Goal: Information Seeking & Learning: Compare options

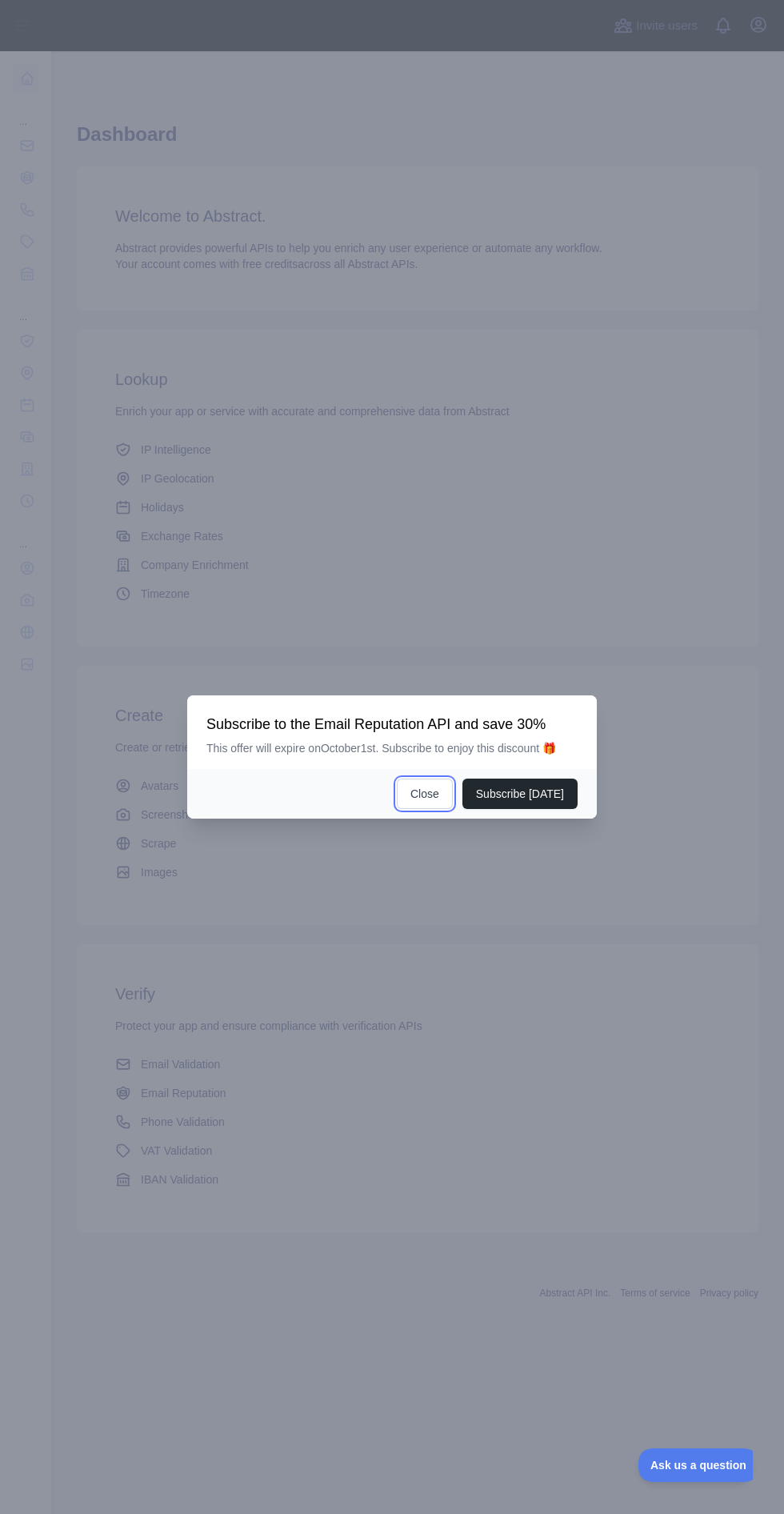
click at [426, 809] on button "Close" at bounding box center [424, 794] width 56 height 30
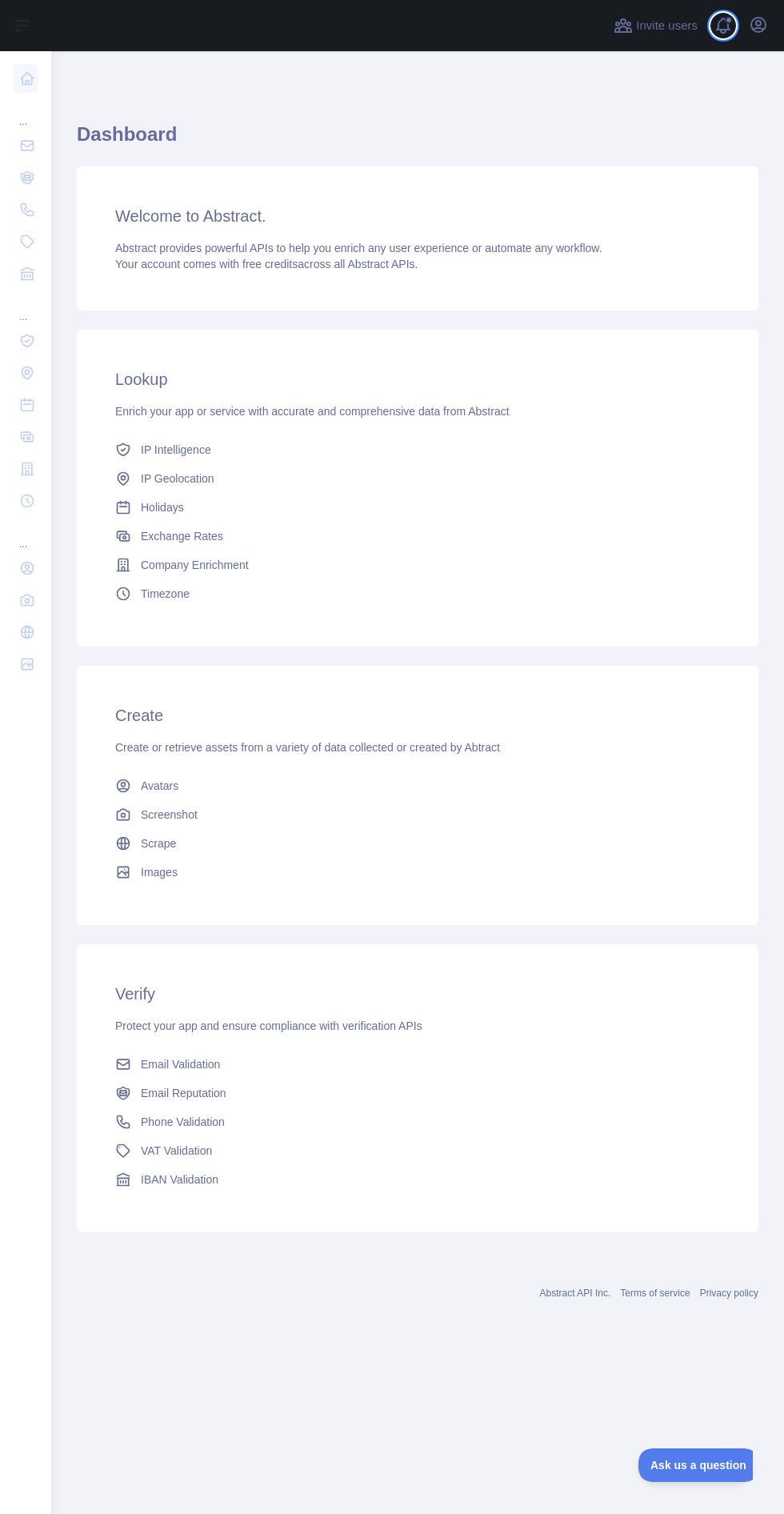
click at [728, 20] on span at bounding box center [728, 19] width 8 height 8
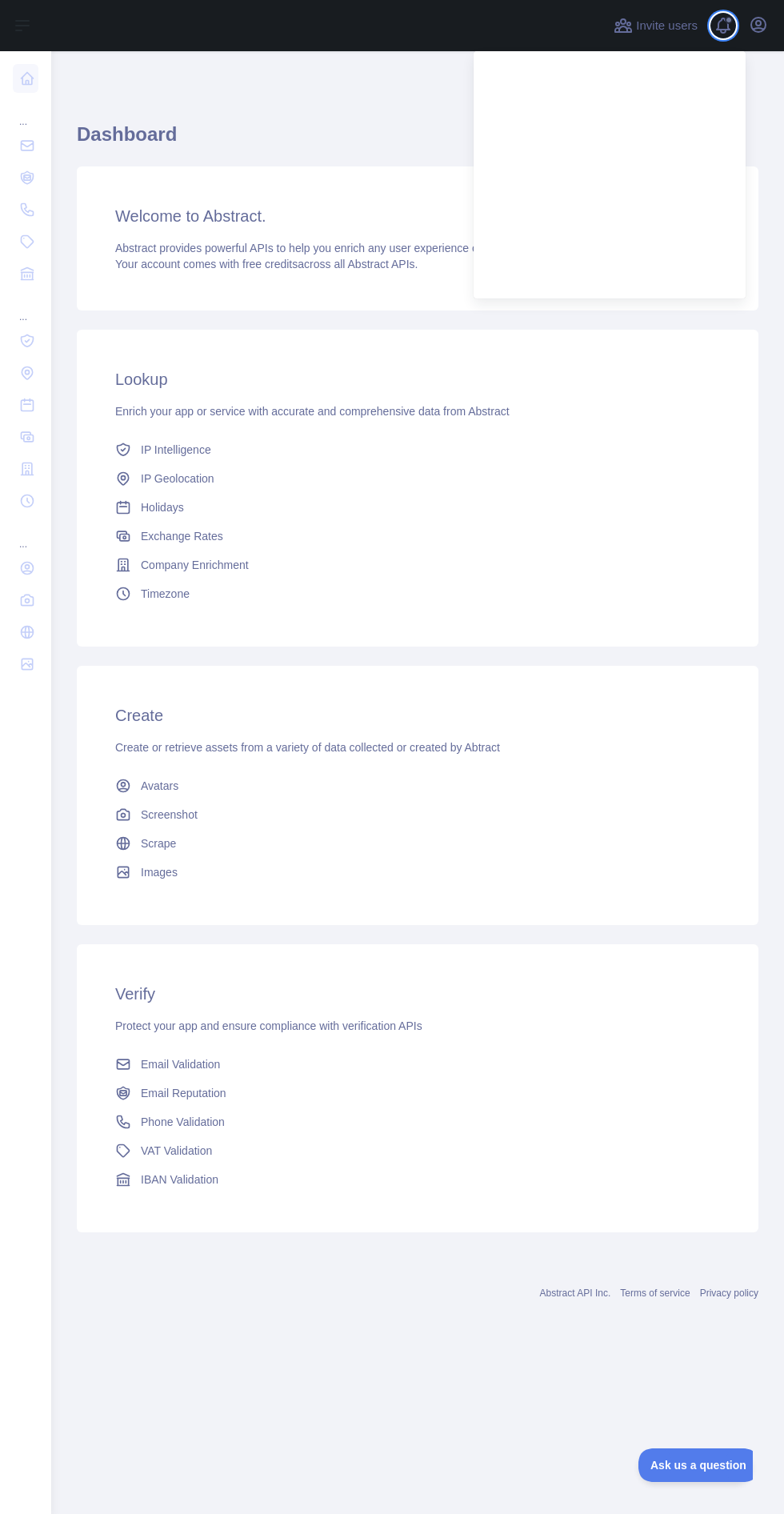
click at [728, 20] on span at bounding box center [728, 19] width 8 height 8
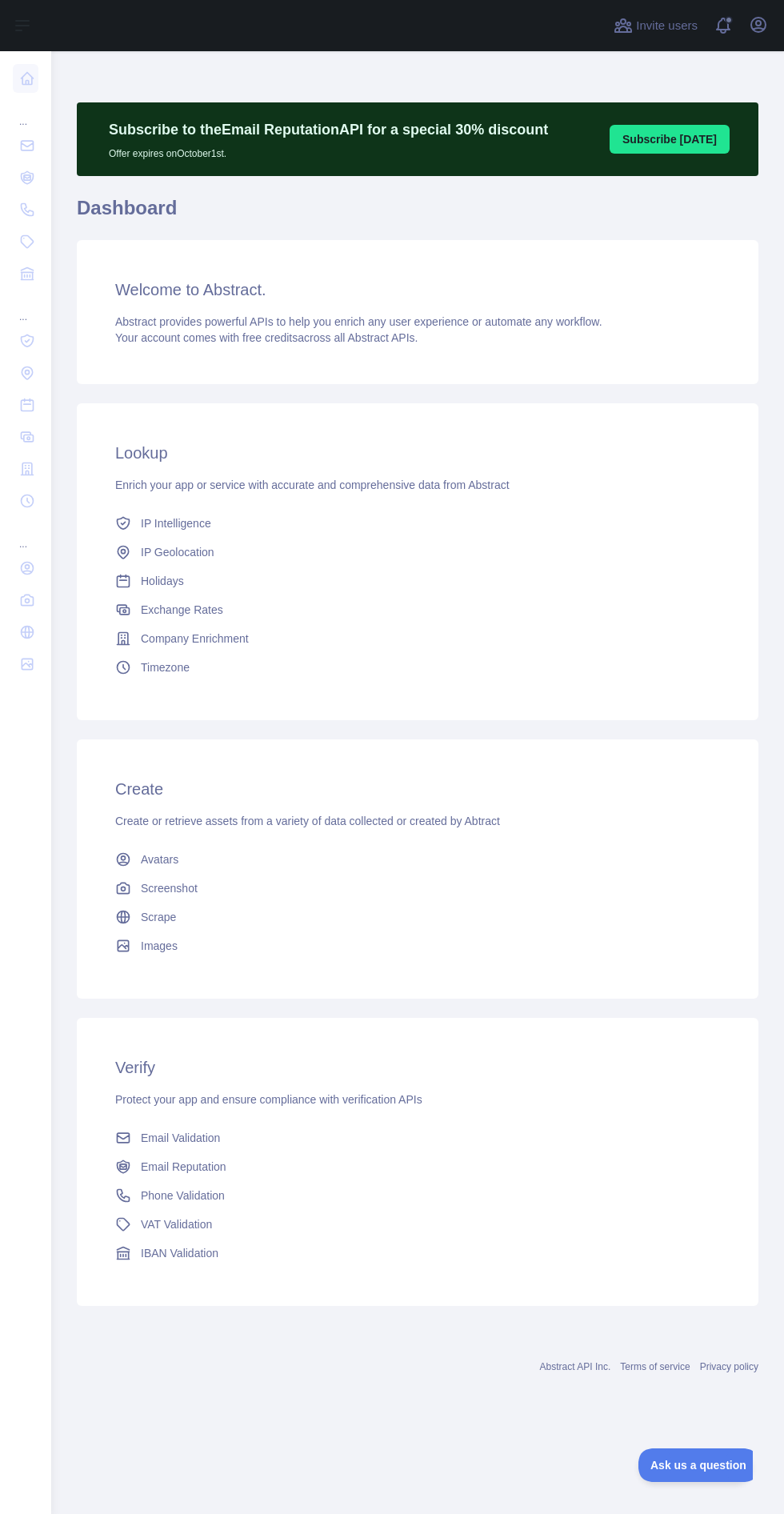
click at [205, 1142] on span "Email Validation" at bounding box center [181, 1138] width 79 height 16
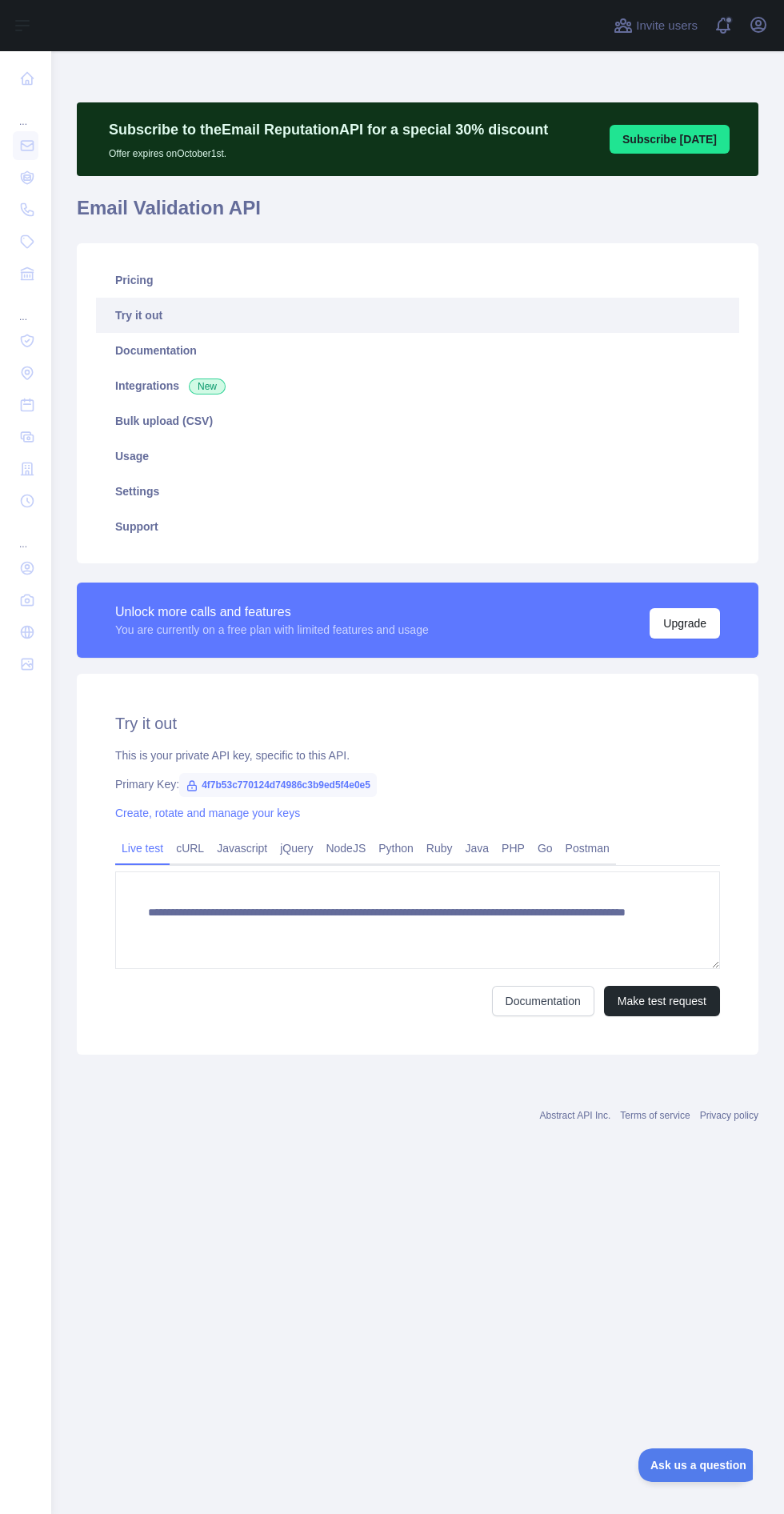
click at [168, 522] on link "Support" at bounding box center [417, 527] width 643 height 35
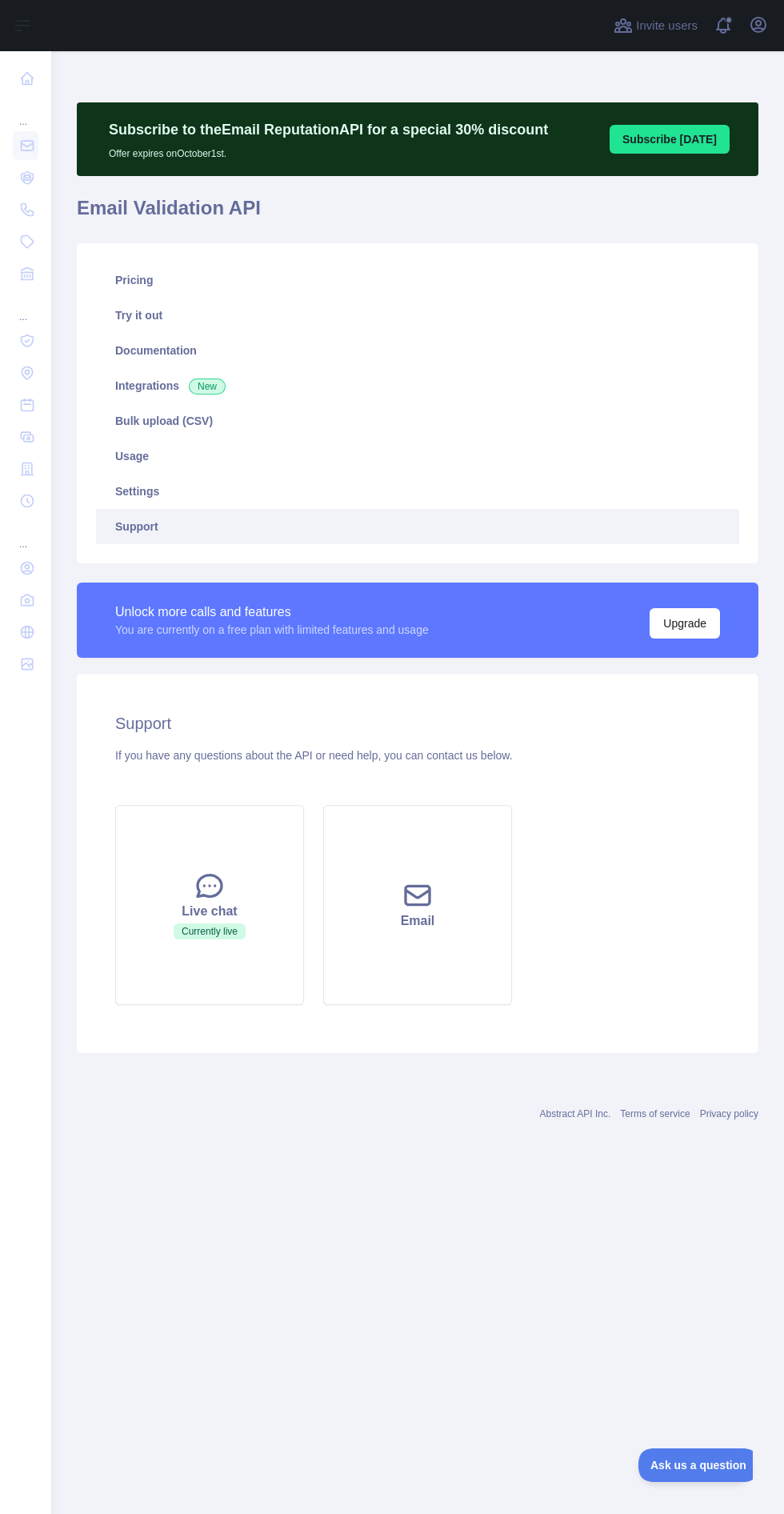
click at [175, 491] on link "Settings" at bounding box center [417, 491] width 643 height 35
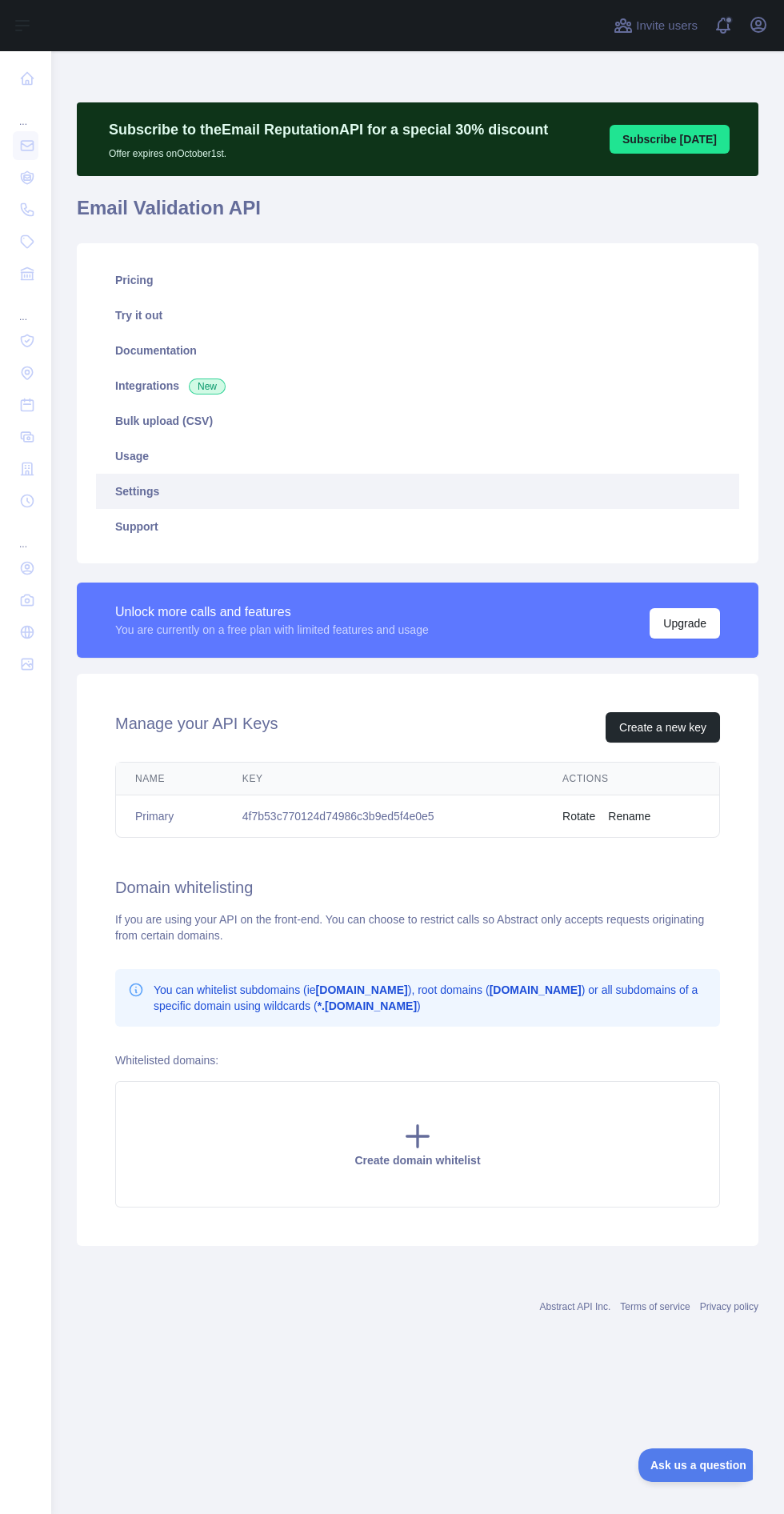
click at [160, 467] on link "Usage" at bounding box center [417, 456] width 643 height 35
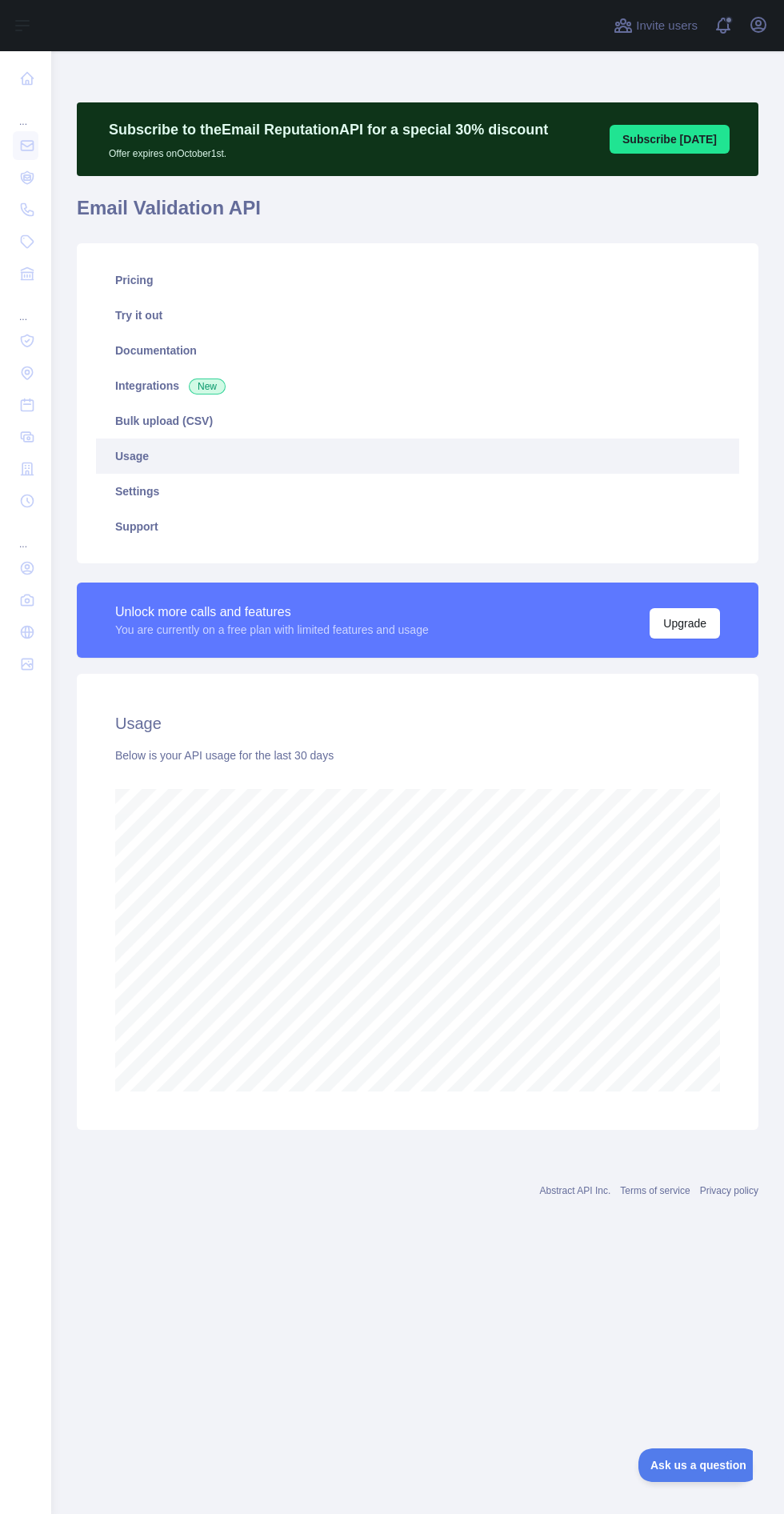
scroll to position [1620, 733]
click at [25, 1312] on nav "... ... ..." at bounding box center [26, 769] width 26 height 1437
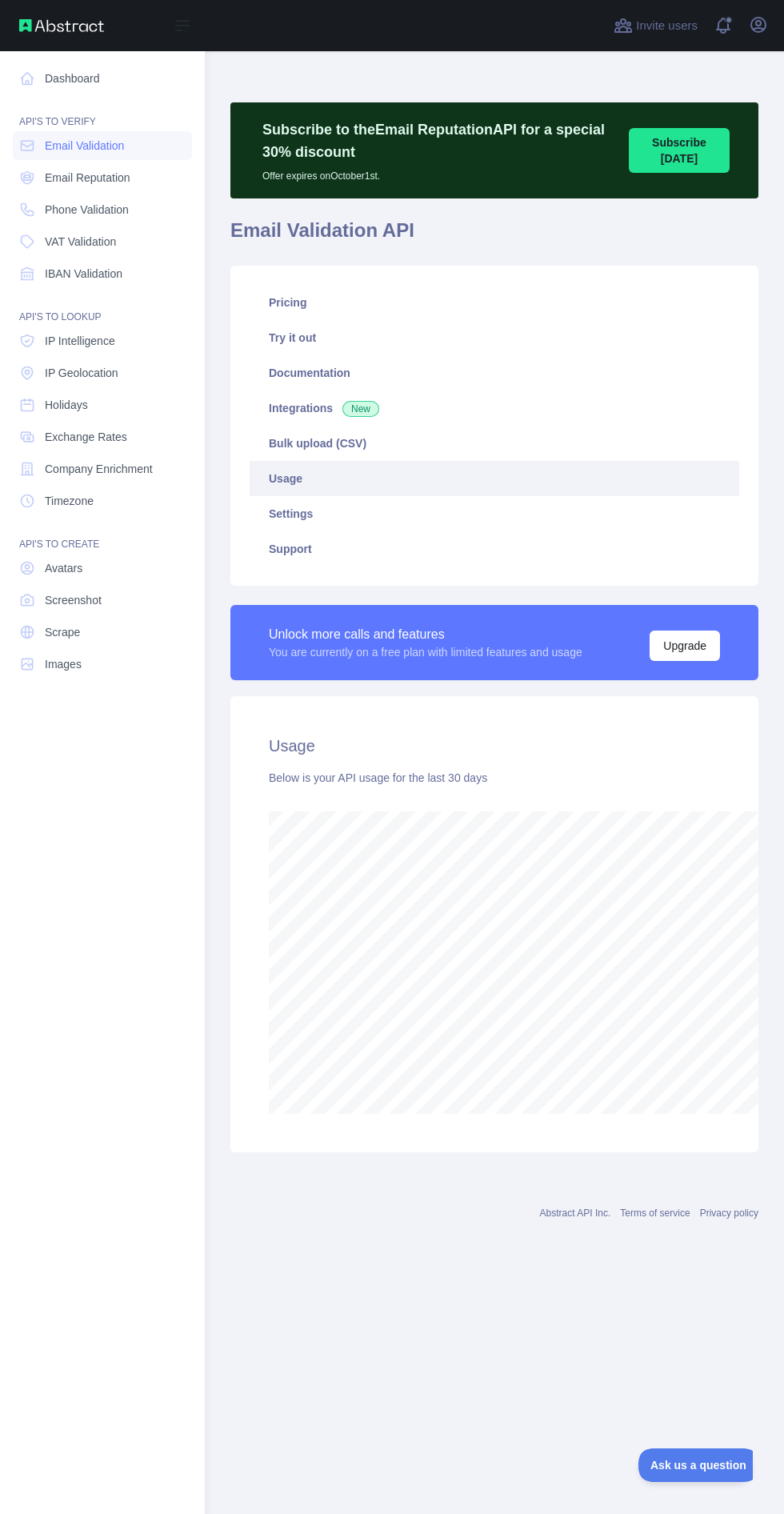
scroll to position [798686, 799370]
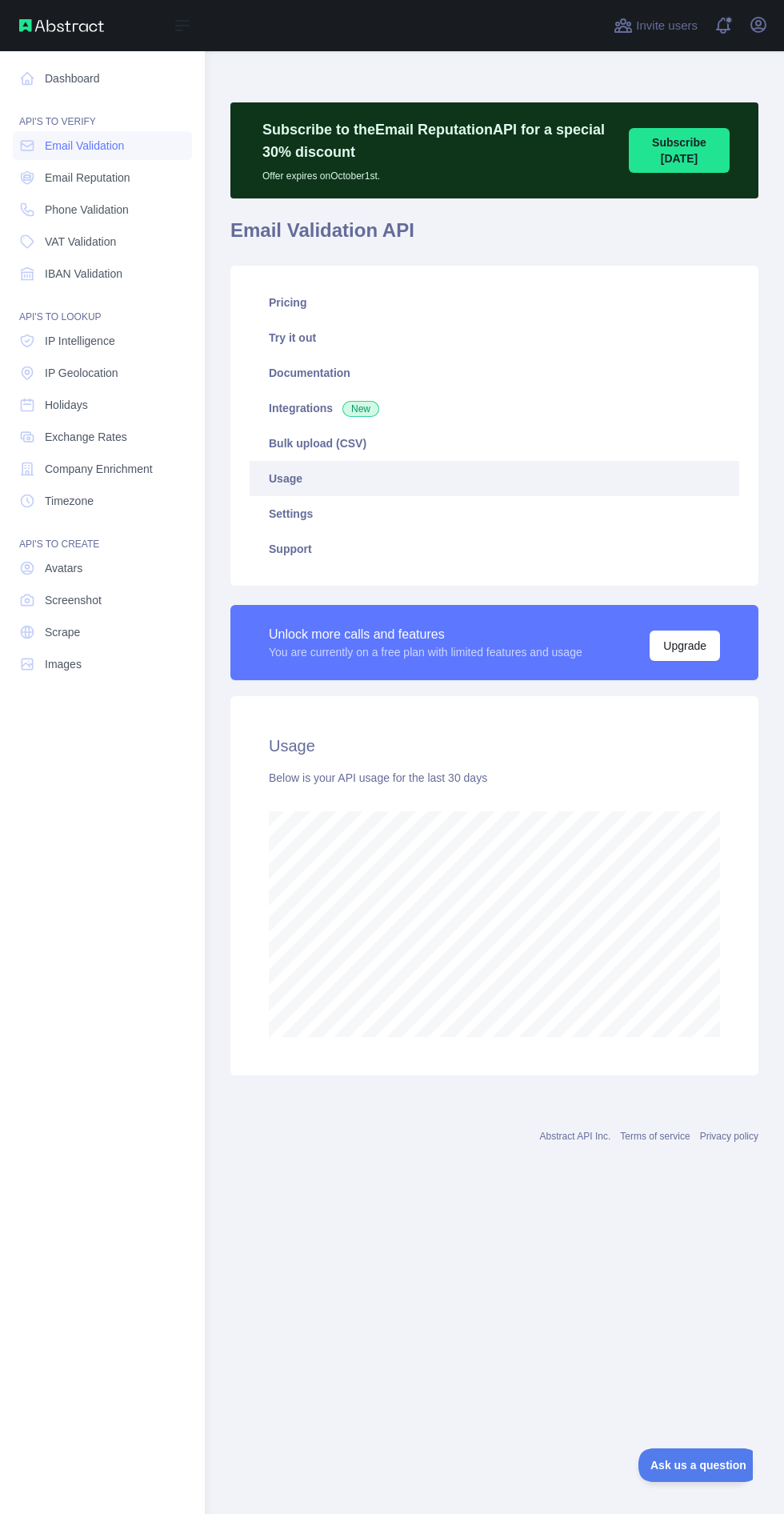
click at [40, 1297] on nav "Dashboard API'S TO VERIFY Email Validation Email Reputation Phone Validation VA…" at bounding box center [102, 769] width 179 height 1437
click at [125, 175] on span "Email Reputation" at bounding box center [87, 177] width 86 height 16
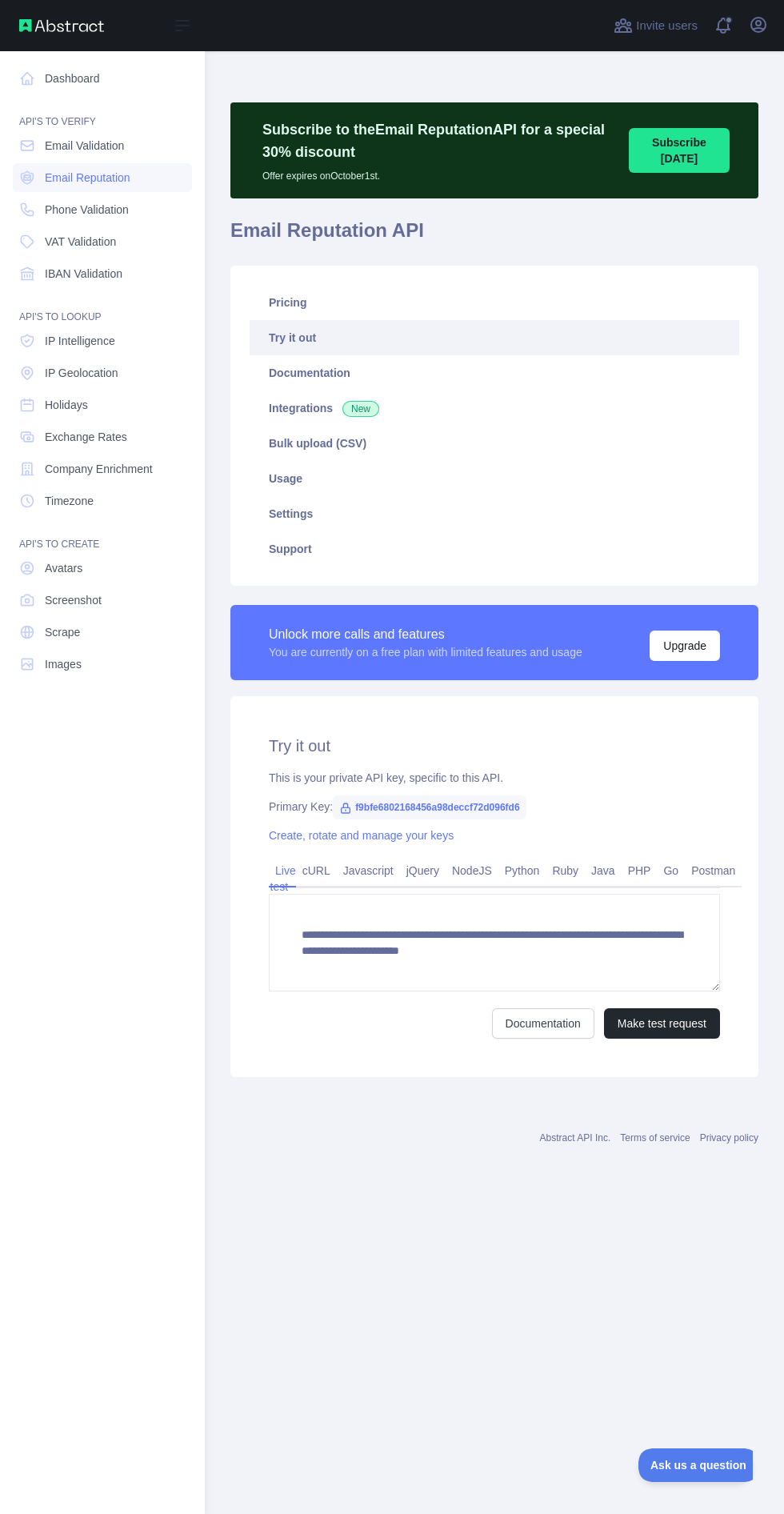
click at [317, 476] on link "Usage" at bounding box center [494, 478] width 489 height 35
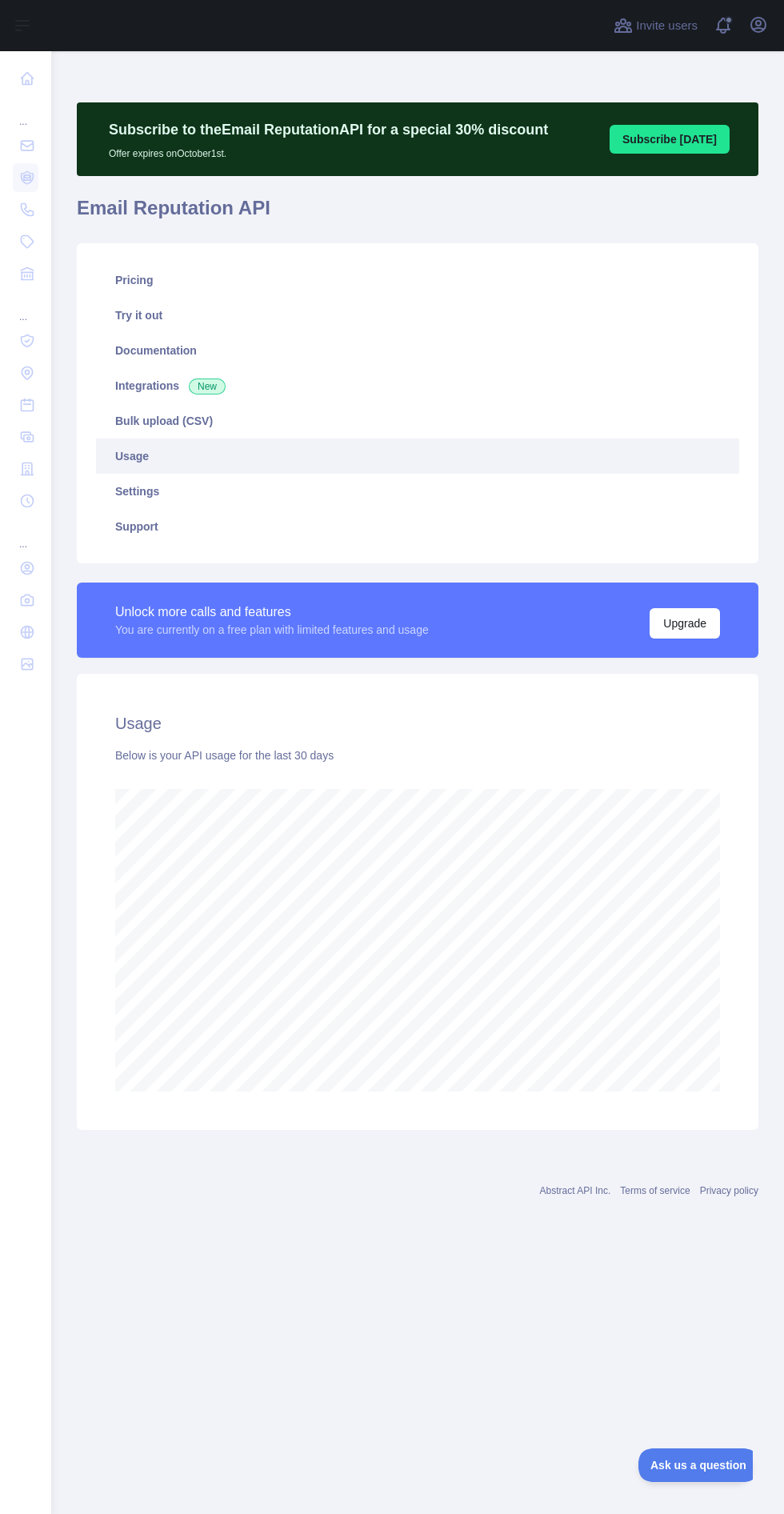
scroll to position [1620, 733]
click at [26, 1291] on nav "... ... ..." at bounding box center [26, 769] width 26 height 1437
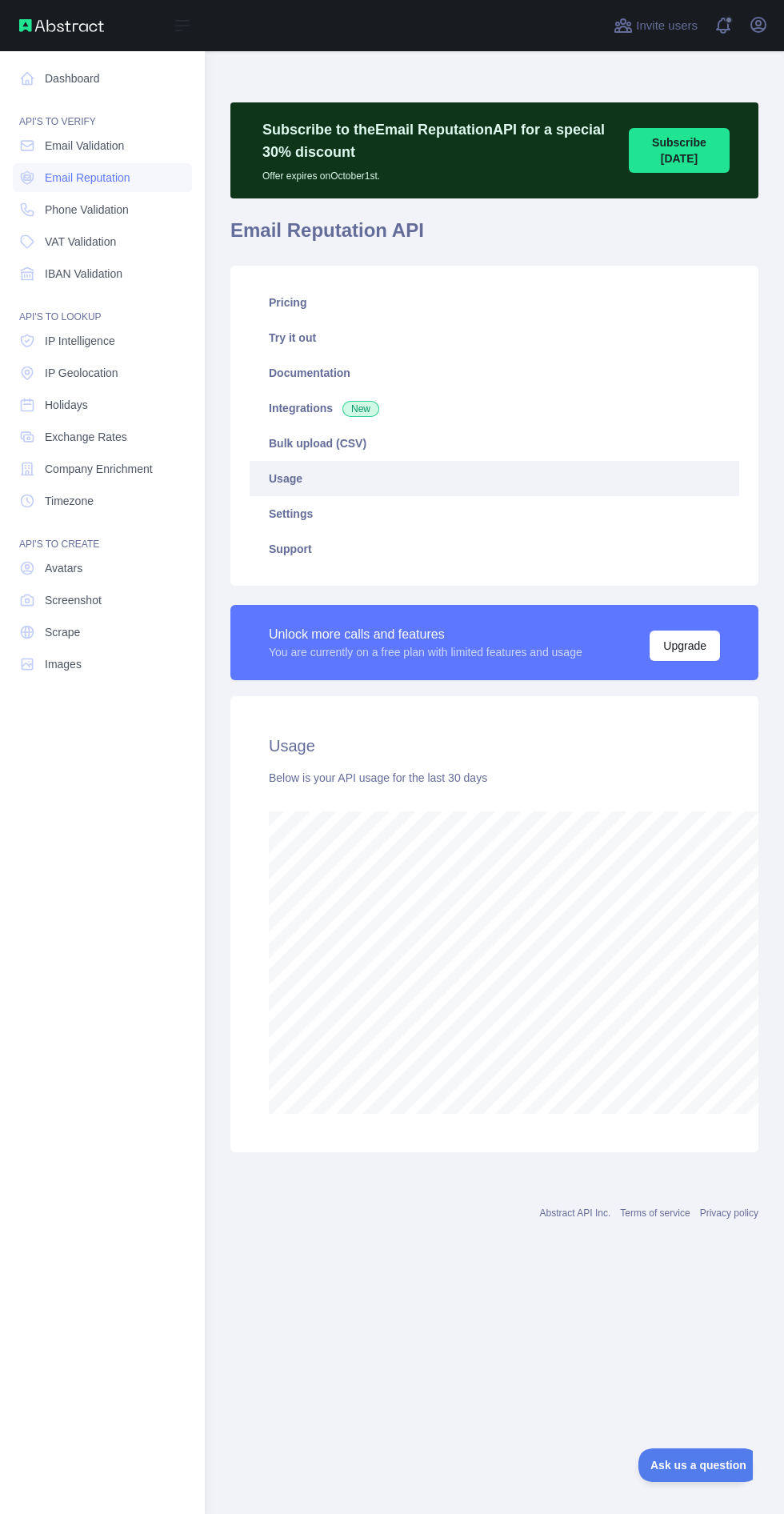
scroll to position [798686, 799370]
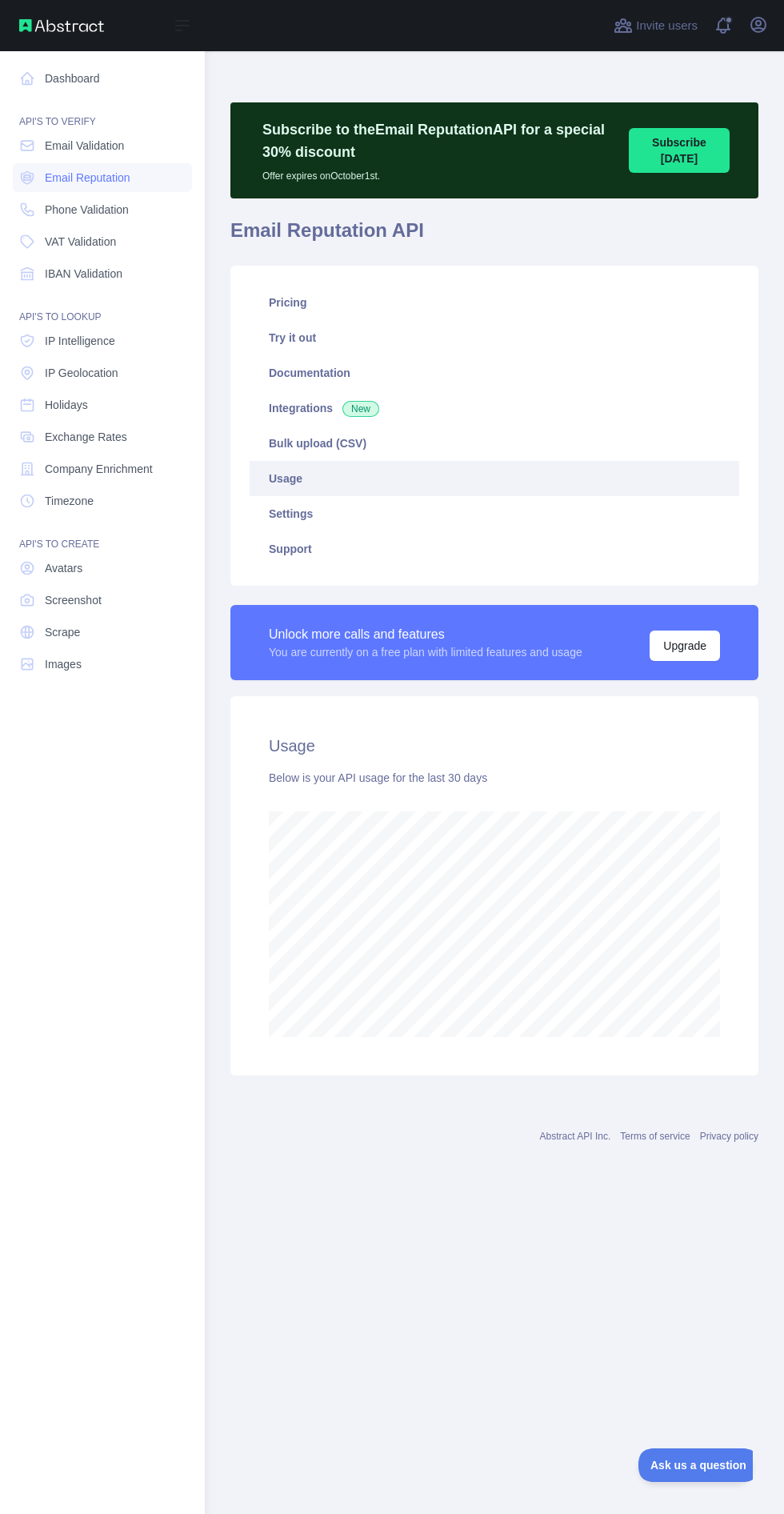
click at [108, 210] on span "Phone Validation" at bounding box center [86, 210] width 84 height 16
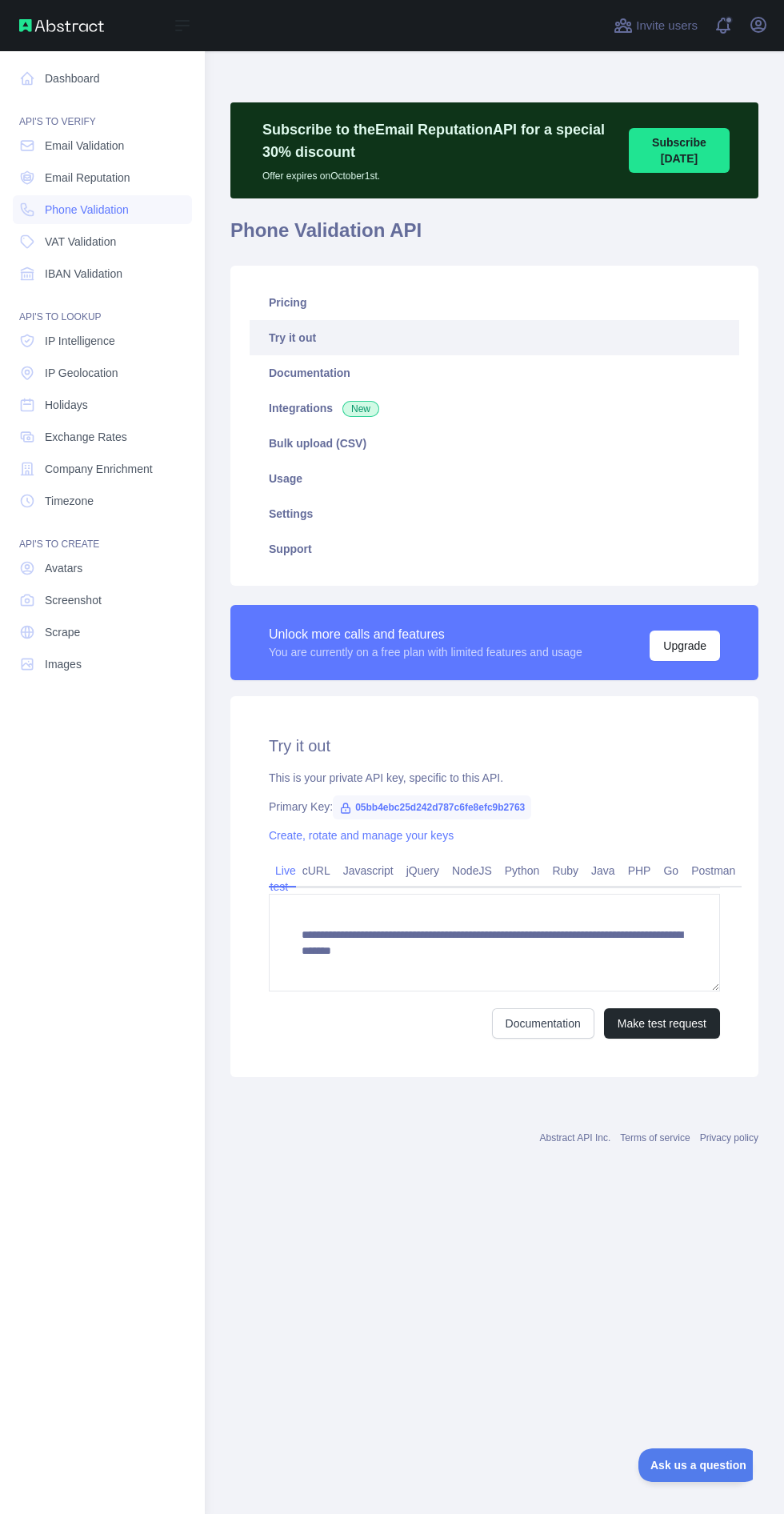
click at [326, 506] on link "Settings" at bounding box center [494, 513] width 489 height 35
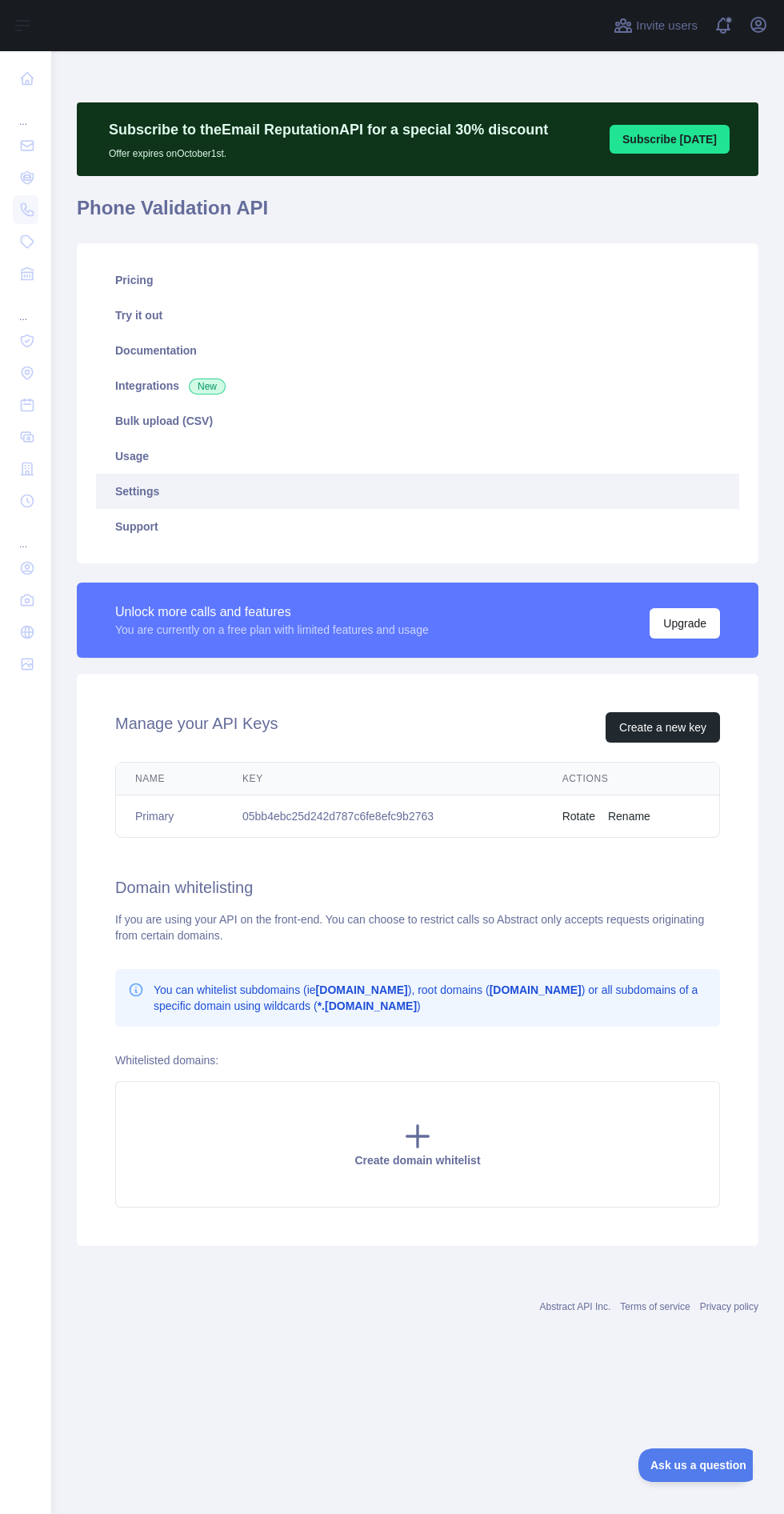
click at [207, 461] on link "Usage" at bounding box center [417, 456] width 643 height 35
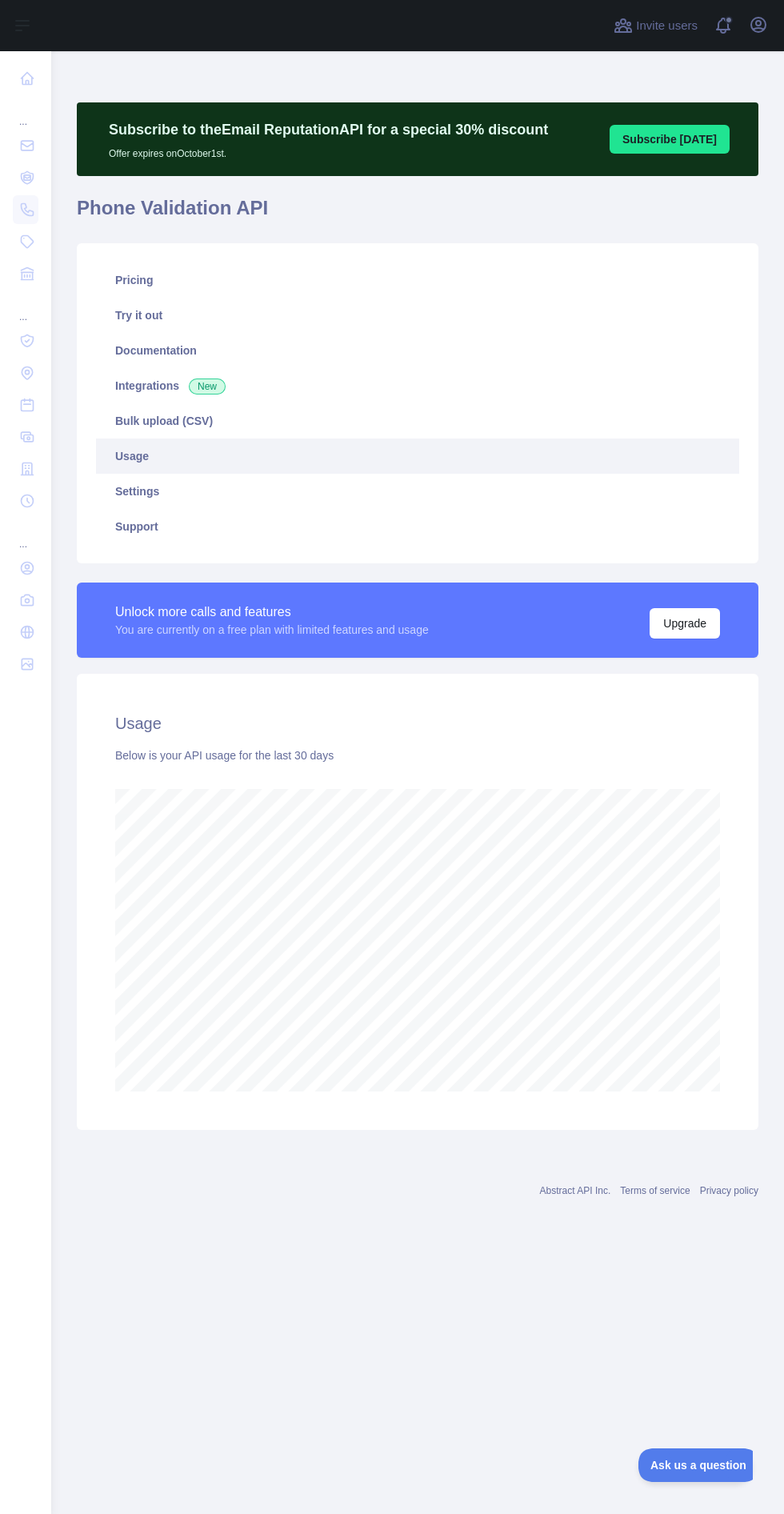
scroll to position [1620, 733]
click at [213, 422] on link "Bulk upload (CSV)" at bounding box center [417, 421] width 643 height 35
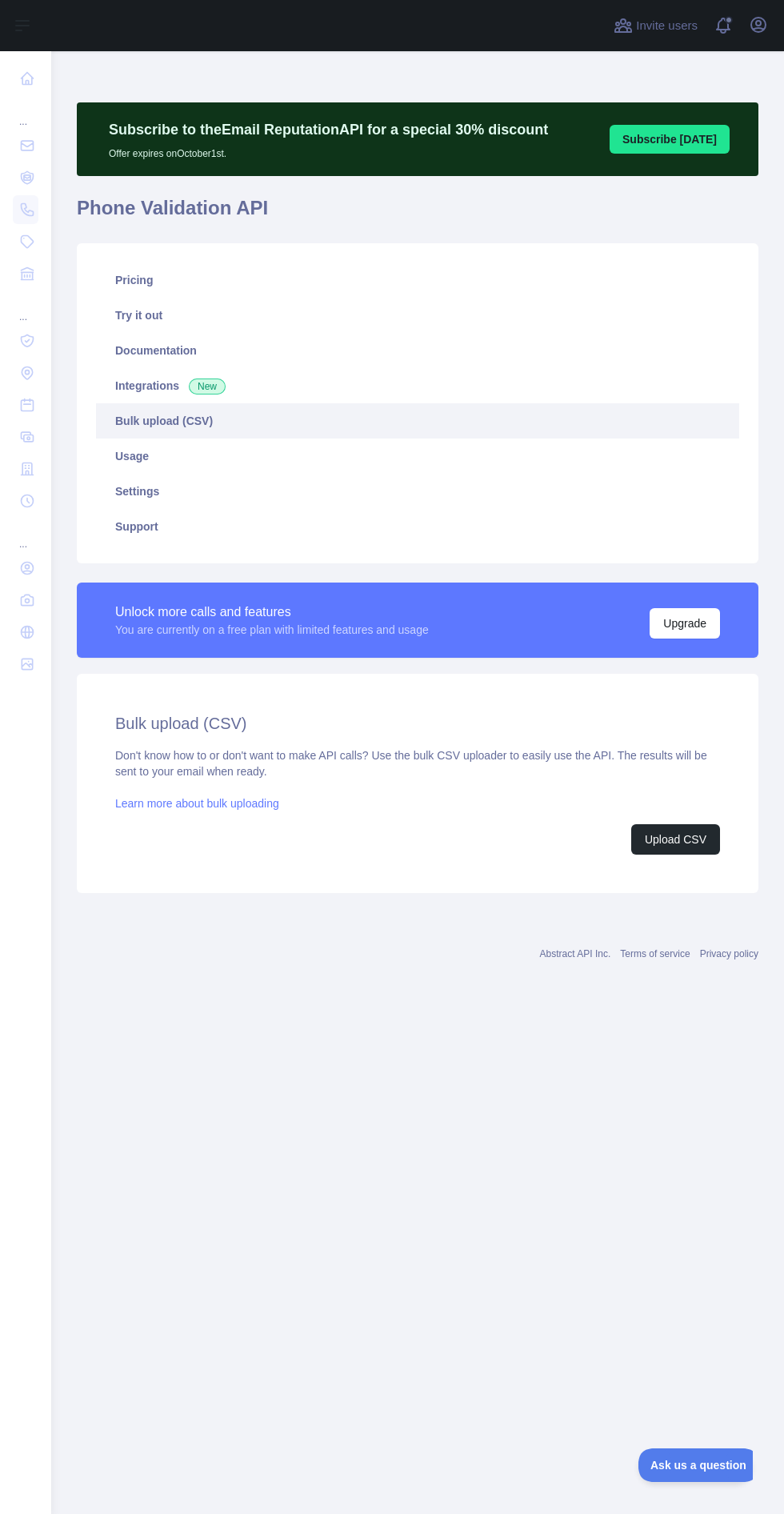
click at [182, 314] on link "Try it out" at bounding box center [417, 315] width 643 height 35
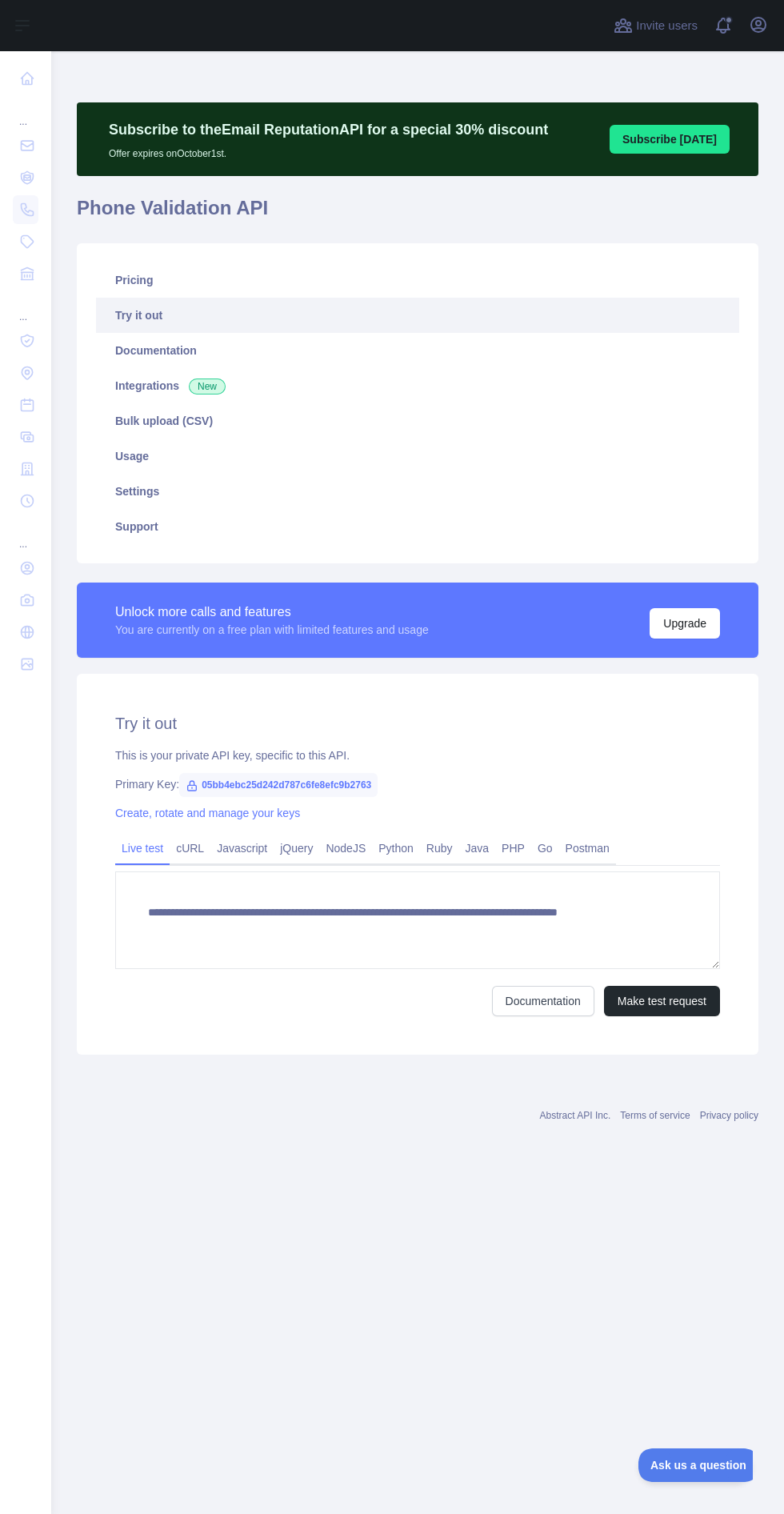
click at [181, 289] on link "Pricing" at bounding box center [417, 281] width 643 height 35
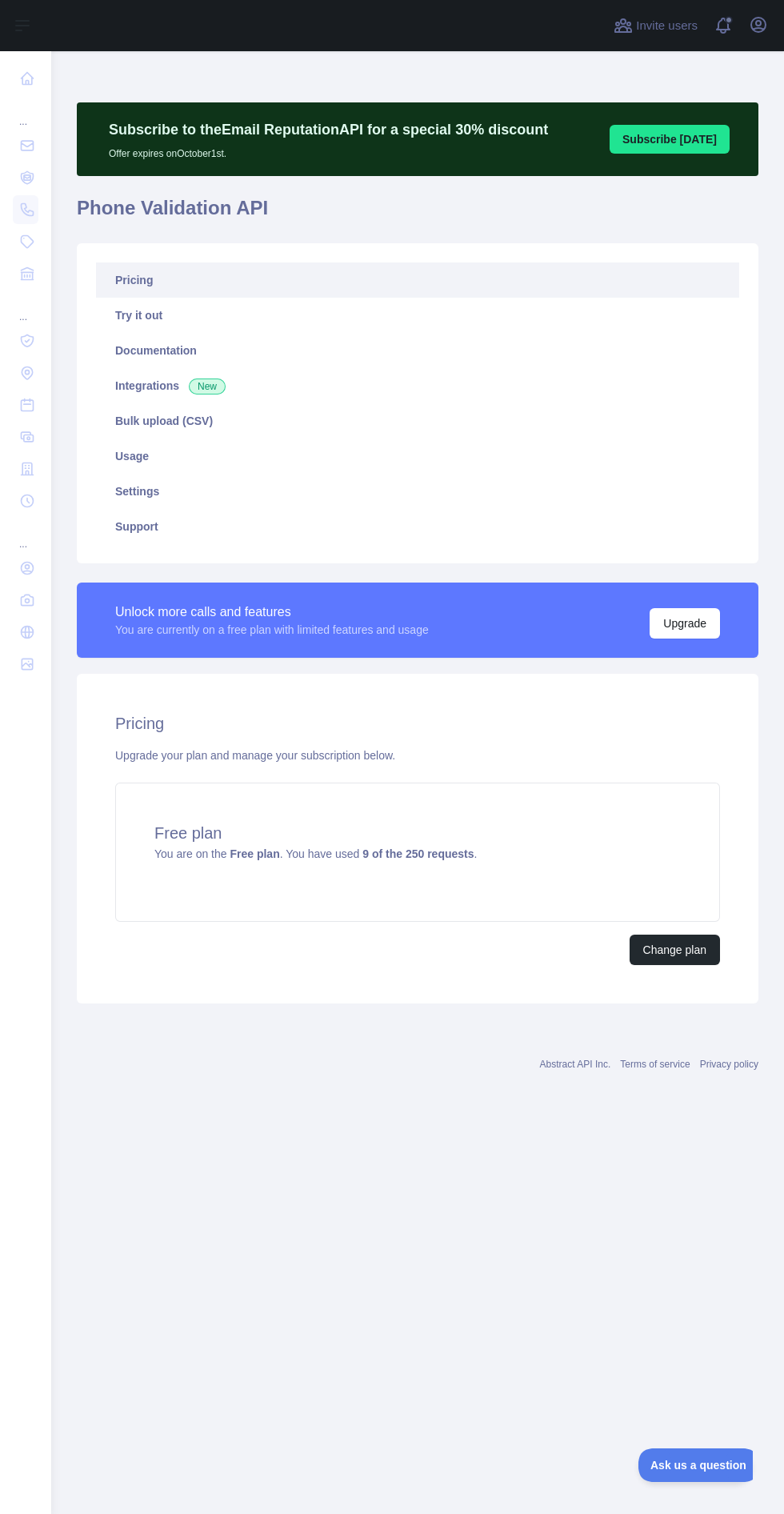
click at [39, 1202] on div "... ... ..." at bounding box center [26, 751] width 51 height 1502
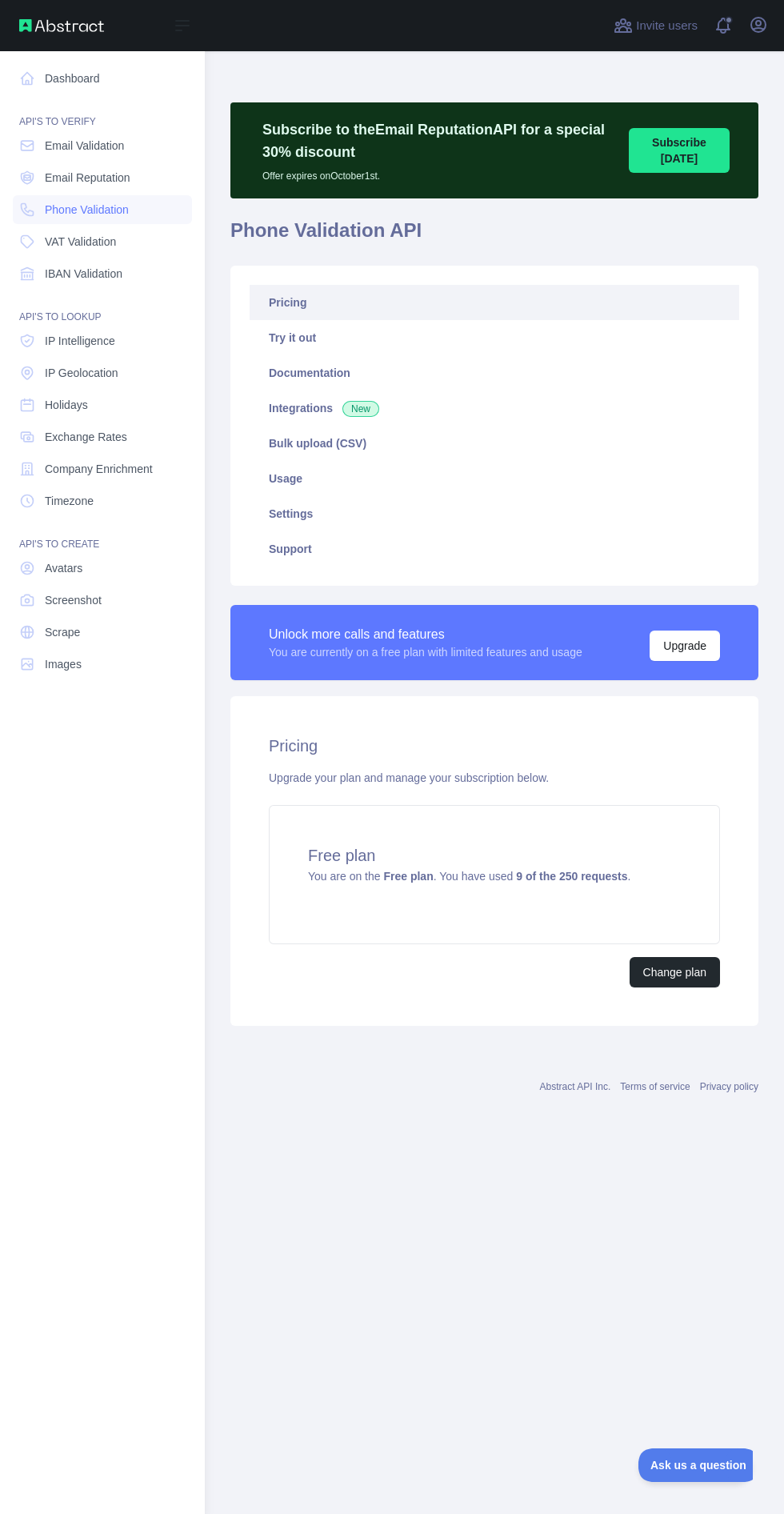
click at [116, 152] on span "Email Validation" at bounding box center [85, 146] width 79 height 16
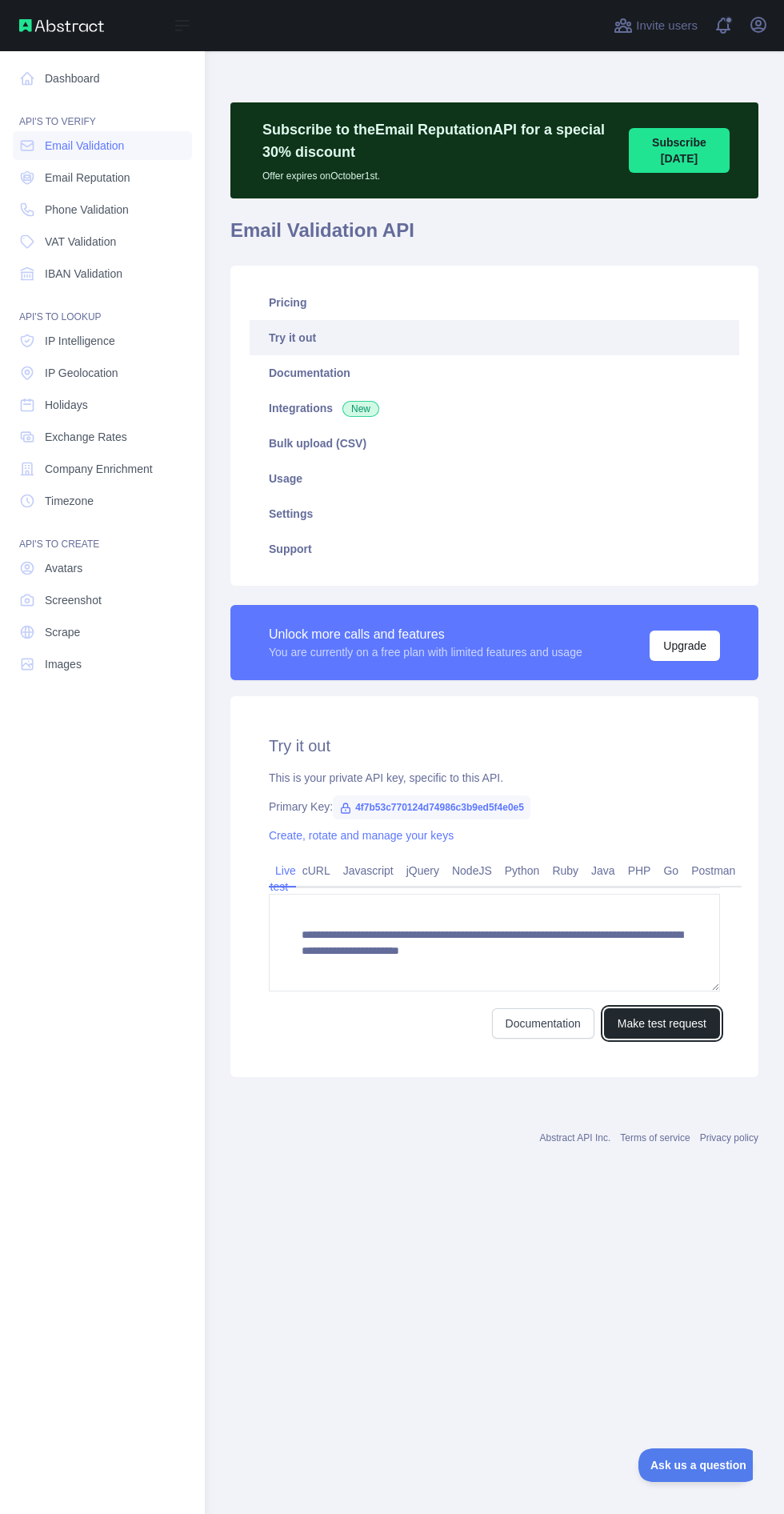
click at [669, 1023] on button "Make test request" at bounding box center [662, 1023] width 116 height 30
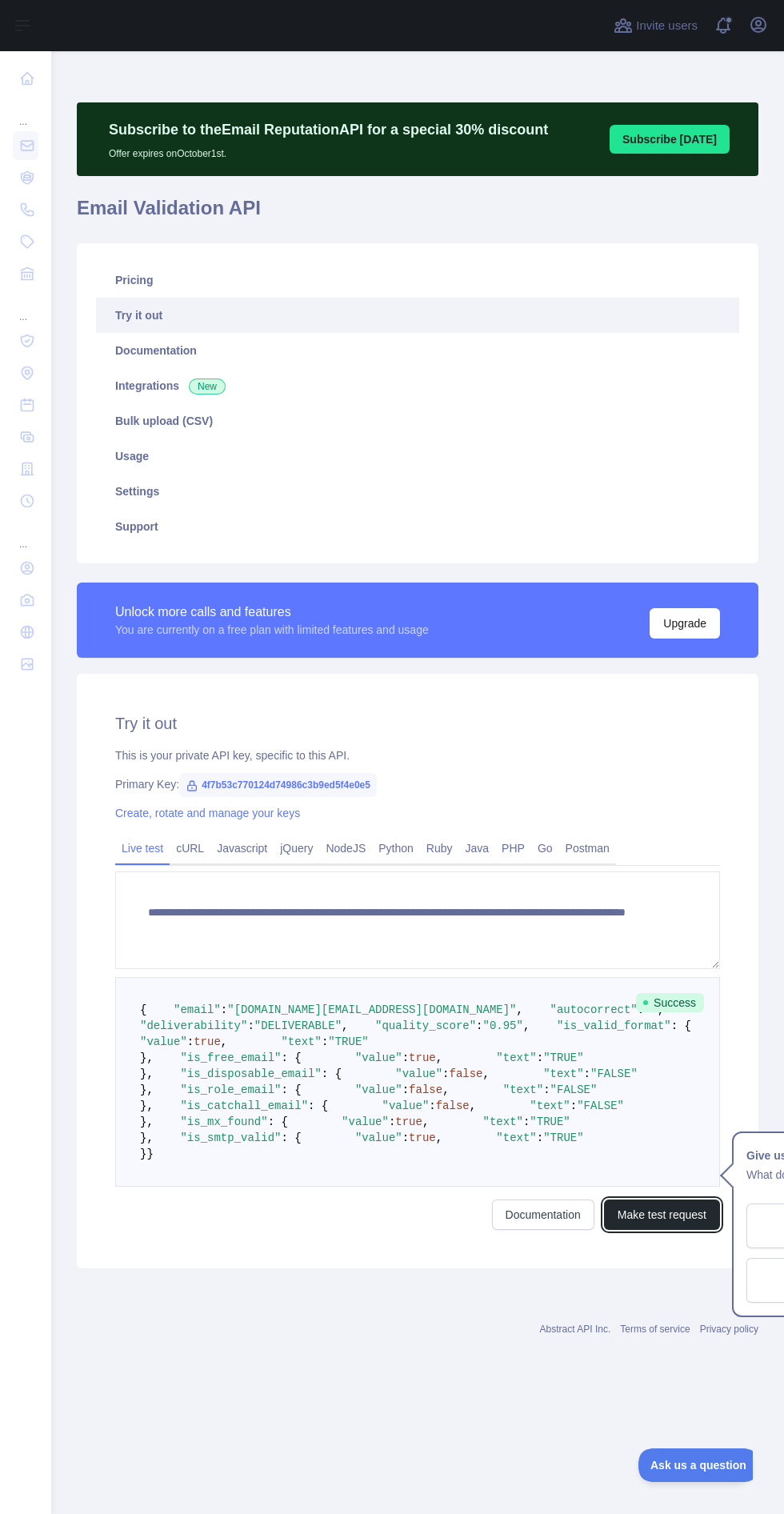
scroll to position [100, 0]
click at [677, 993] on span "Success" at bounding box center [669, 1003] width 68 height 19
click at [664, 1230] on button "Make test request" at bounding box center [662, 1215] width 116 height 30
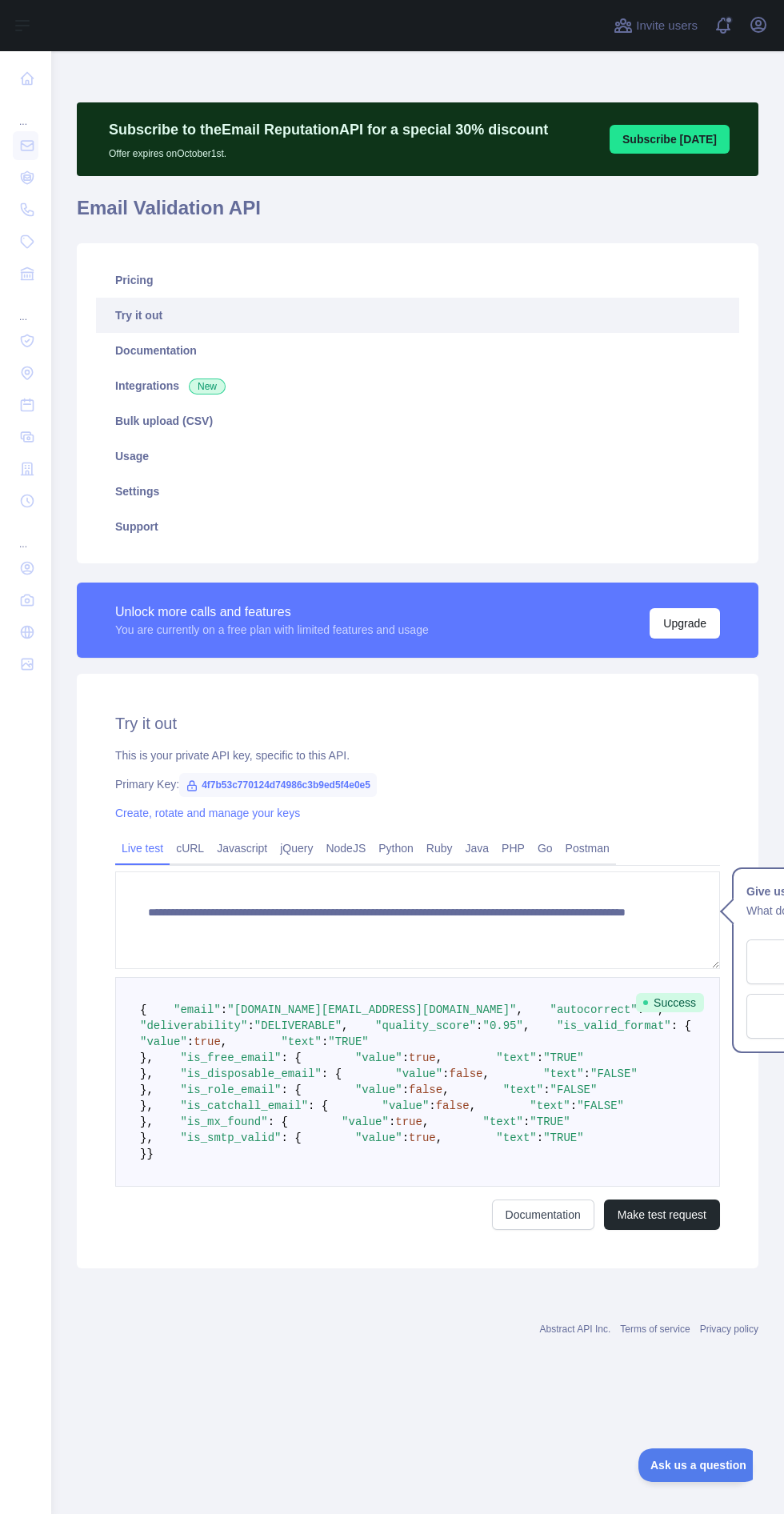
click at [180, 465] on link "Usage" at bounding box center [417, 456] width 643 height 35
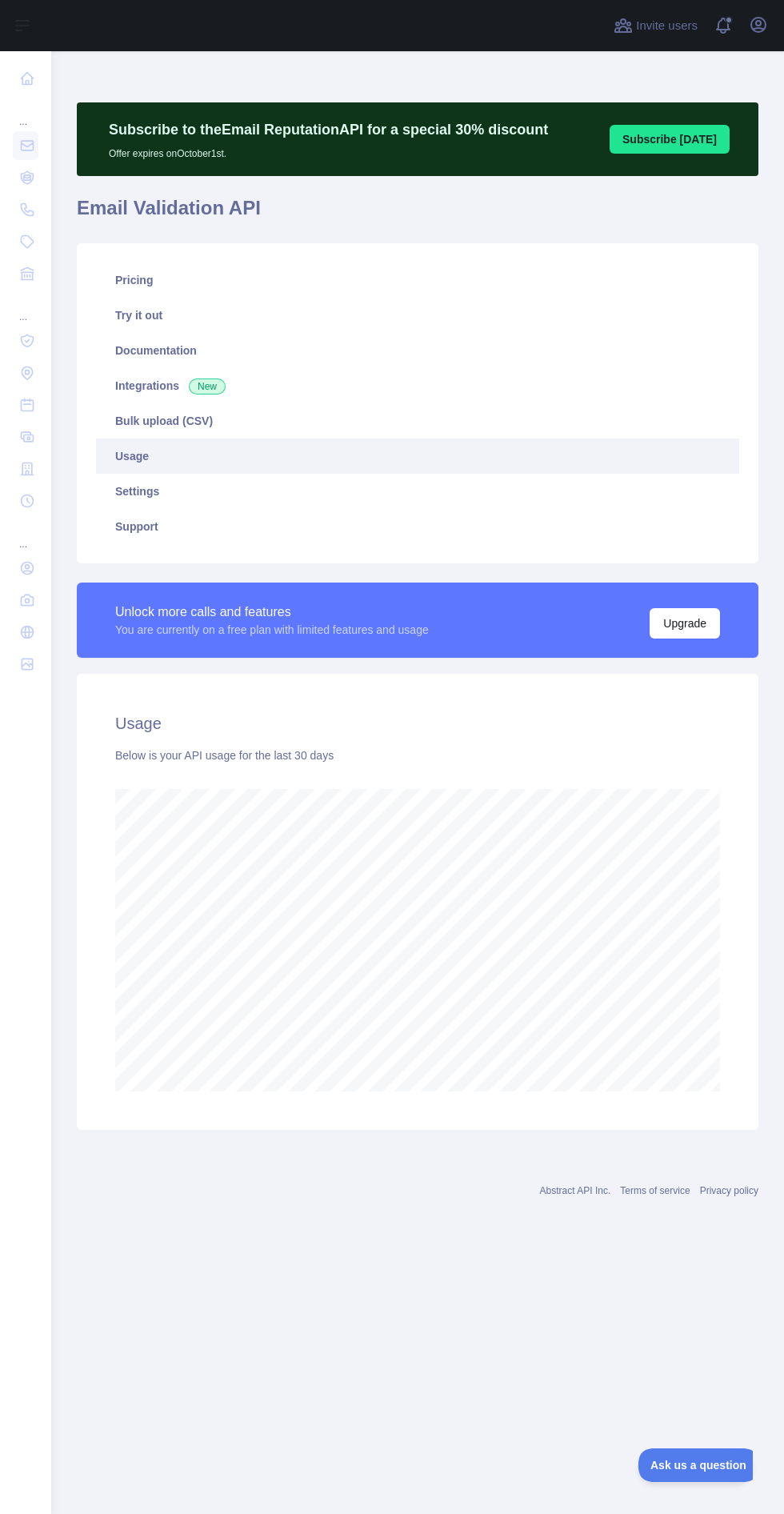
scroll to position [1620, 733]
click at [182, 285] on link "Pricing" at bounding box center [417, 281] width 643 height 35
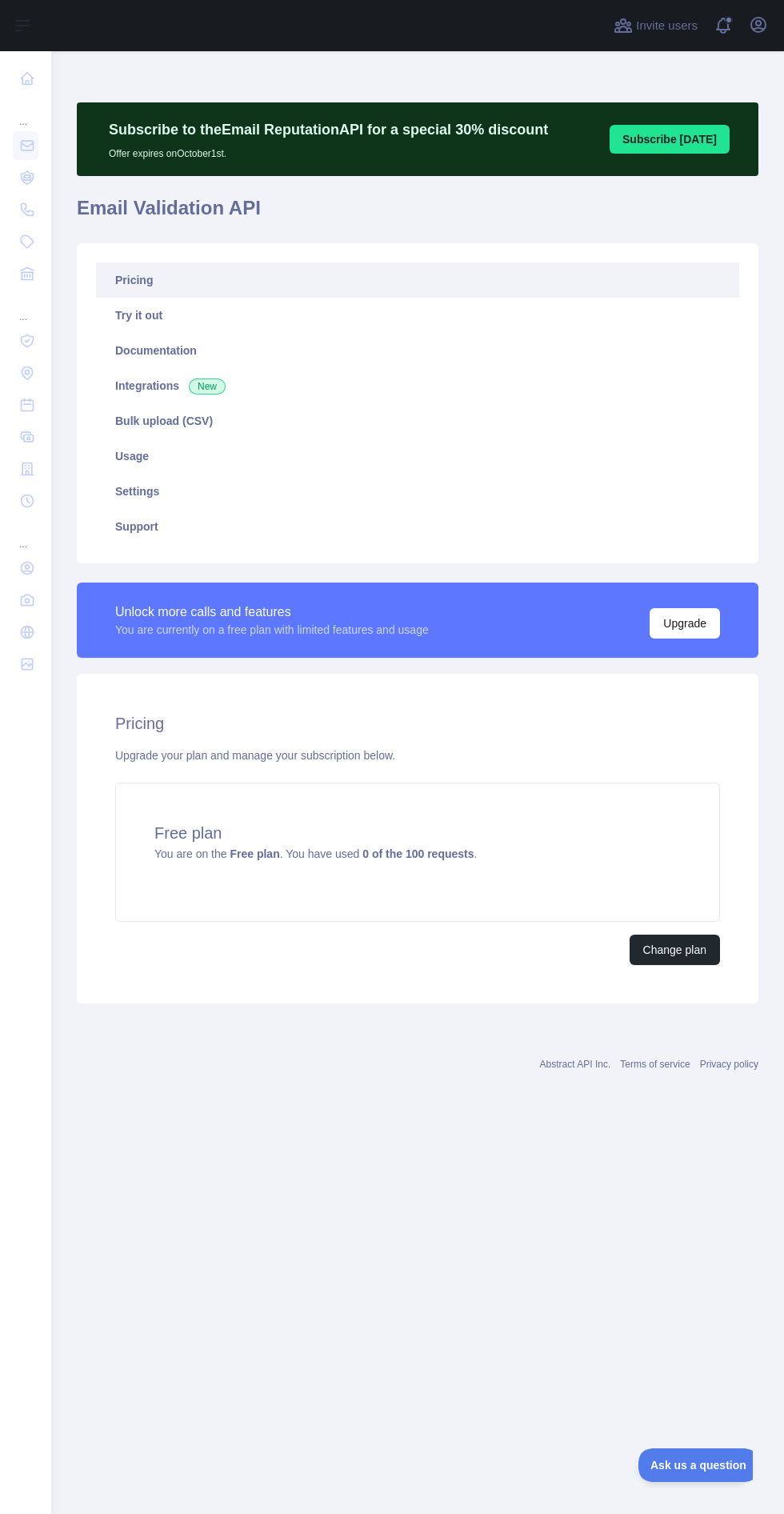
click at [75, 1420] on main "Subscribe to the Email Reputation API for a special 30 % discount Offer expires…" at bounding box center [417, 783] width 733 height 1463
click at [39, 1408] on div "... ... ..." at bounding box center [26, 751] width 51 height 1502
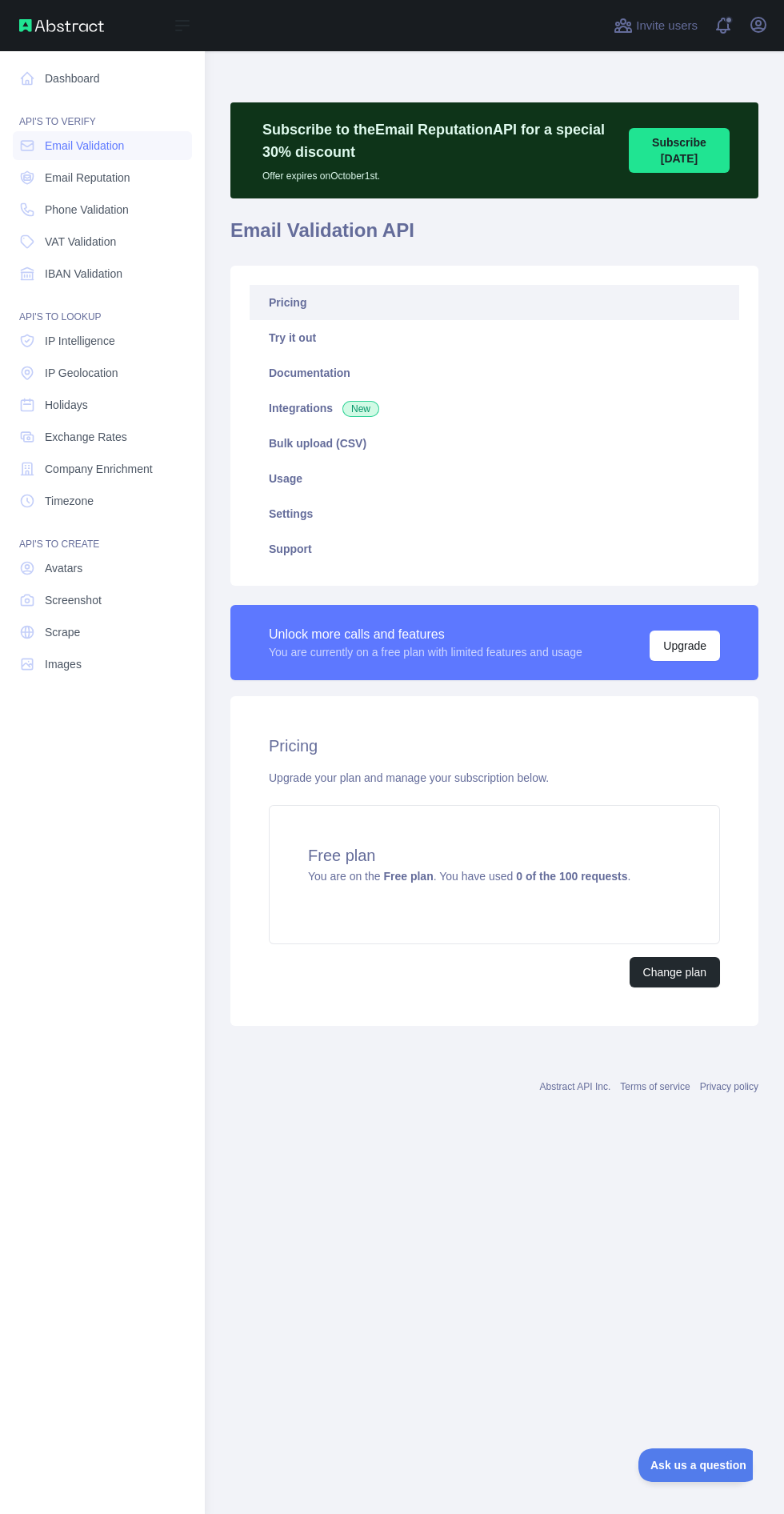
click at [356, 485] on link "Usage" at bounding box center [494, 478] width 489 height 35
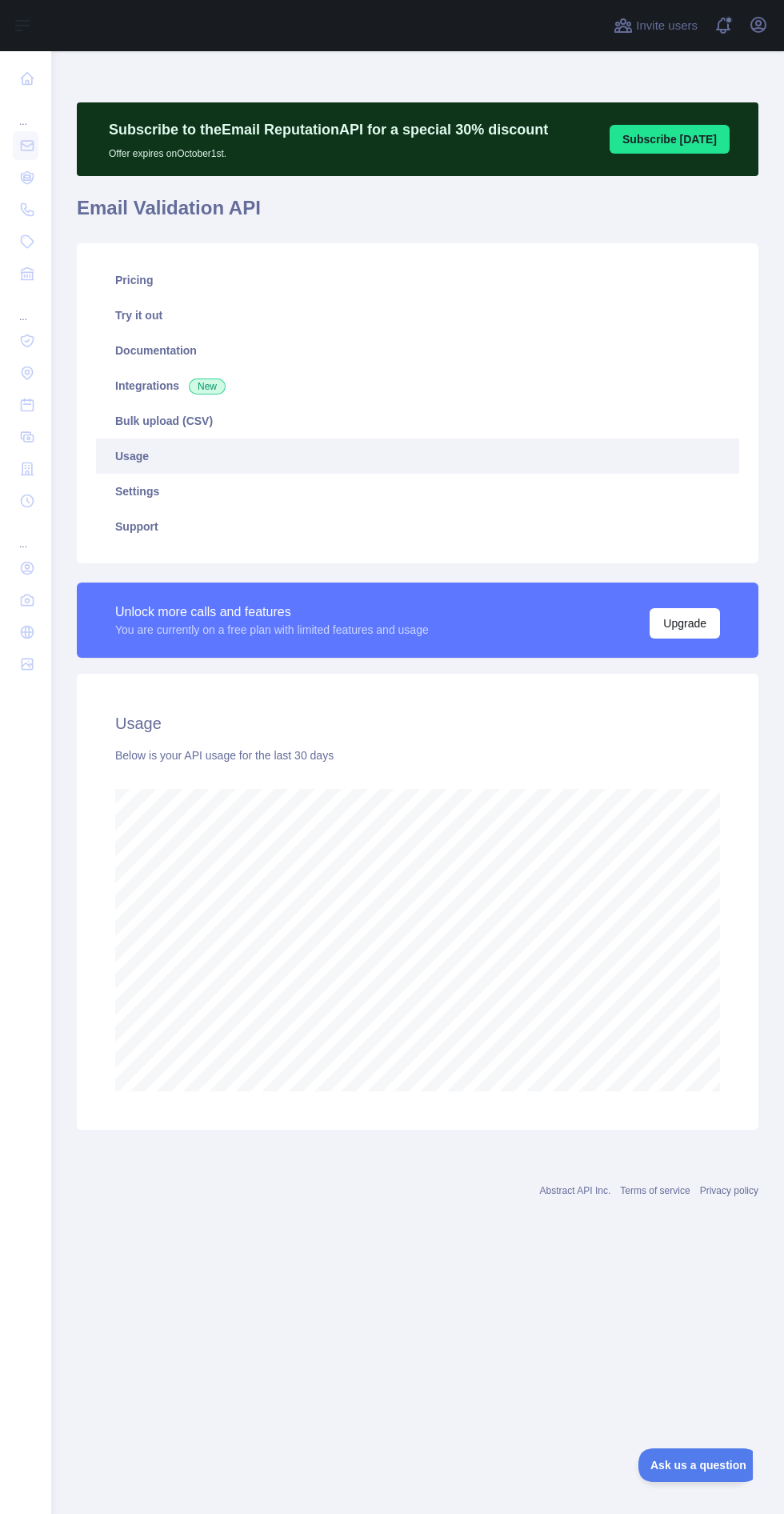
scroll to position [798686, 799216]
click at [217, 495] on link "Settings" at bounding box center [417, 491] width 643 height 35
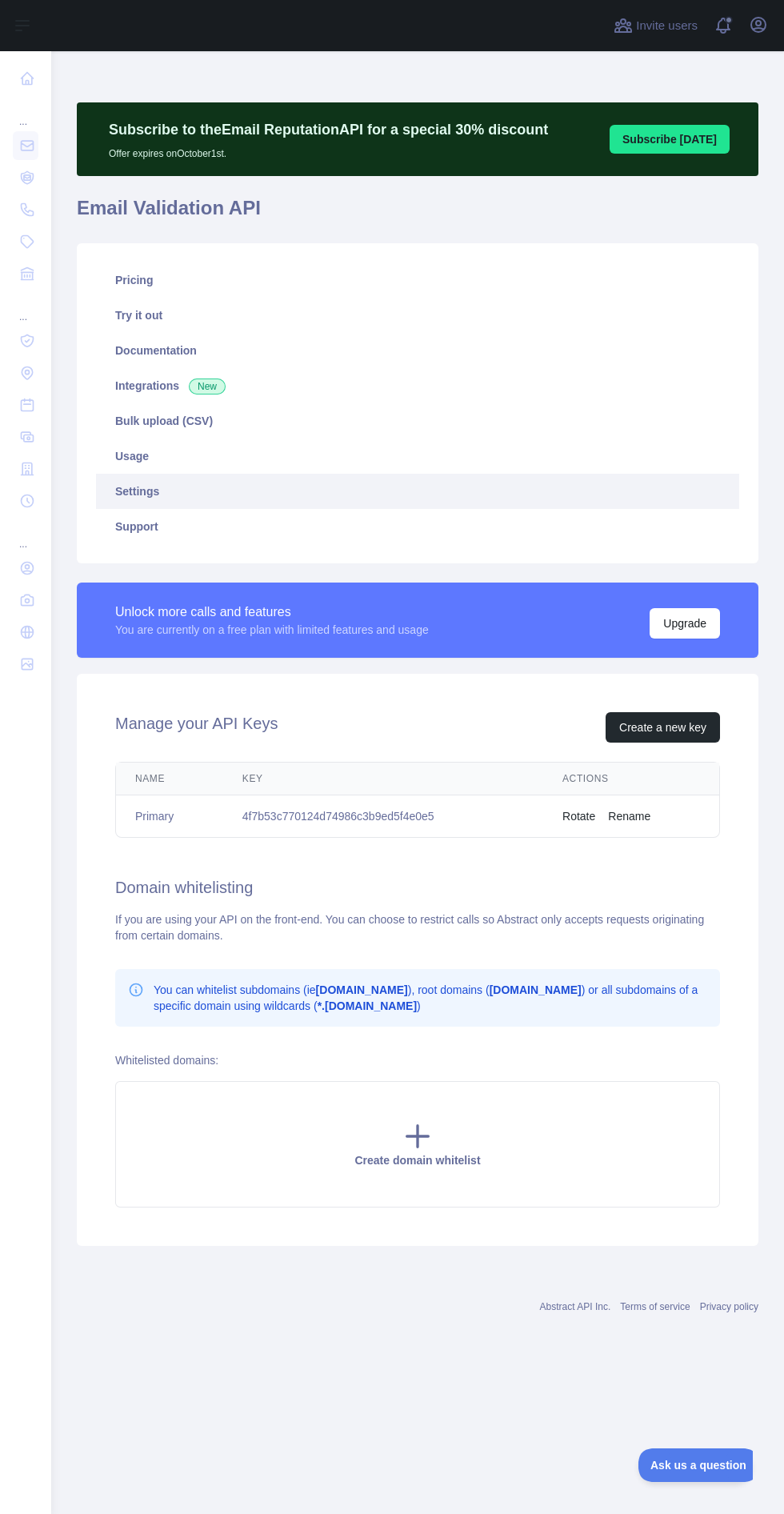
click at [228, 281] on link "Pricing" at bounding box center [417, 281] width 643 height 35
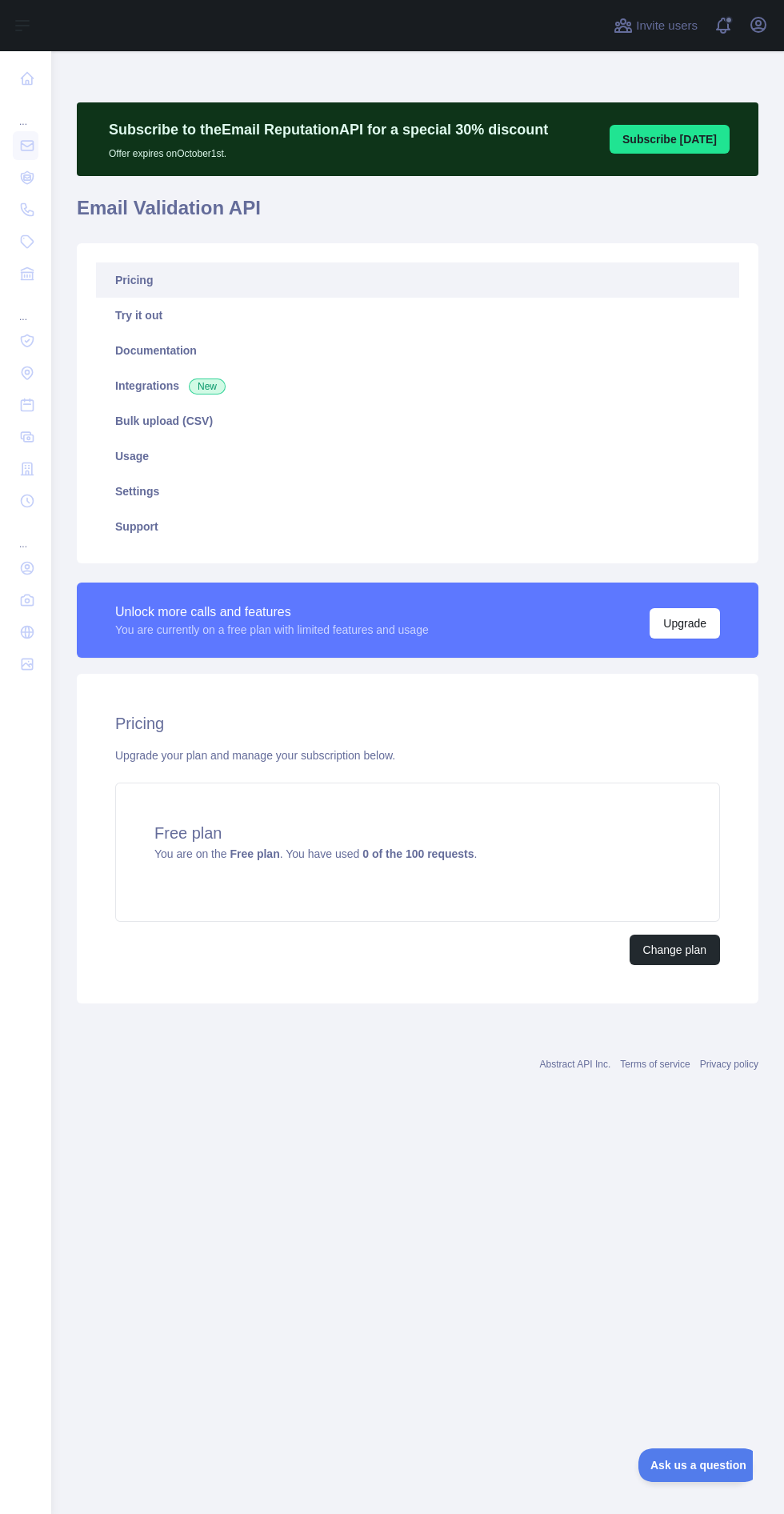
click at [207, 316] on link "Try it out" at bounding box center [417, 315] width 643 height 35
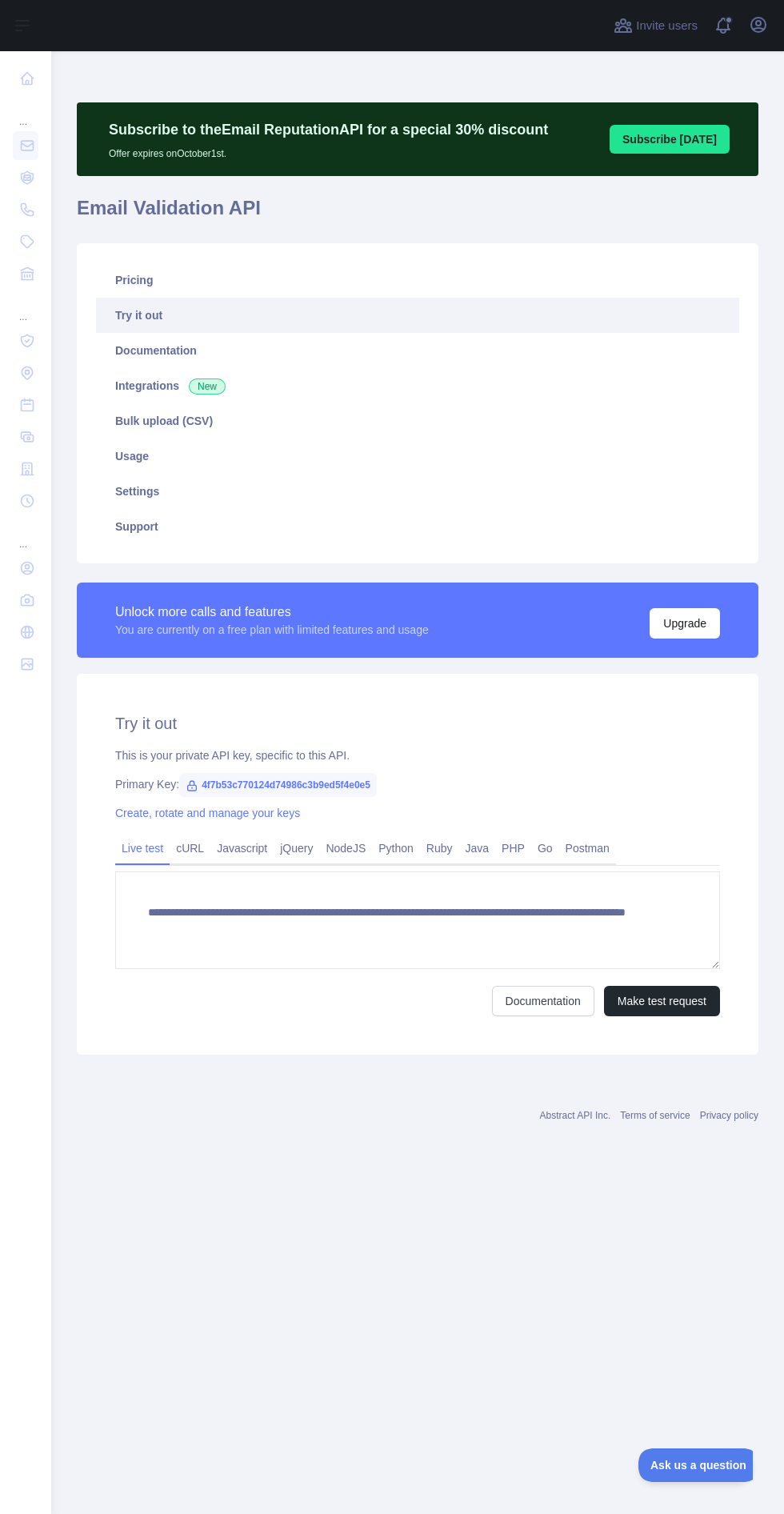
click at [175, 353] on link "Documentation" at bounding box center [417, 350] width 643 height 35
click at [153, 384] on link "Integrations New" at bounding box center [417, 386] width 643 height 35
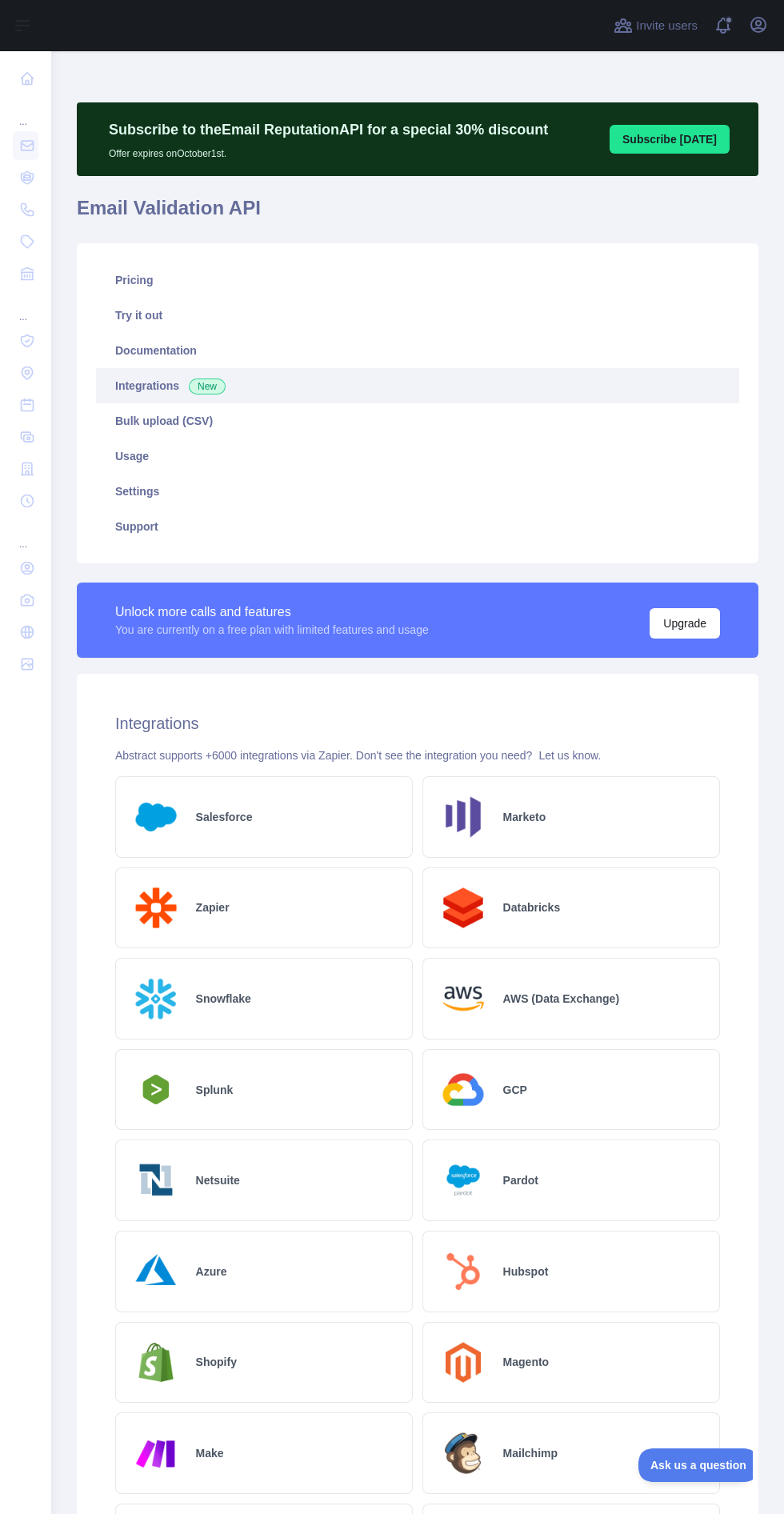
click at [216, 411] on link "Bulk upload (CSV)" at bounding box center [417, 421] width 643 height 35
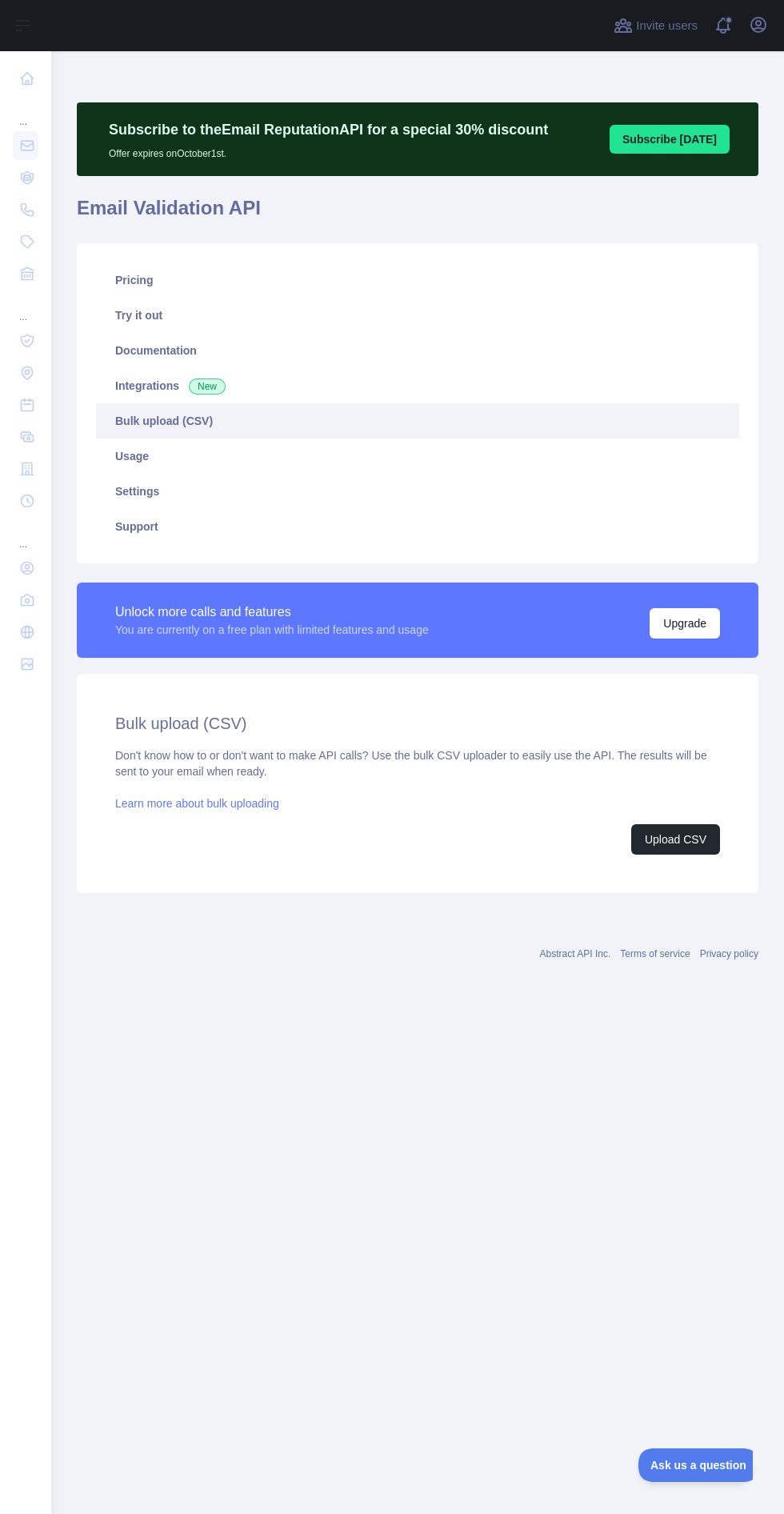
click at [215, 460] on link "Usage" at bounding box center [417, 456] width 643 height 35
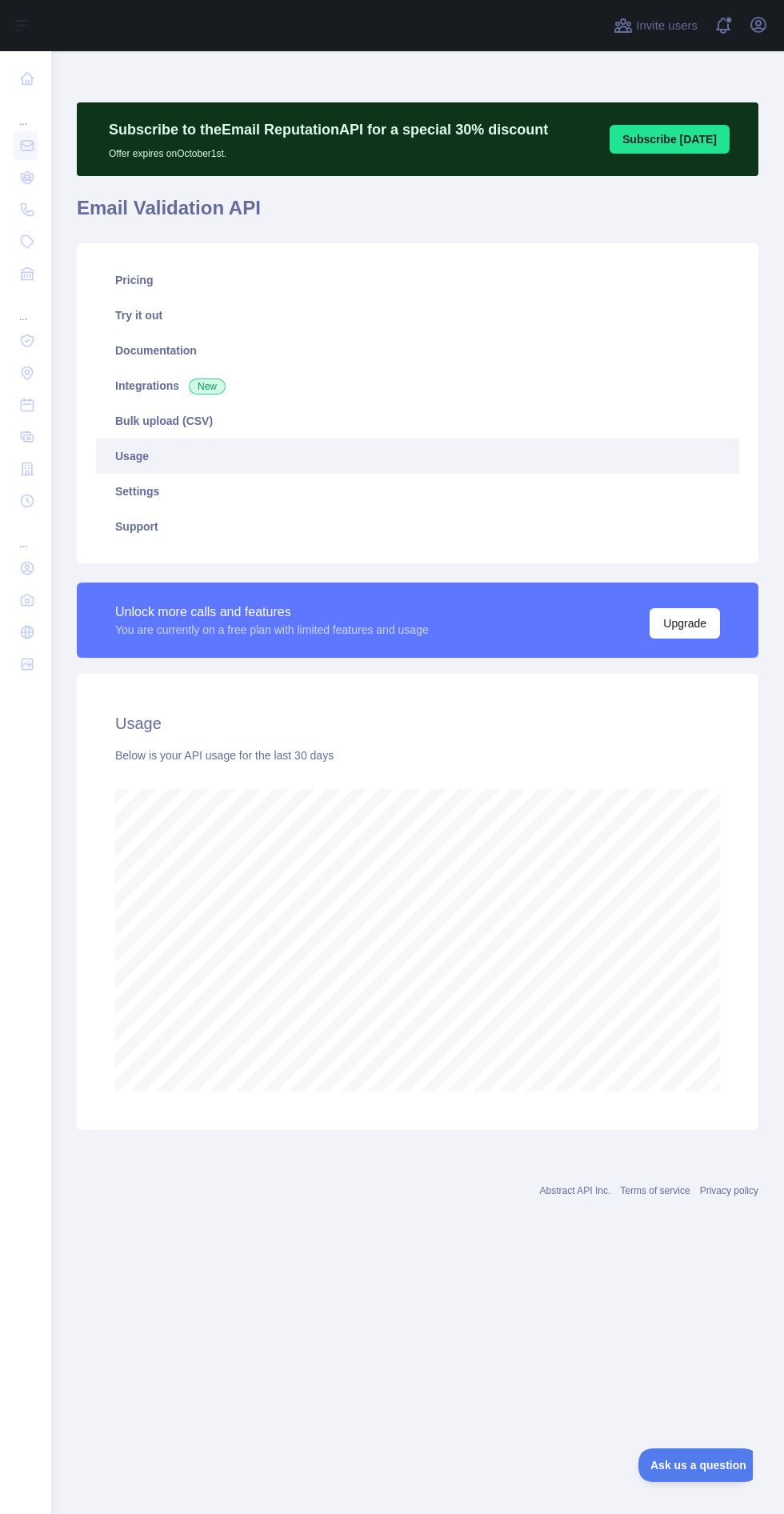
scroll to position [1620, 733]
click at [196, 490] on link "Settings" at bounding box center [417, 491] width 643 height 35
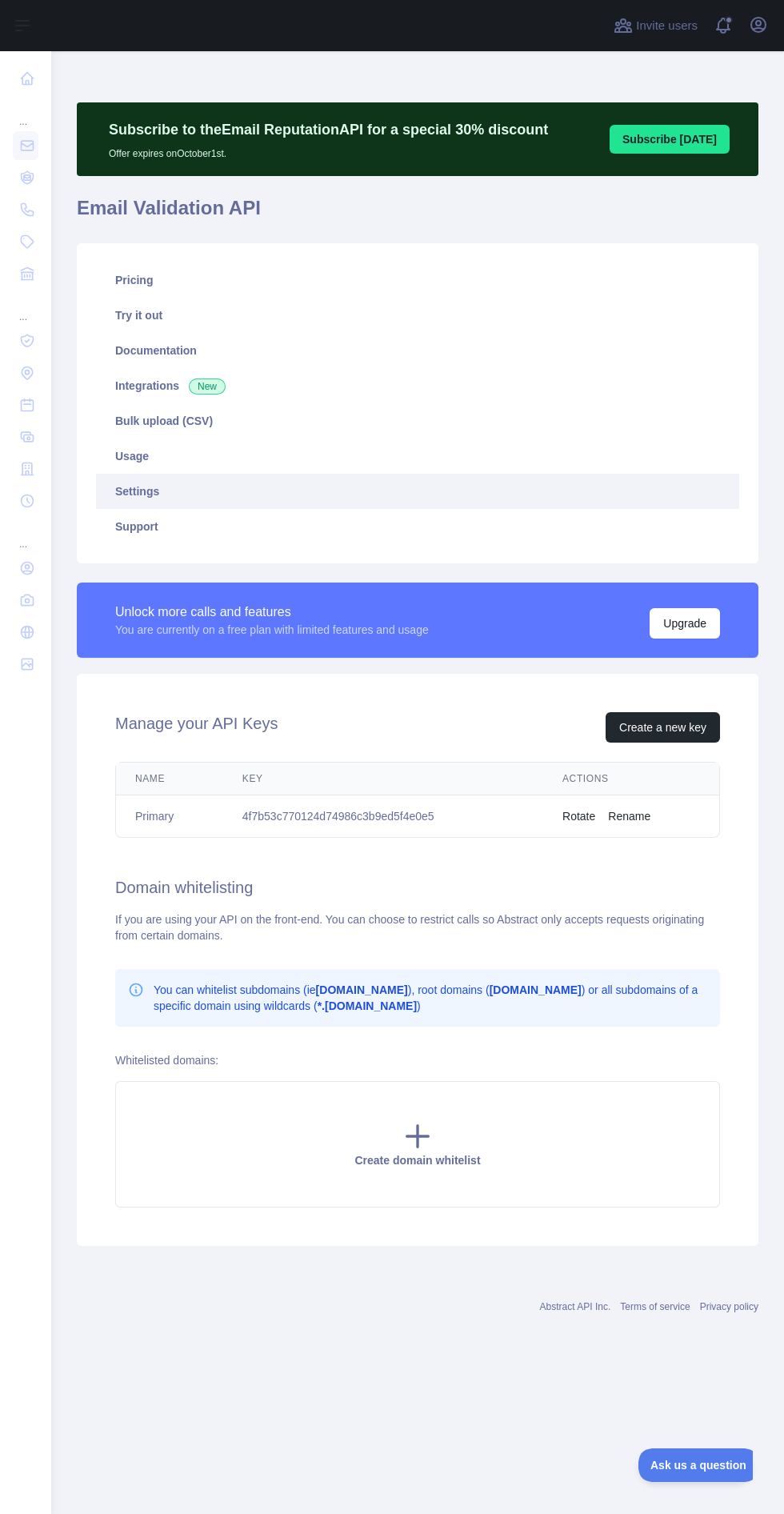
click at [220, 536] on link "Support" at bounding box center [417, 527] width 643 height 35
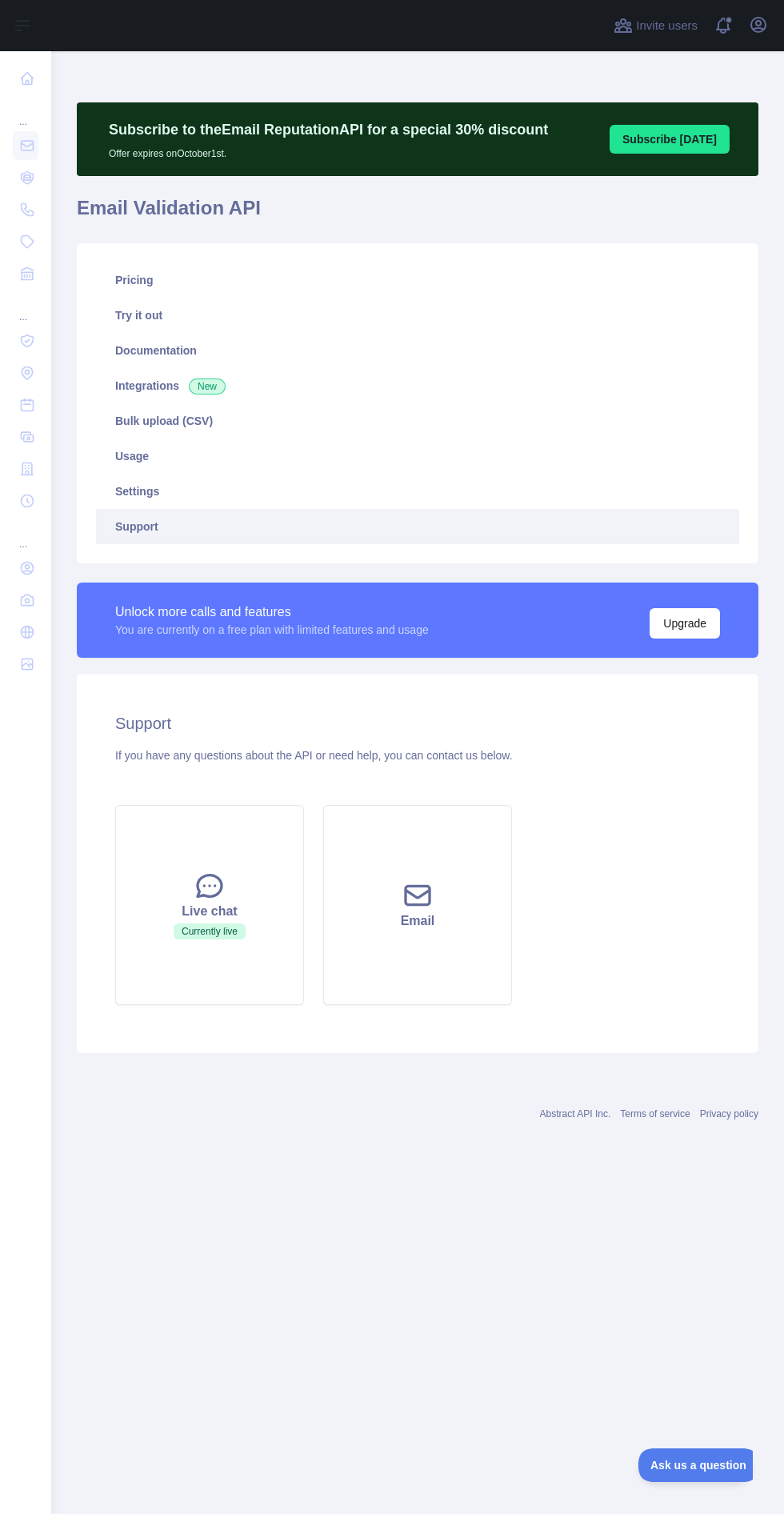
click at [144, 289] on link "Pricing" at bounding box center [417, 281] width 643 height 35
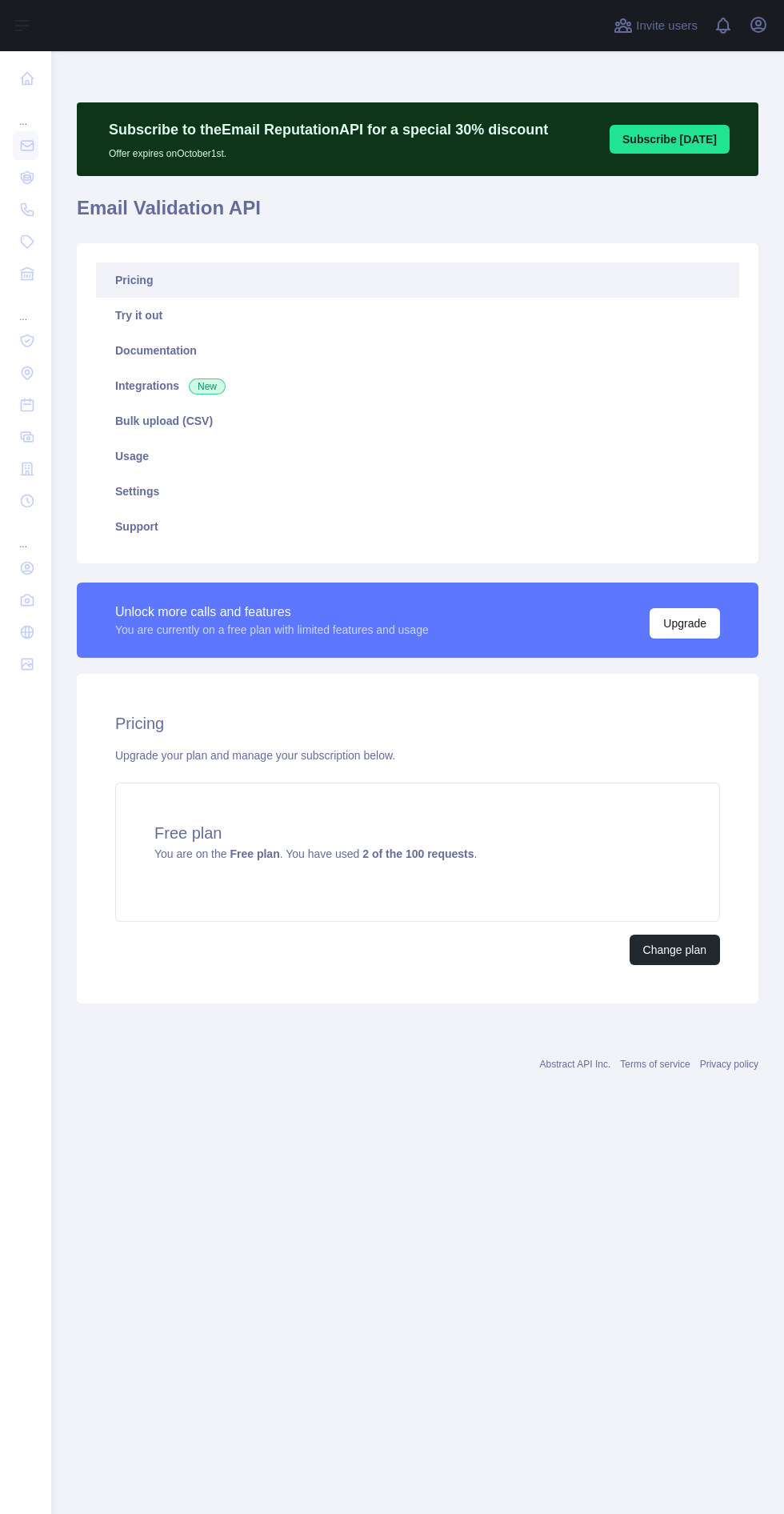
click at [32, 1146] on nav "... ... ..." at bounding box center [26, 769] width 26 height 1437
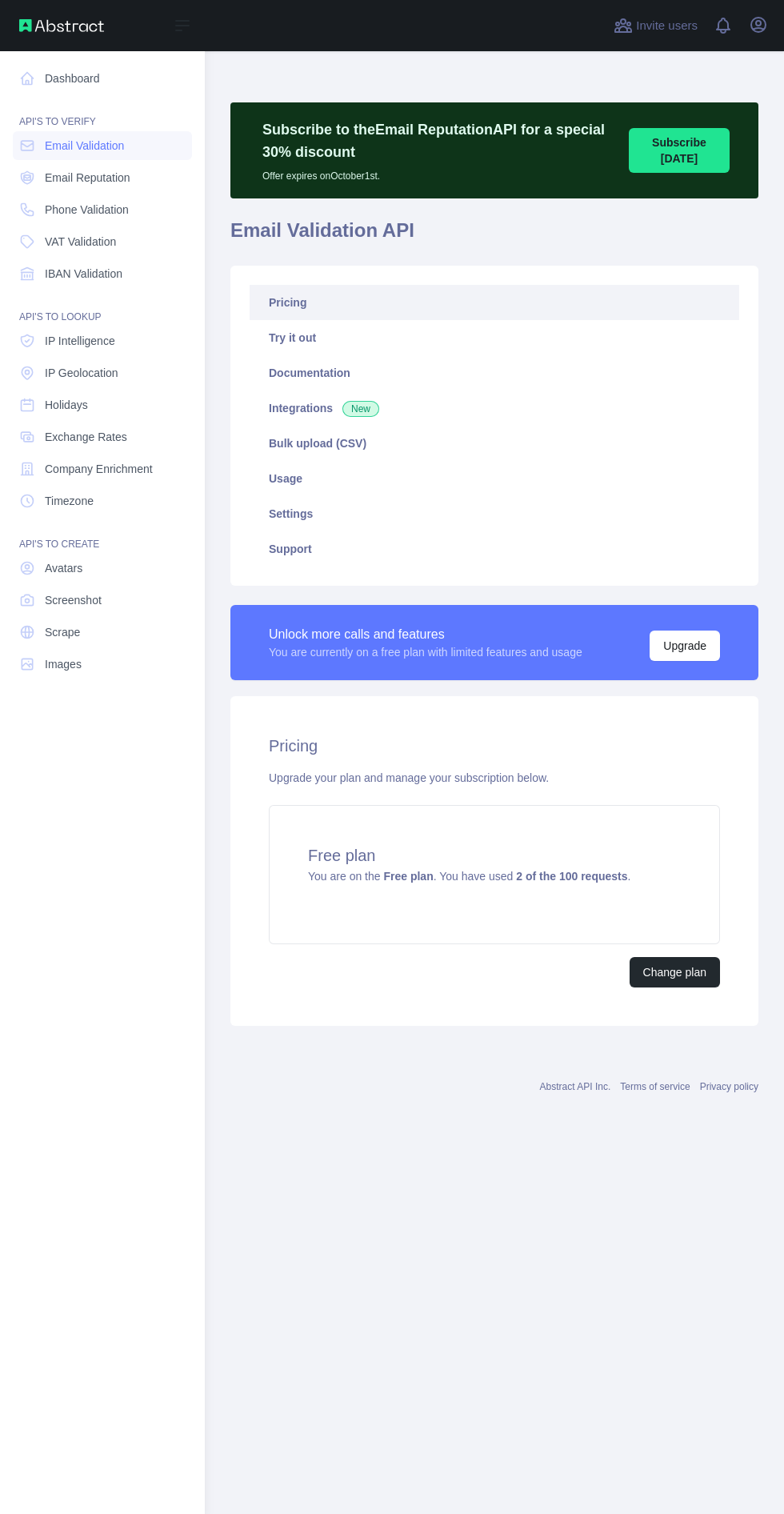
click at [32, 1146] on nav "Dashboard API'S TO VERIFY Email Validation Email Reputation Phone Validation VA…" at bounding box center [102, 769] width 179 height 1437
click at [109, 176] on span "Email Reputation" at bounding box center [87, 177] width 86 height 16
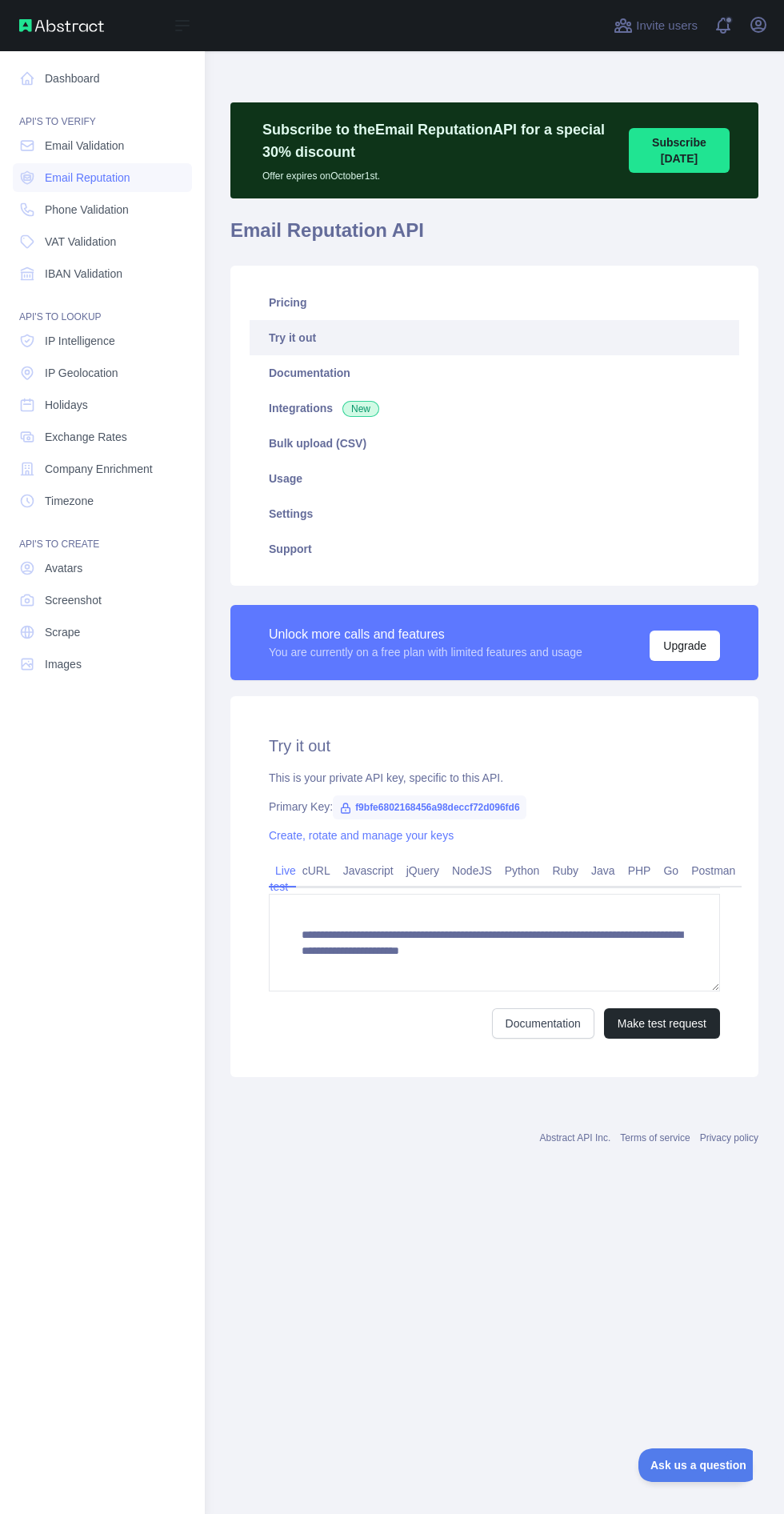
click at [322, 298] on link "Pricing" at bounding box center [494, 303] width 489 height 35
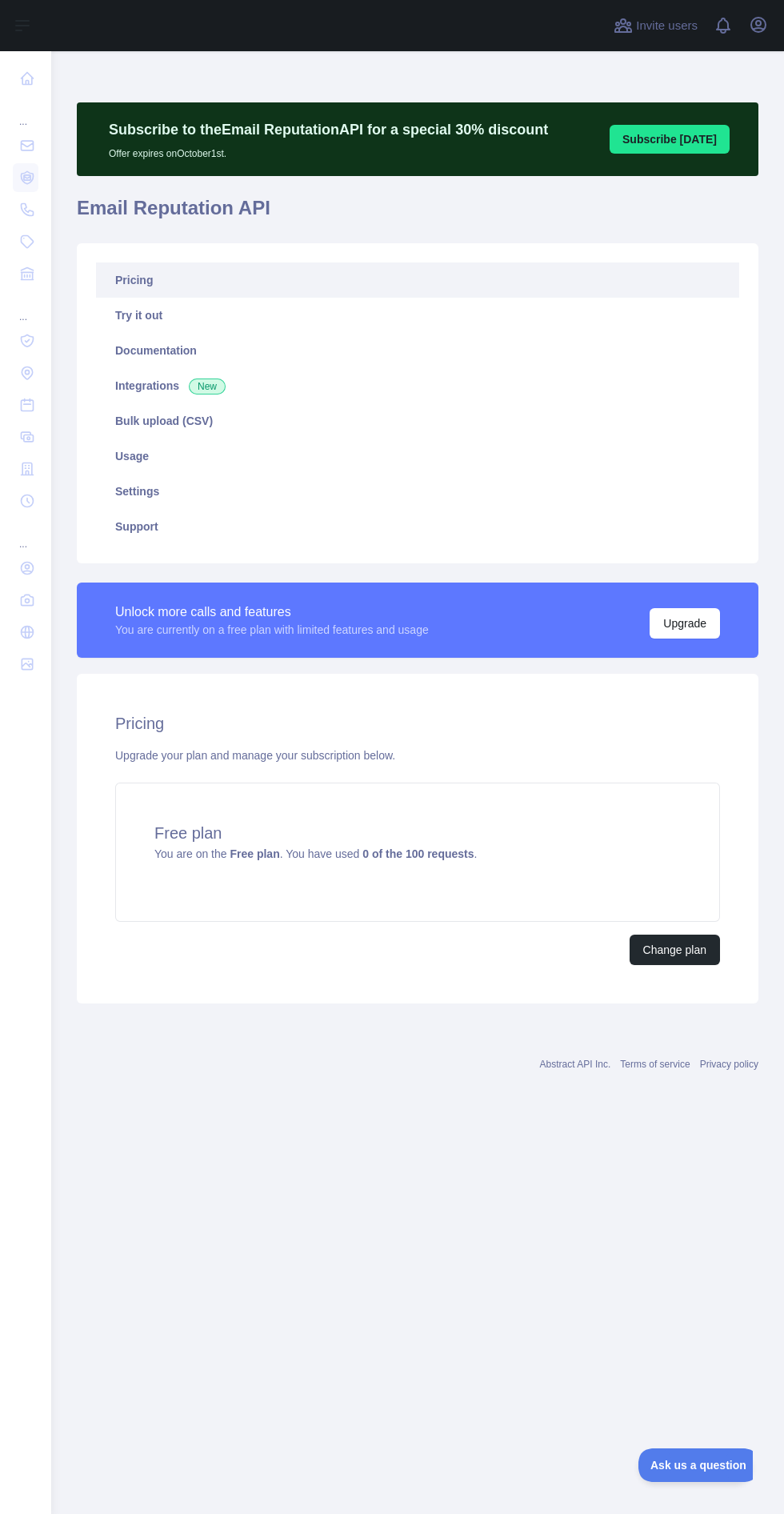
click at [45, 1212] on div "... ... ..." at bounding box center [26, 751] width 51 height 1502
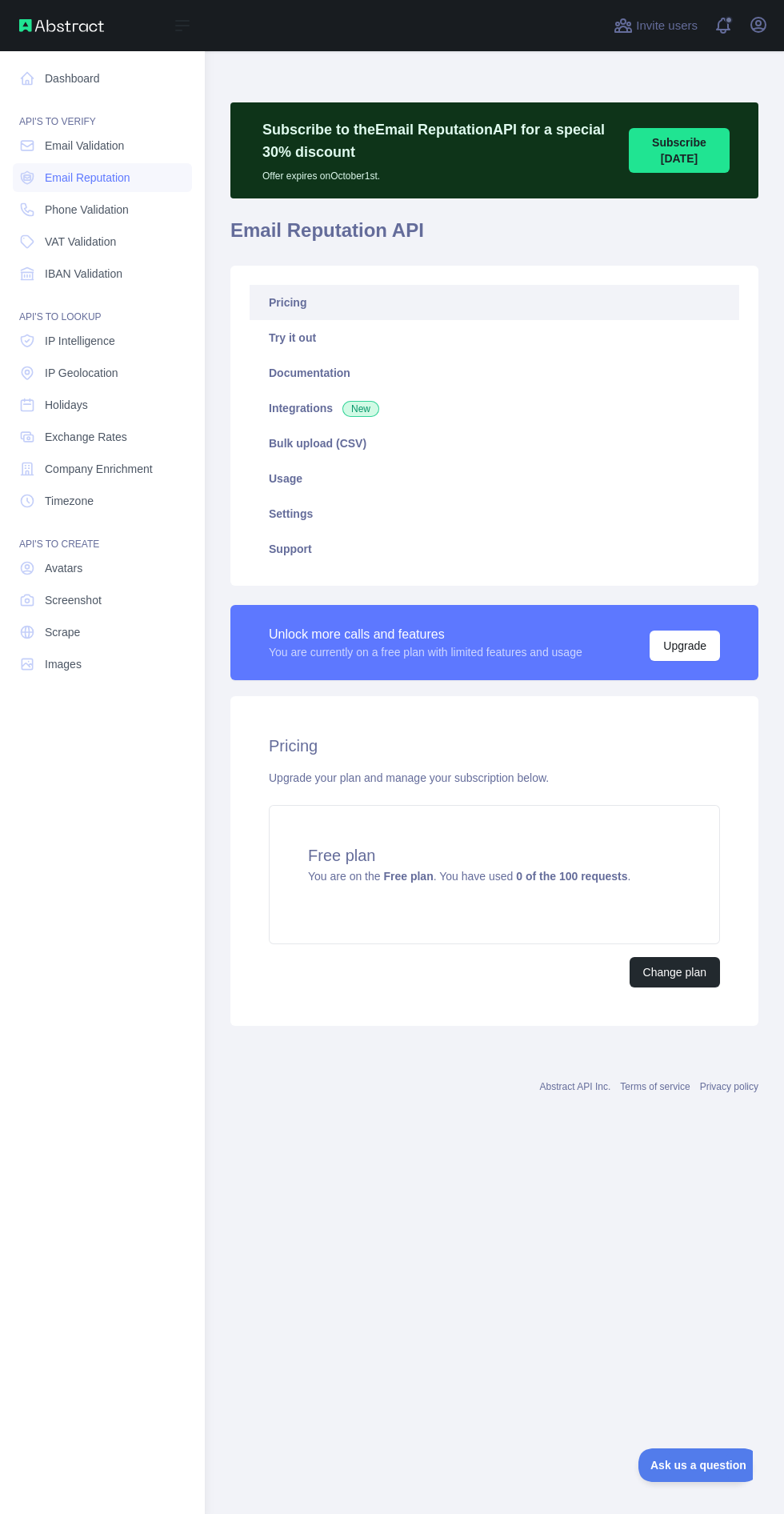
click at [112, 245] on span "VAT Validation" at bounding box center [80, 242] width 71 height 16
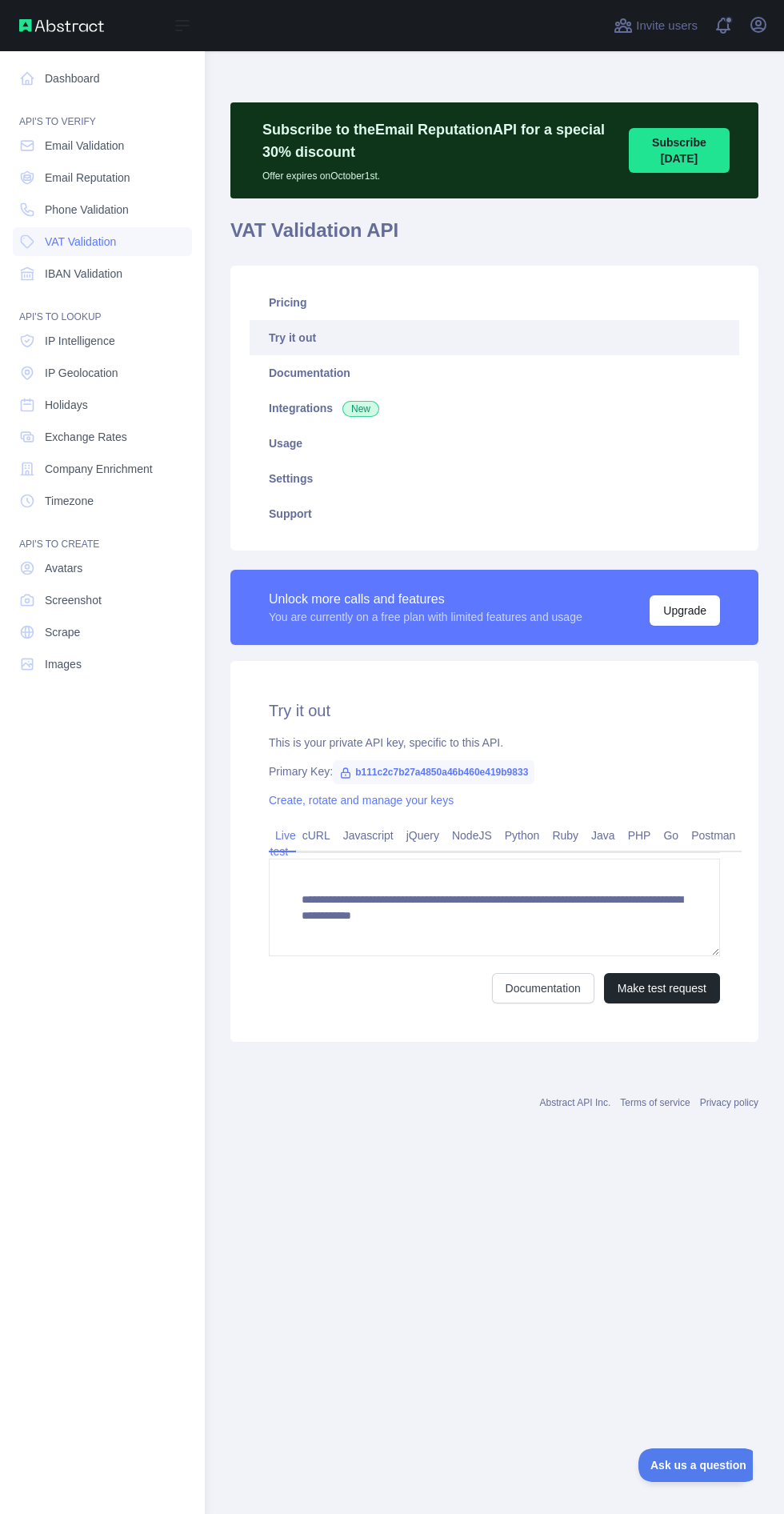
click at [347, 296] on link "Pricing" at bounding box center [494, 303] width 489 height 35
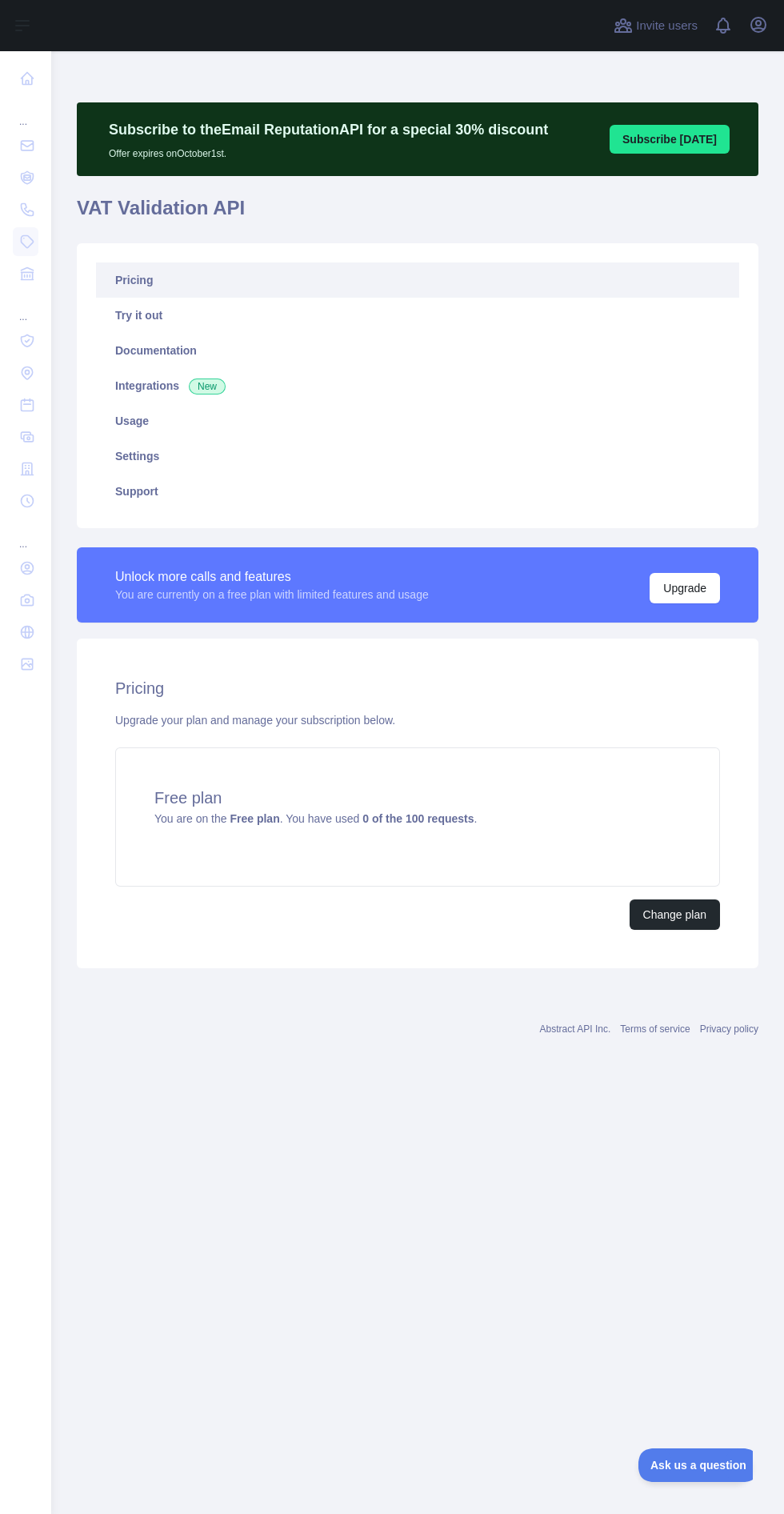
click at [41, 1236] on div "... ... ..." at bounding box center [26, 751] width 51 height 1502
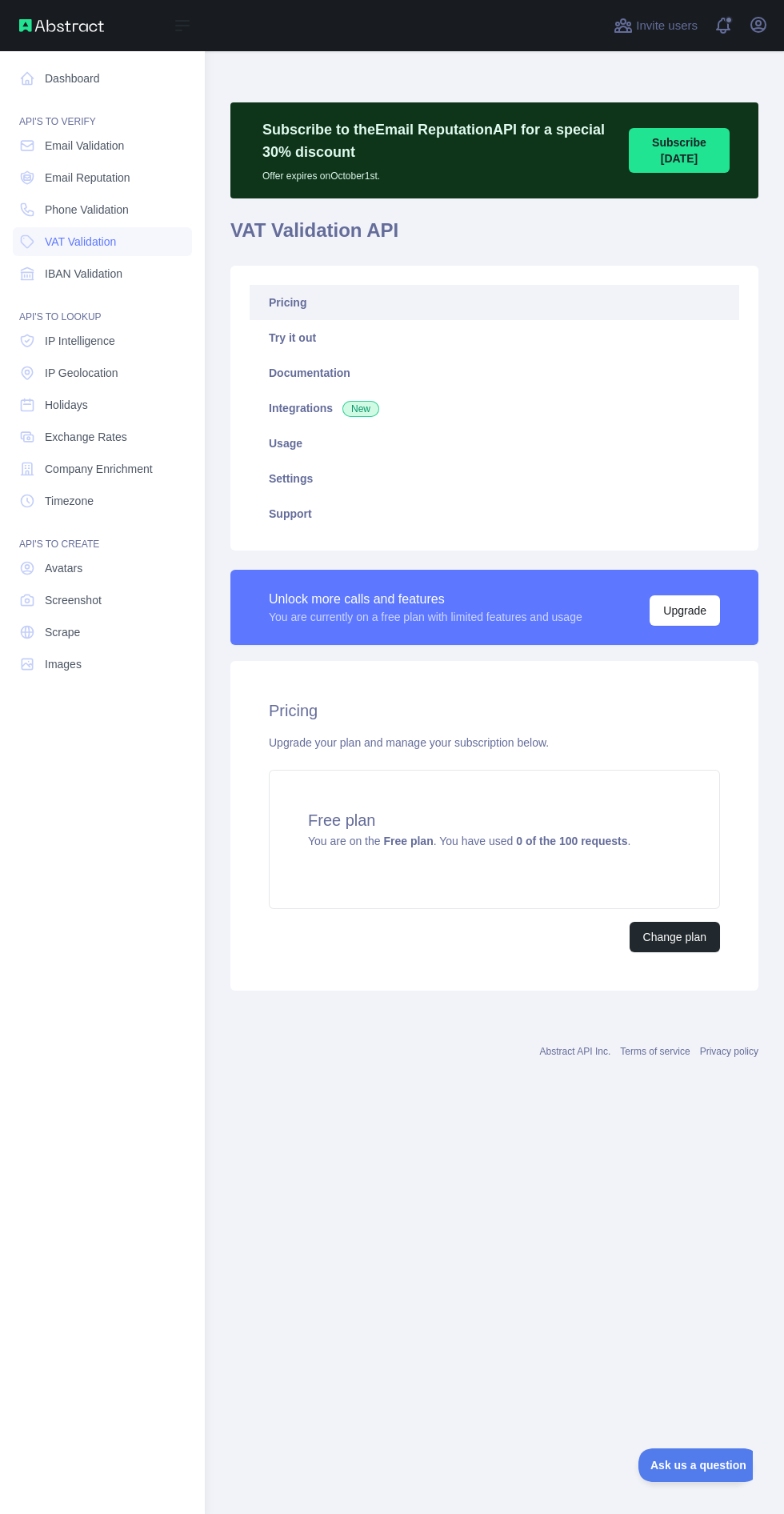
click at [119, 272] on span "IBAN Validation" at bounding box center [84, 274] width 78 height 16
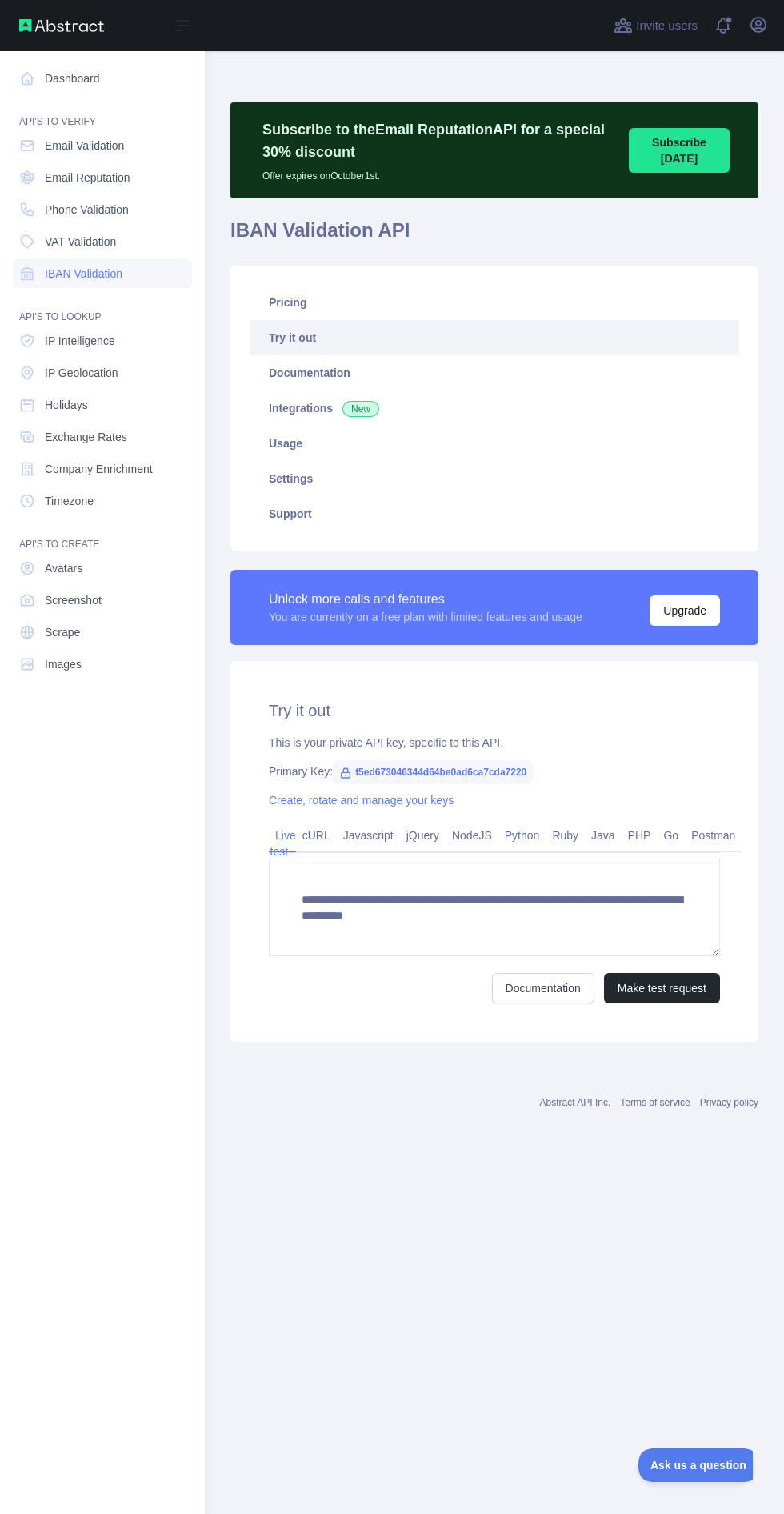
click at [352, 300] on link "Pricing" at bounding box center [494, 303] width 489 height 35
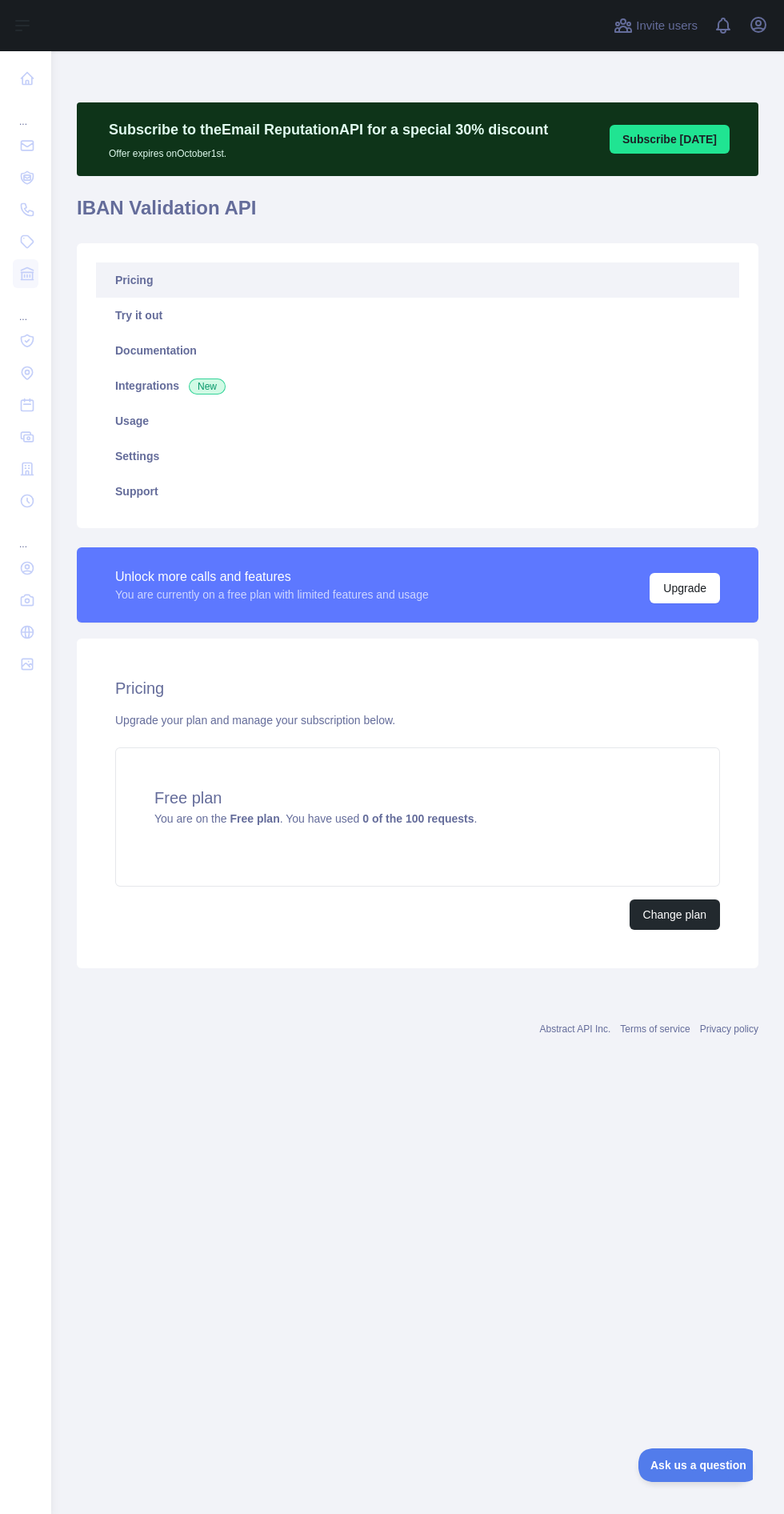
click at [23, 1249] on nav "... ... ..." at bounding box center [26, 769] width 26 height 1437
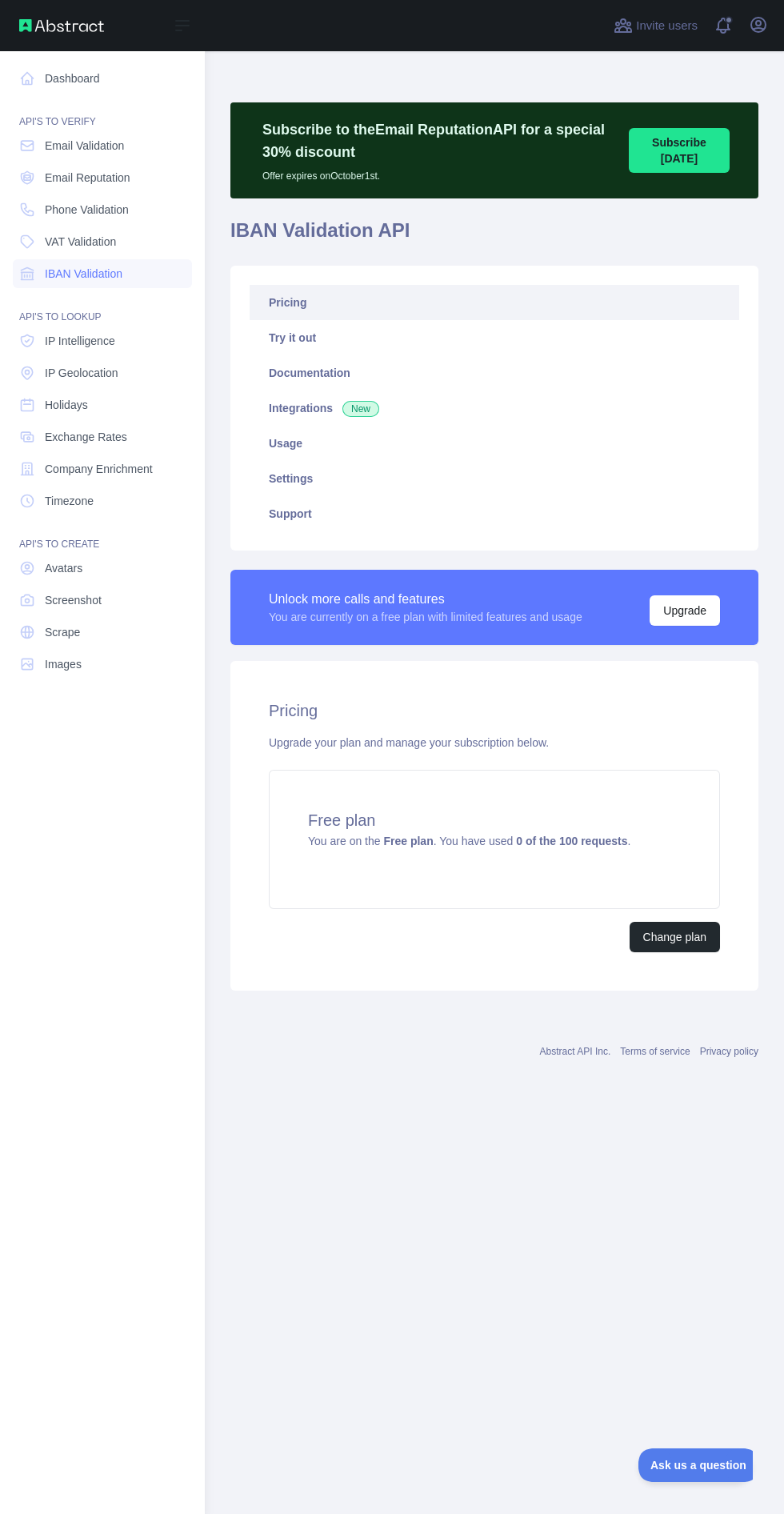
click at [116, 330] on link "IP Intelligence" at bounding box center [102, 341] width 179 height 29
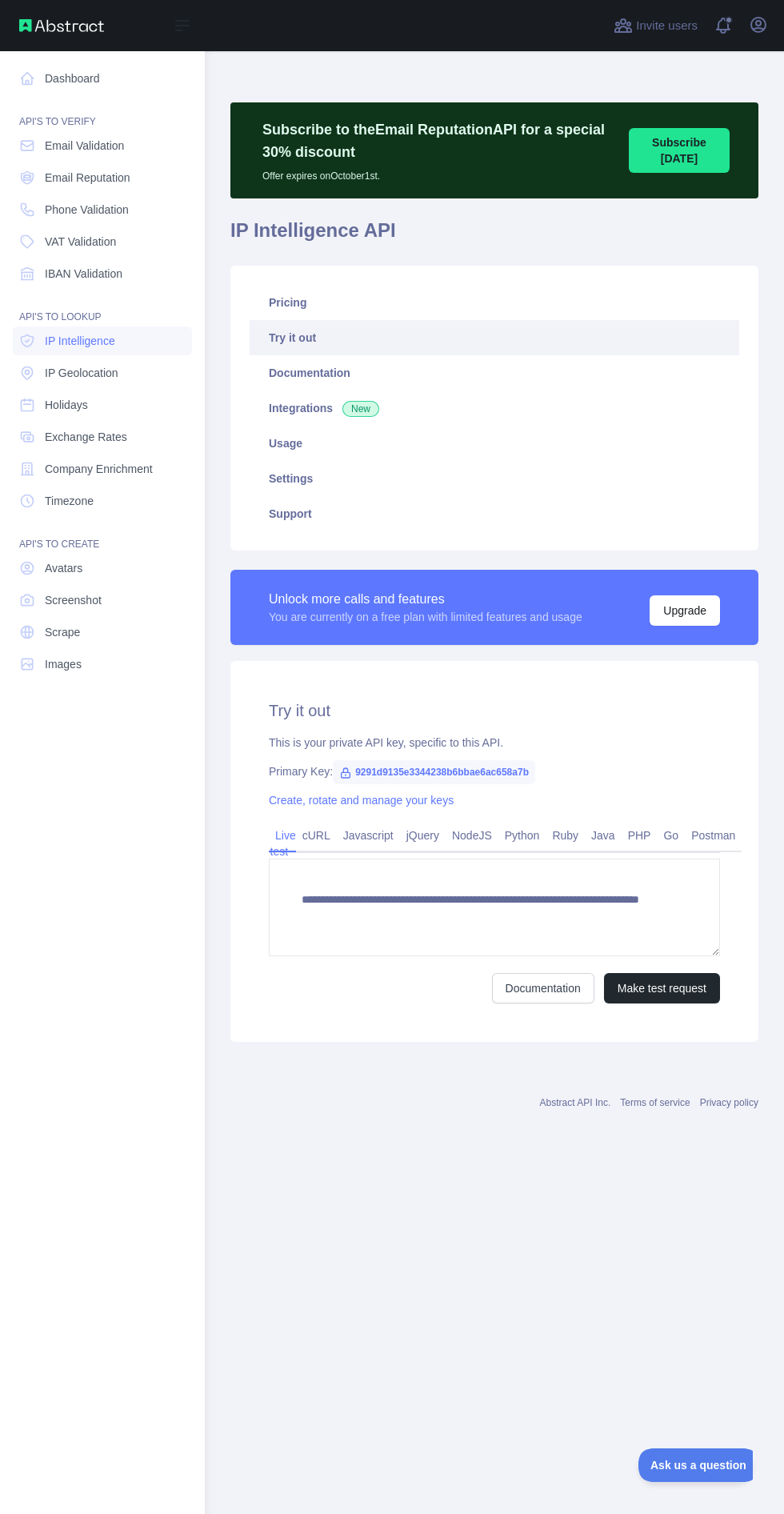
type textarea "**********"
click at [340, 303] on link "Pricing" at bounding box center [494, 303] width 489 height 35
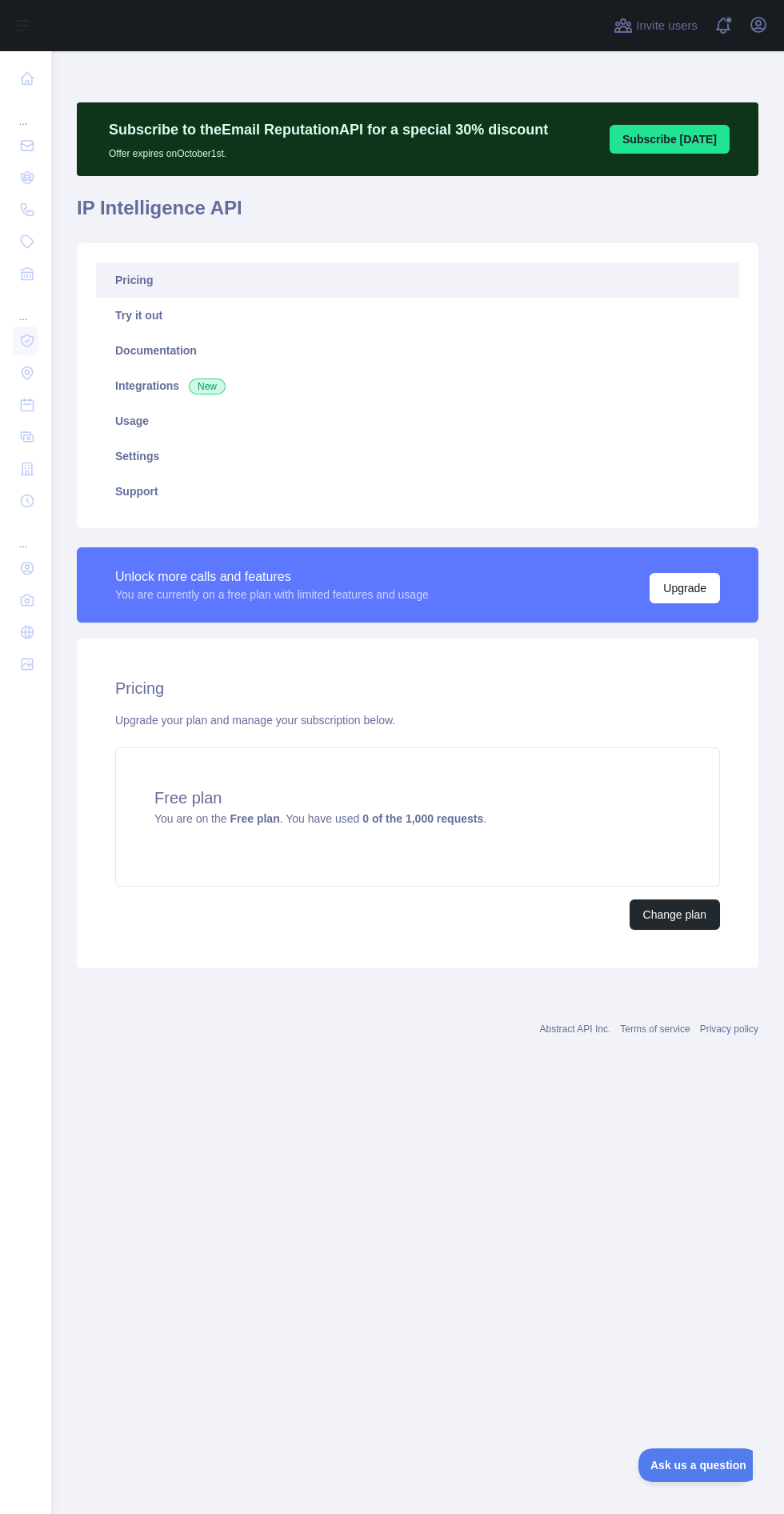
click at [36, 1315] on nav "... ... ..." at bounding box center [26, 769] width 26 height 1437
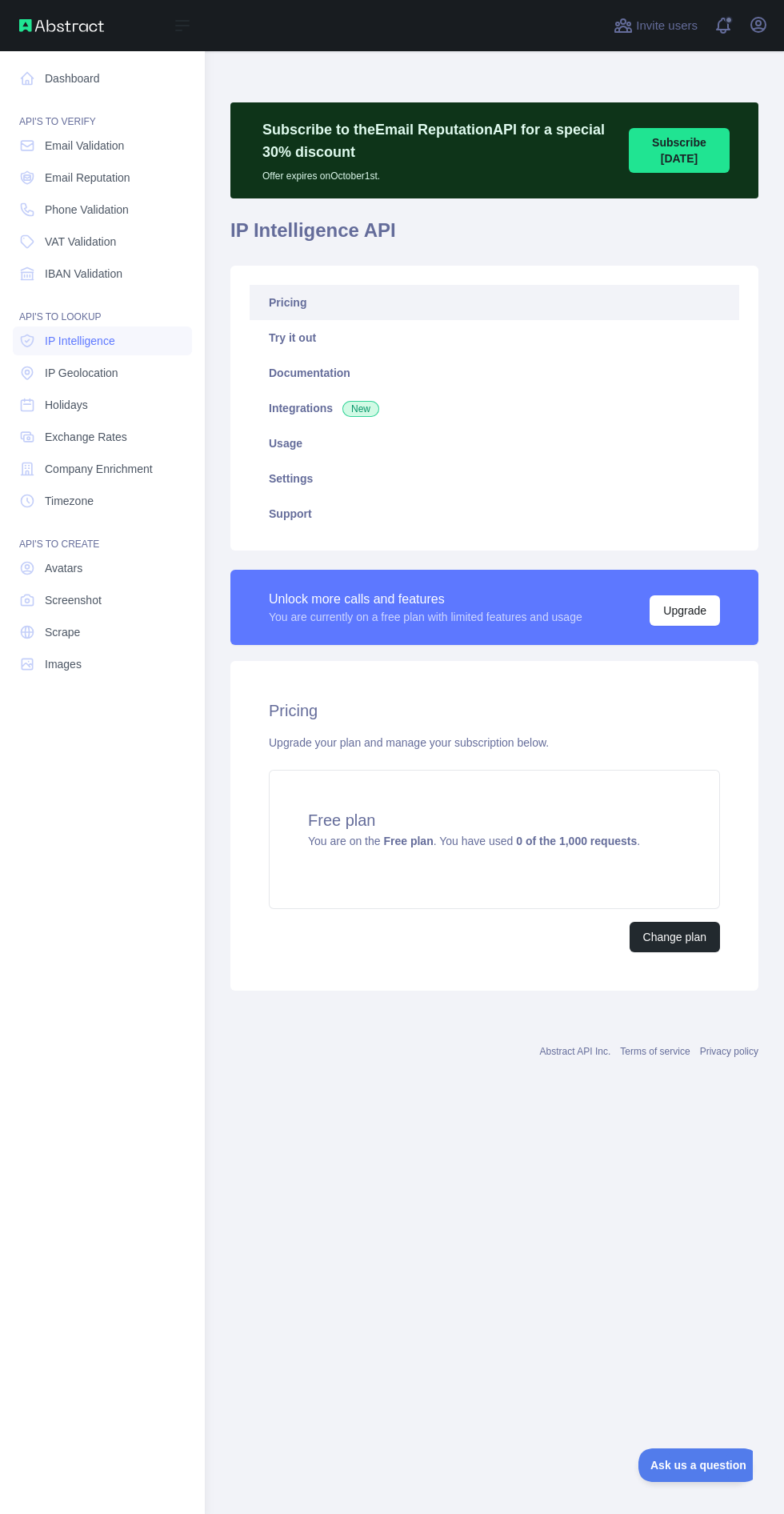
click at [125, 372] on link "IP Geolocation" at bounding box center [102, 372] width 179 height 29
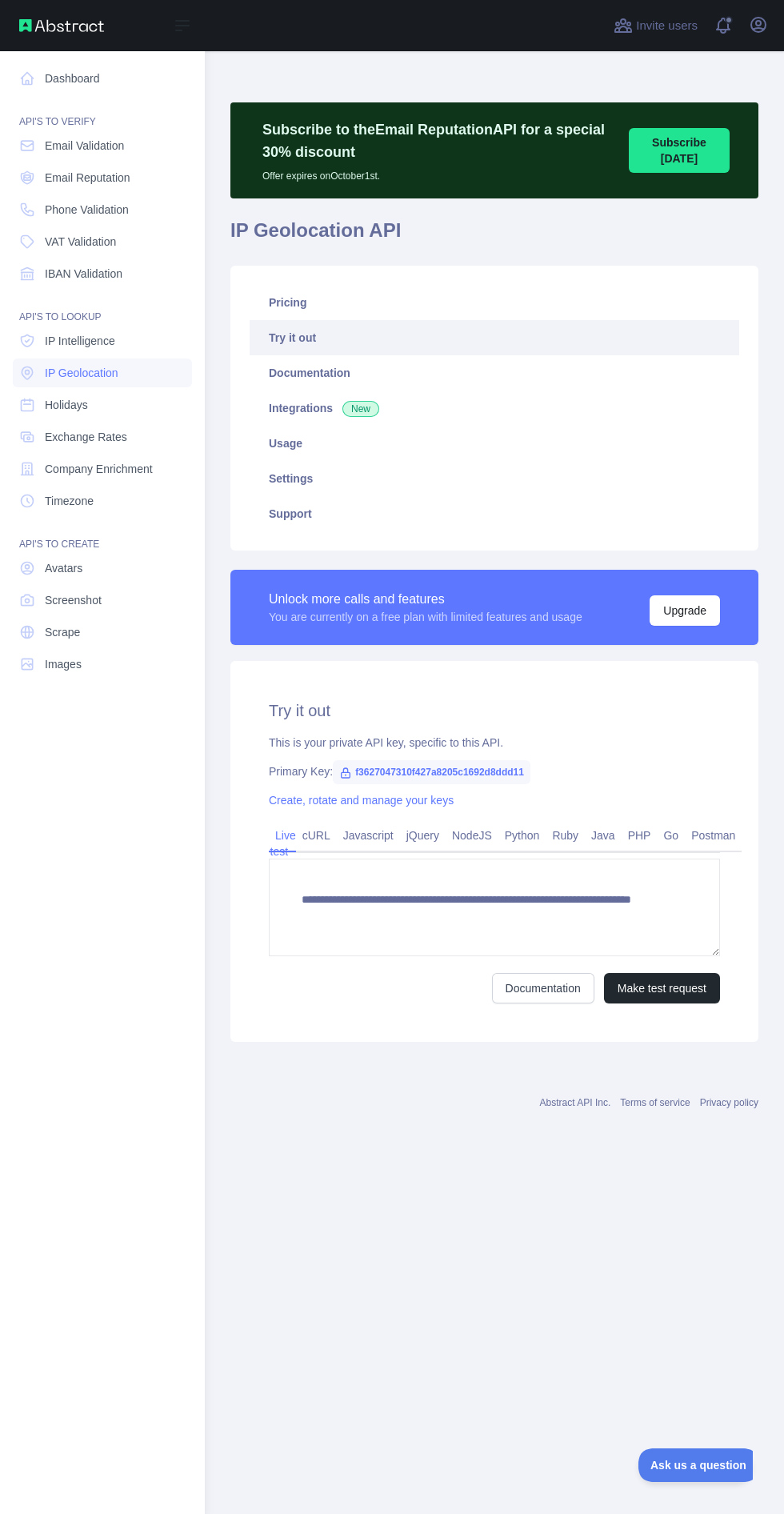
type textarea "**********"
click at [353, 301] on link "Pricing" at bounding box center [494, 303] width 489 height 35
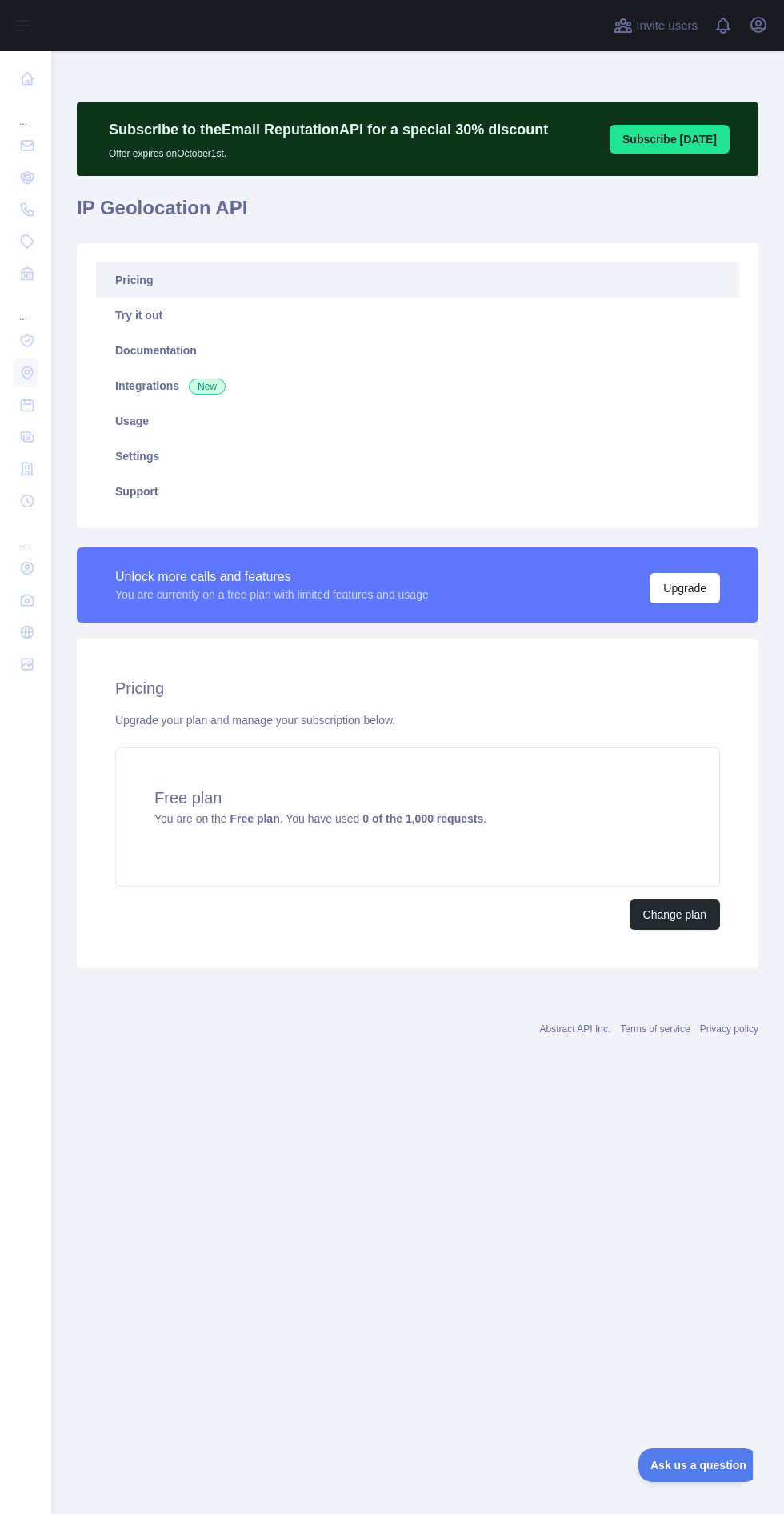
click at [26, 1214] on nav "... ... ..." at bounding box center [26, 769] width 26 height 1437
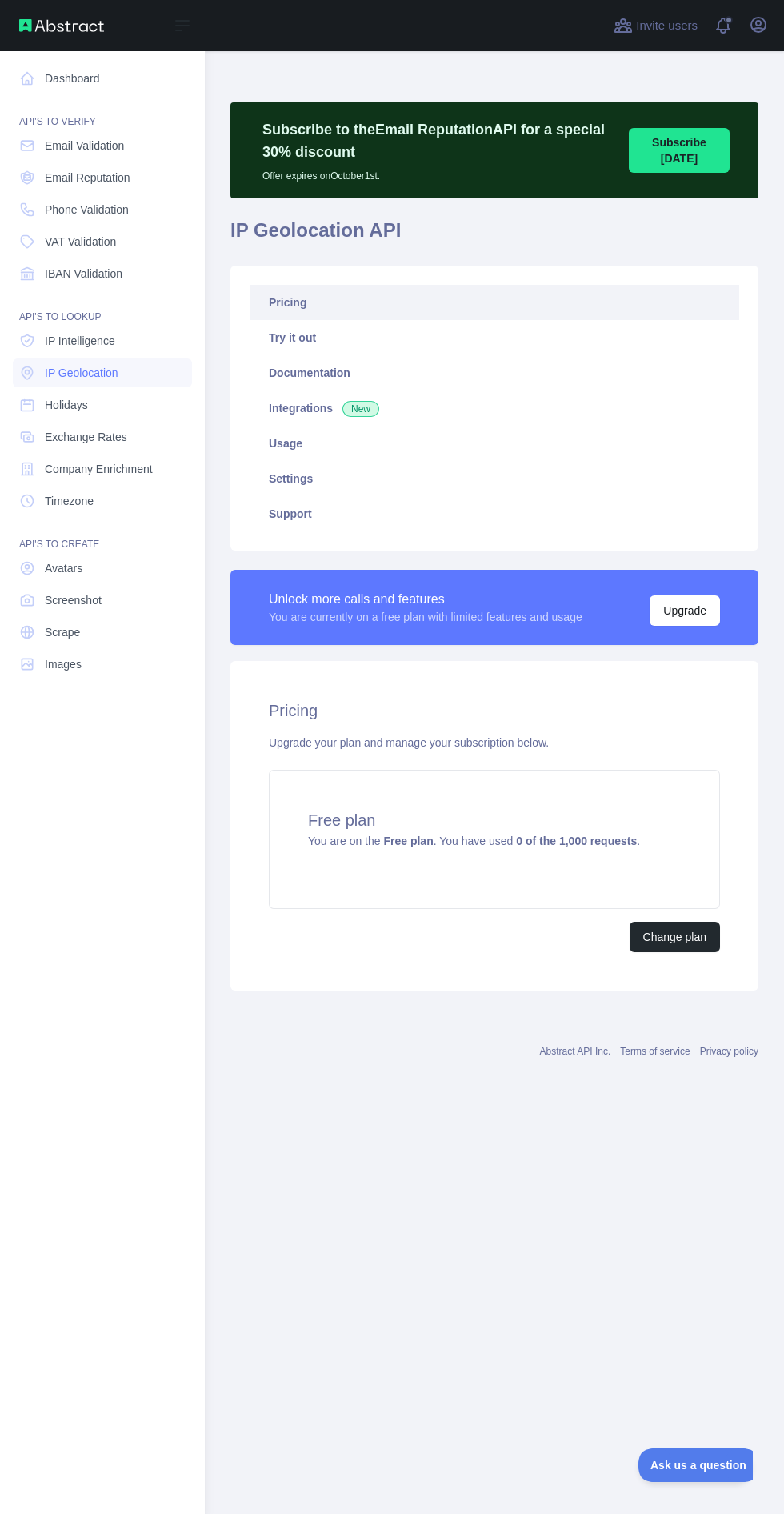
click at [116, 404] on link "Holidays" at bounding box center [102, 405] width 179 height 29
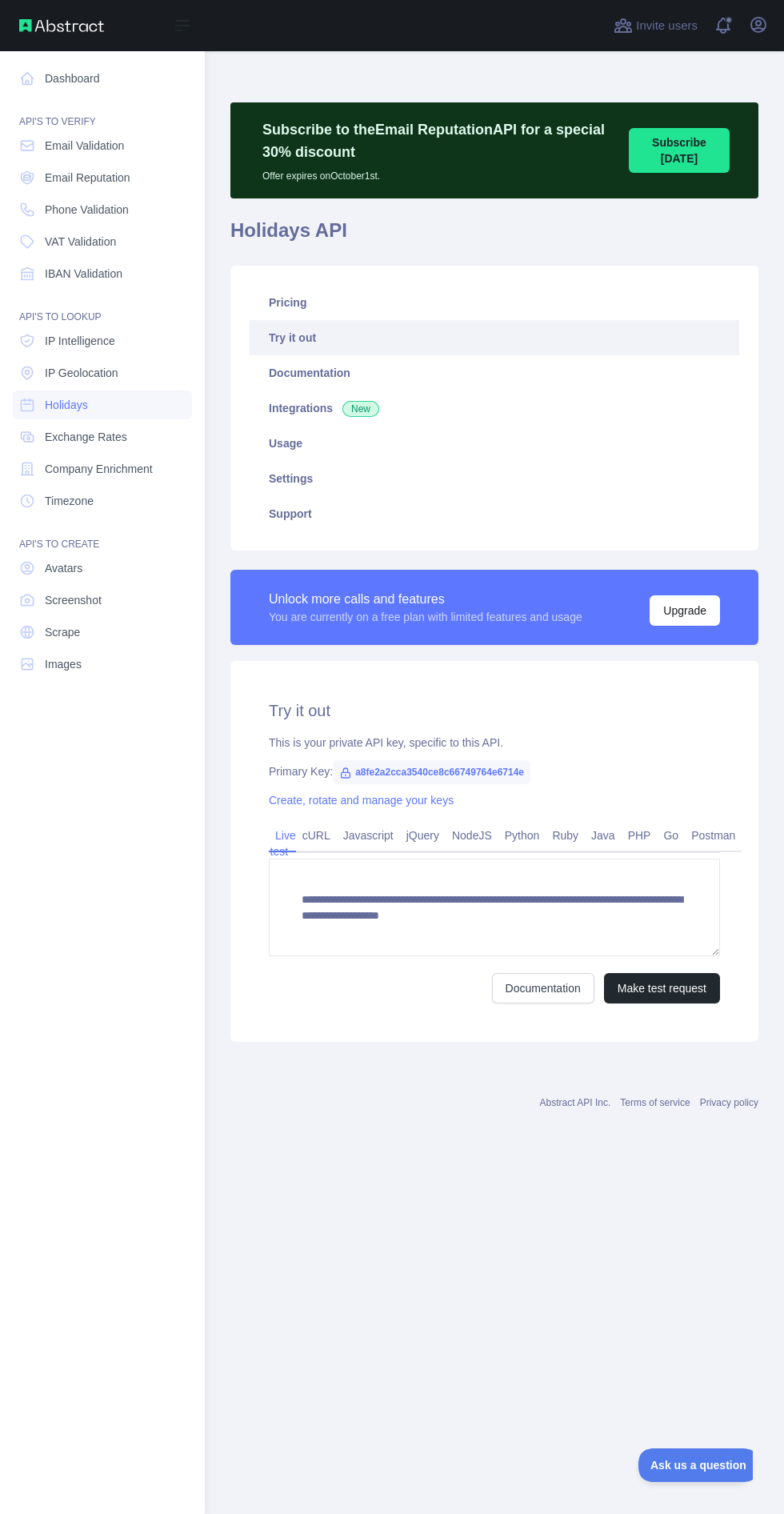
click at [356, 311] on link "Pricing" at bounding box center [494, 303] width 489 height 35
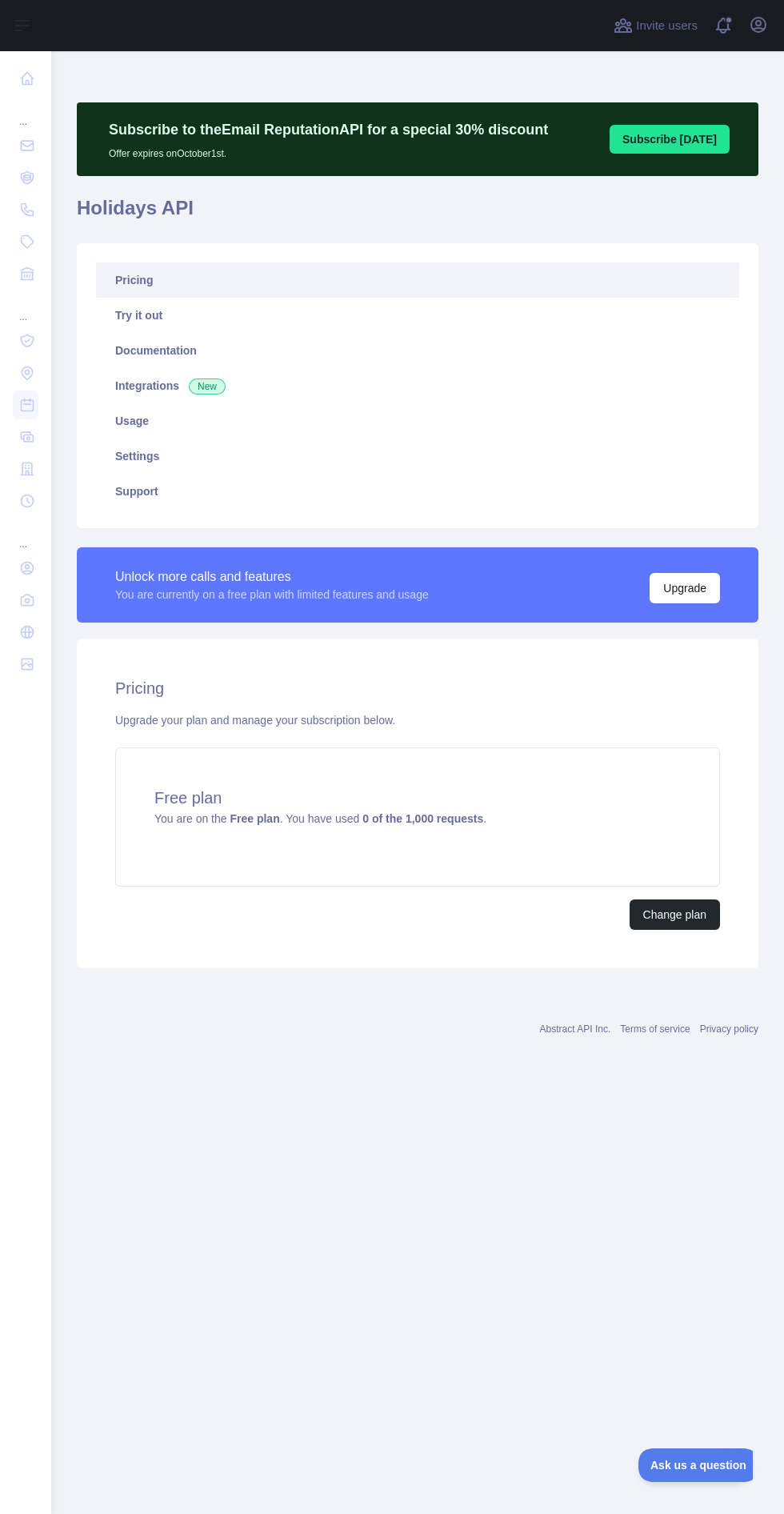
click at [21, 1210] on nav "... ... ..." at bounding box center [26, 769] width 26 height 1437
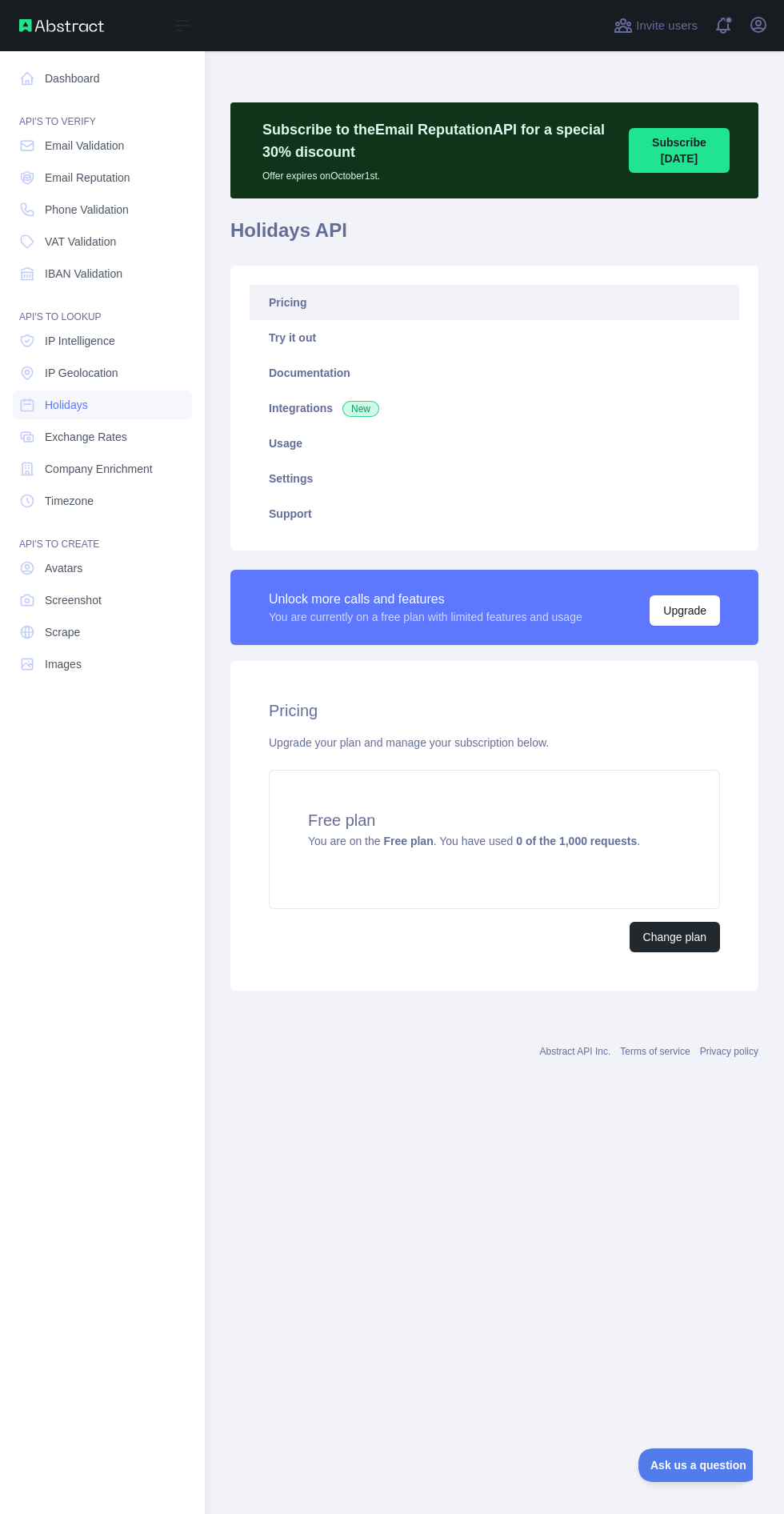
click at [121, 428] on link "Exchange Rates" at bounding box center [102, 437] width 179 height 29
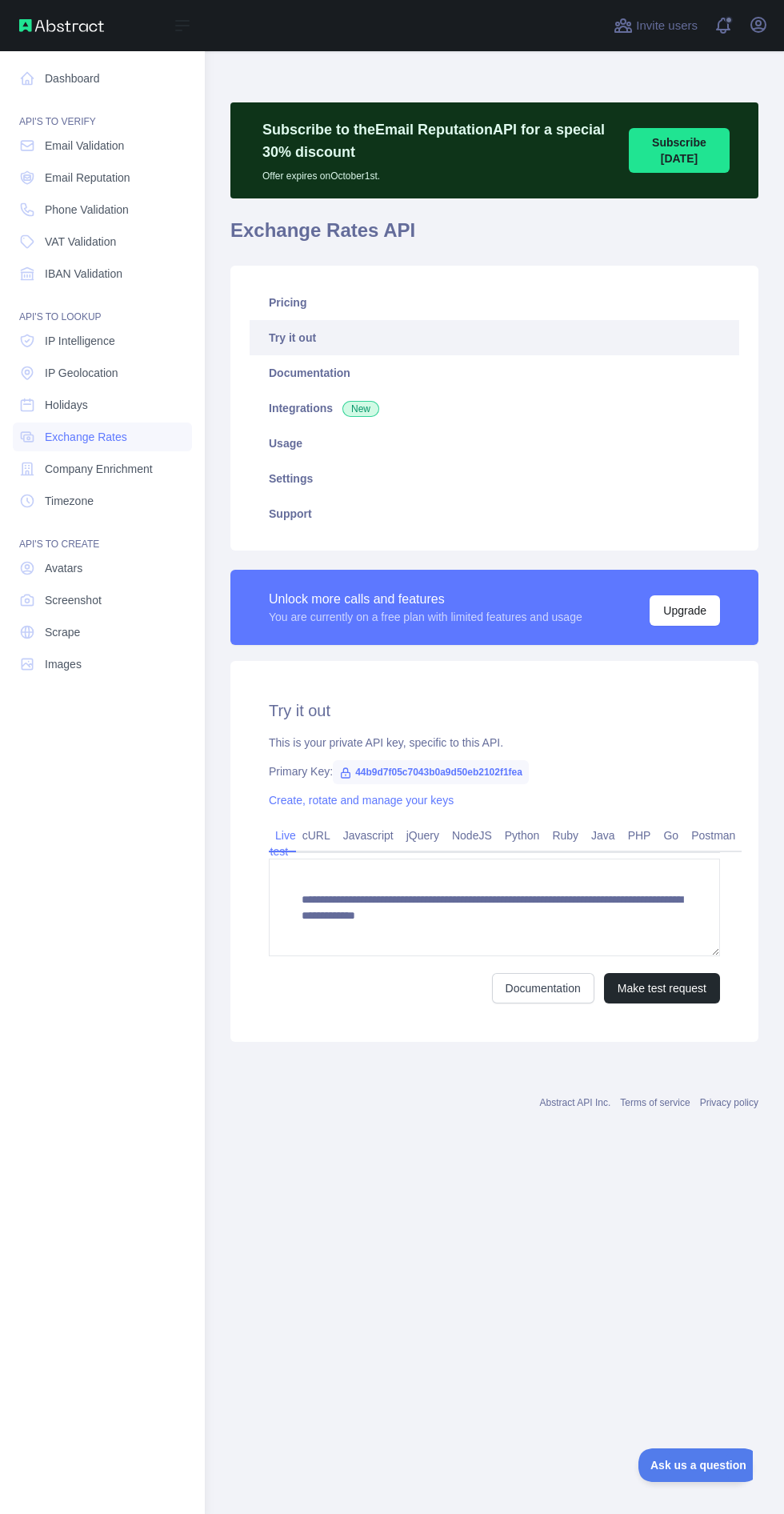
click at [346, 297] on link "Pricing" at bounding box center [494, 303] width 489 height 35
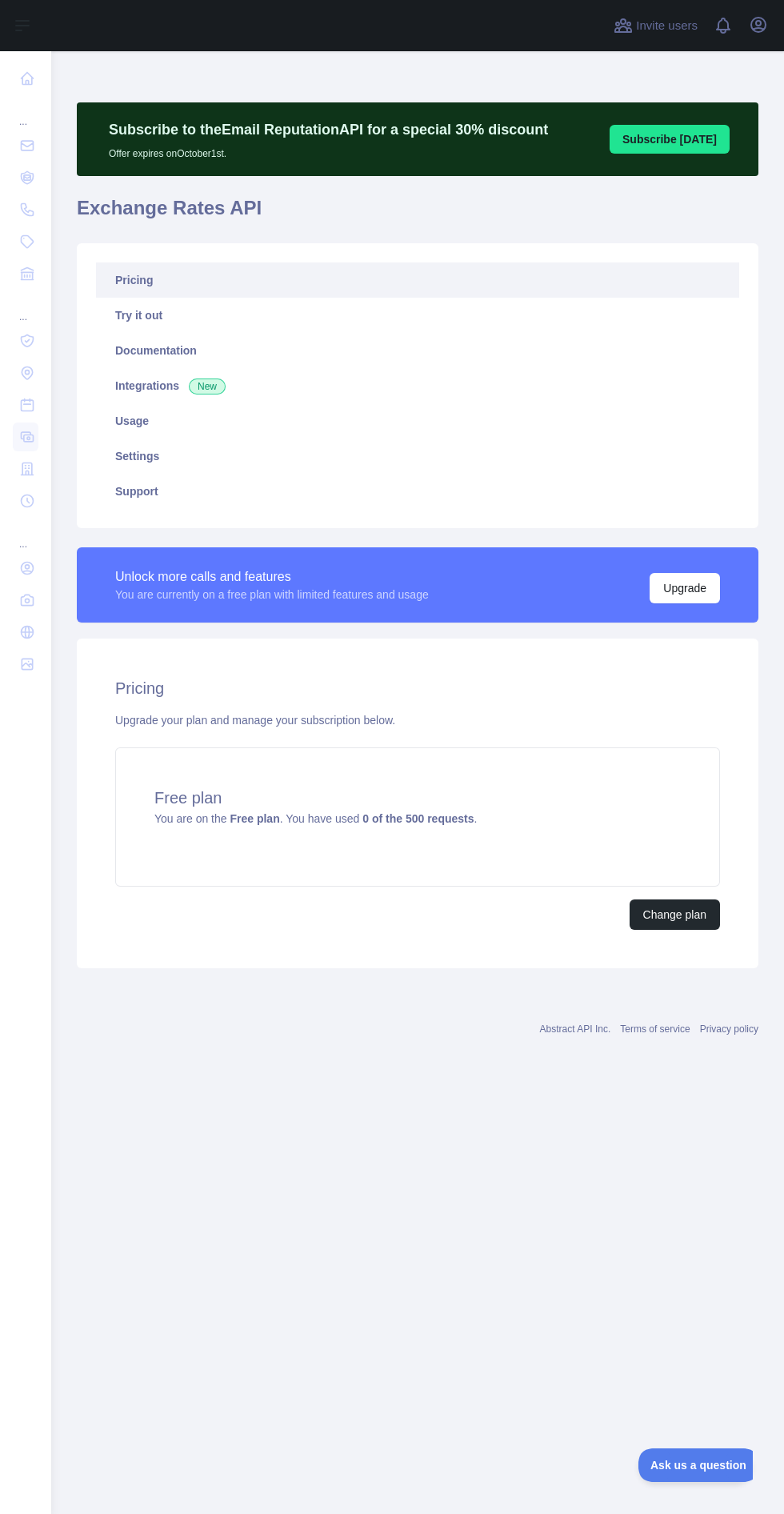
click at [30, 1216] on nav "... ... ..." at bounding box center [26, 769] width 26 height 1437
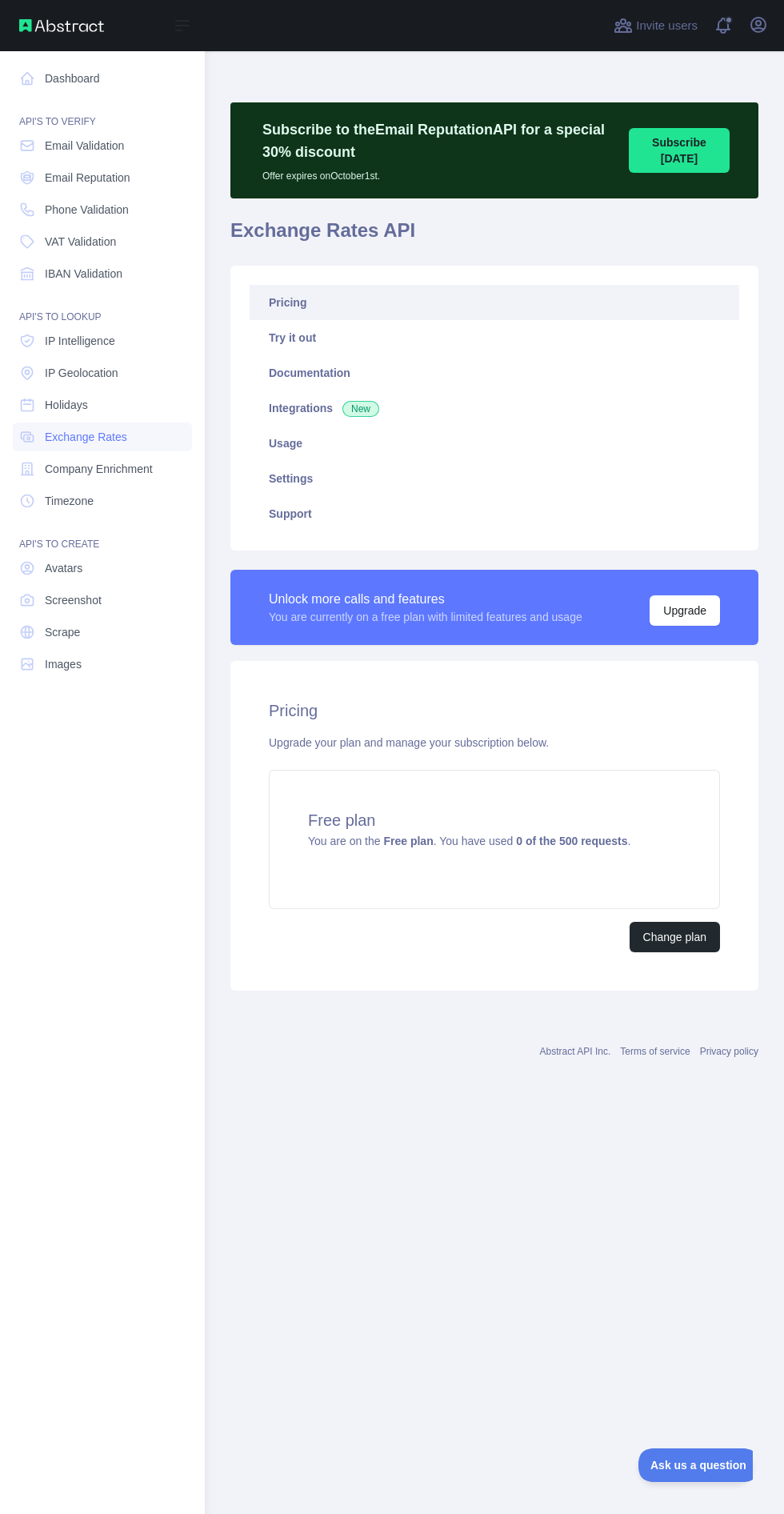
click at [142, 472] on span "Company Enrichment" at bounding box center [99, 468] width 108 height 16
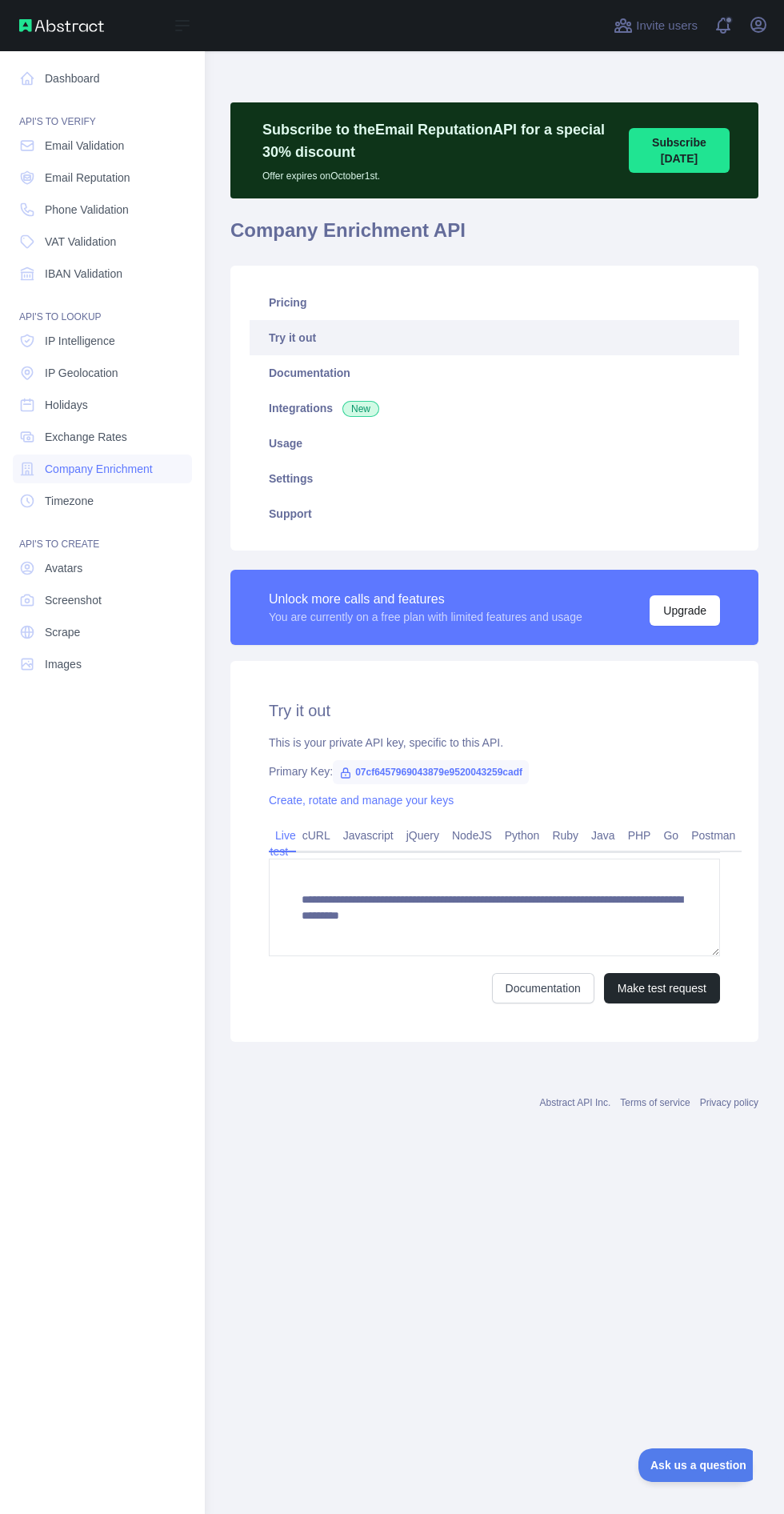
click at [400, 314] on link "Pricing" at bounding box center [494, 303] width 489 height 35
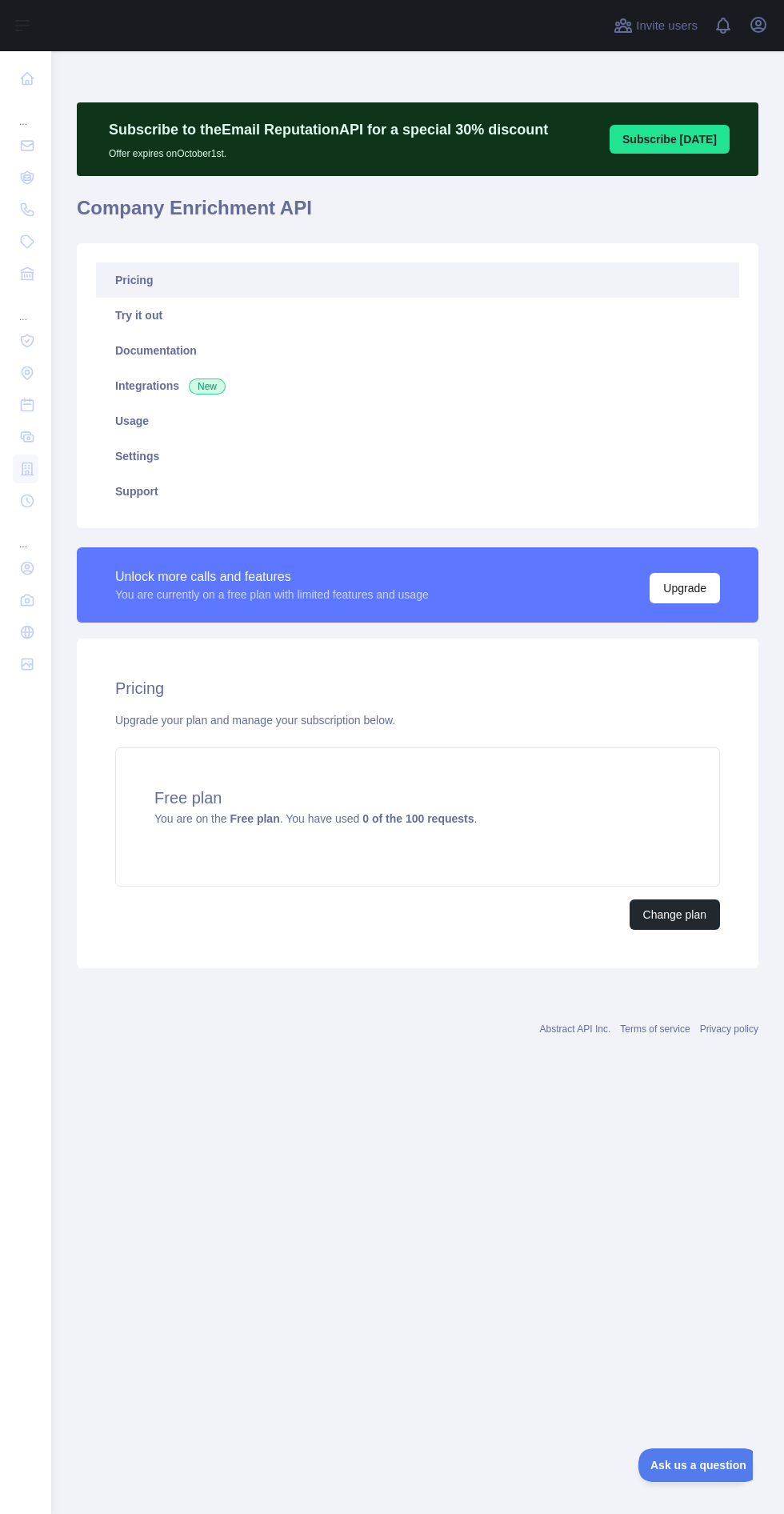
click at [25, 1287] on nav "... ... ..." at bounding box center [26, 769] width 26 height 1437
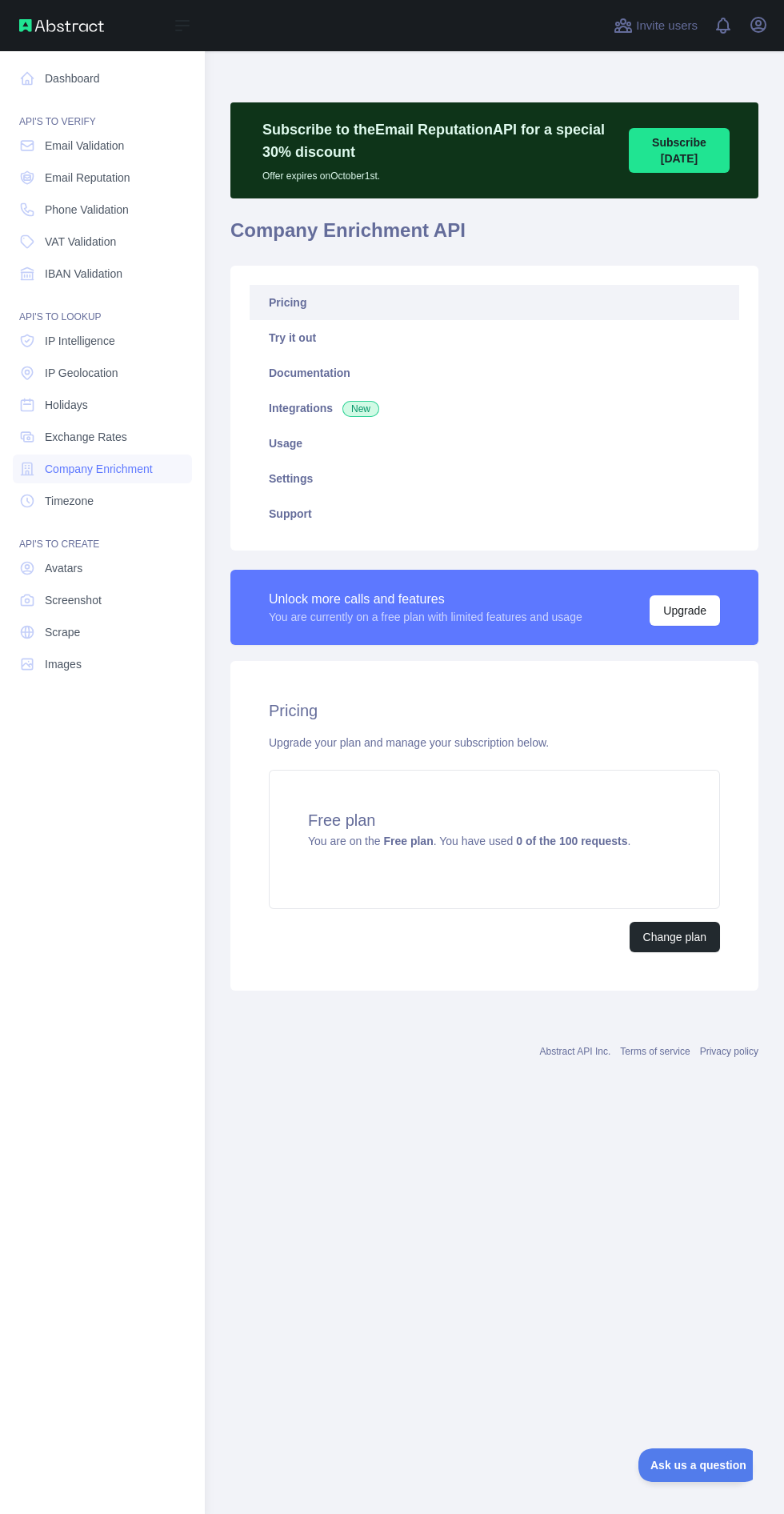
click at [121, 495] on link "Timezone" at bounding box center [102, 501] width 179 height 29
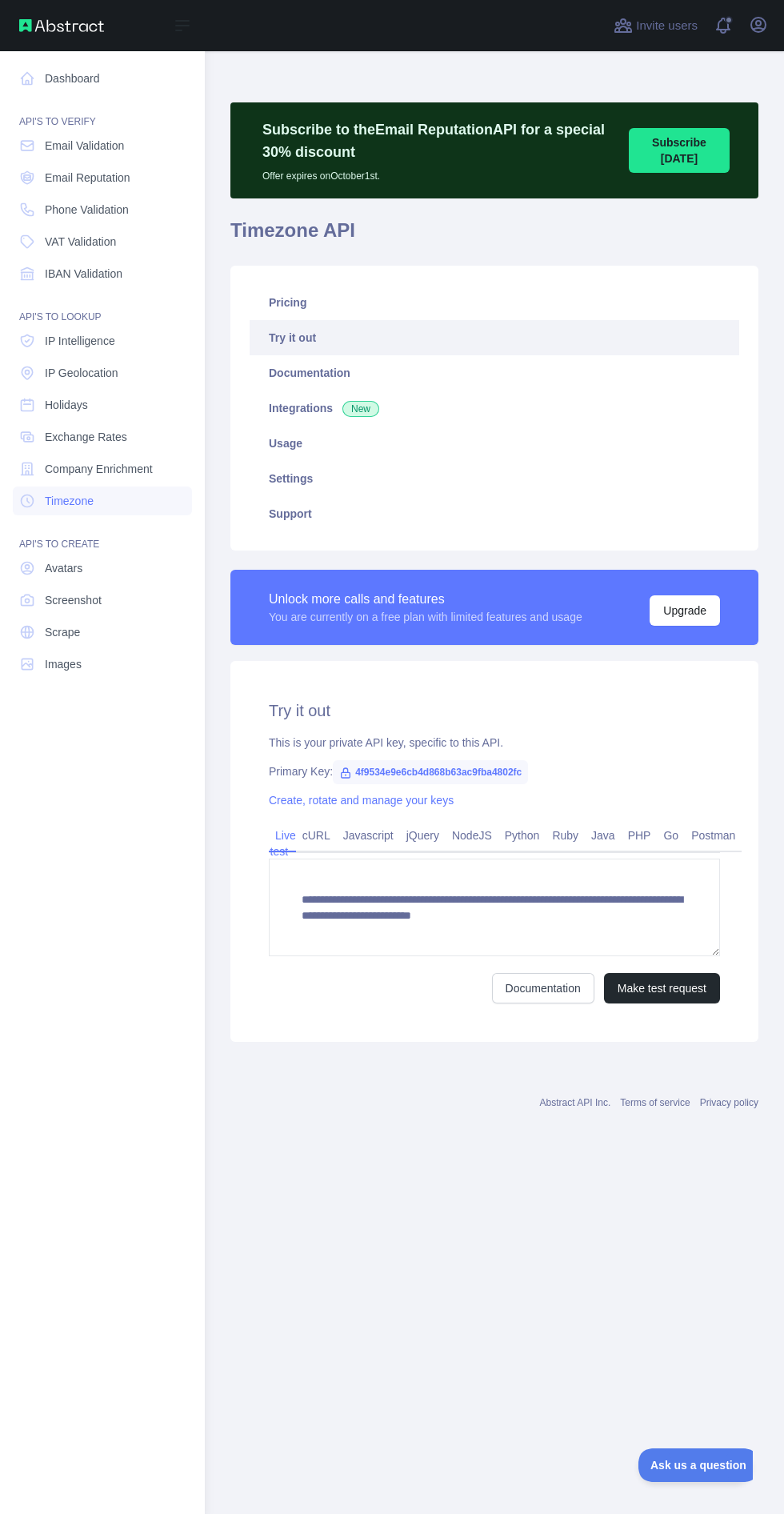
click at [370, 296] on link "Pricing" at bounding box center [494, 303] width 489 height 35
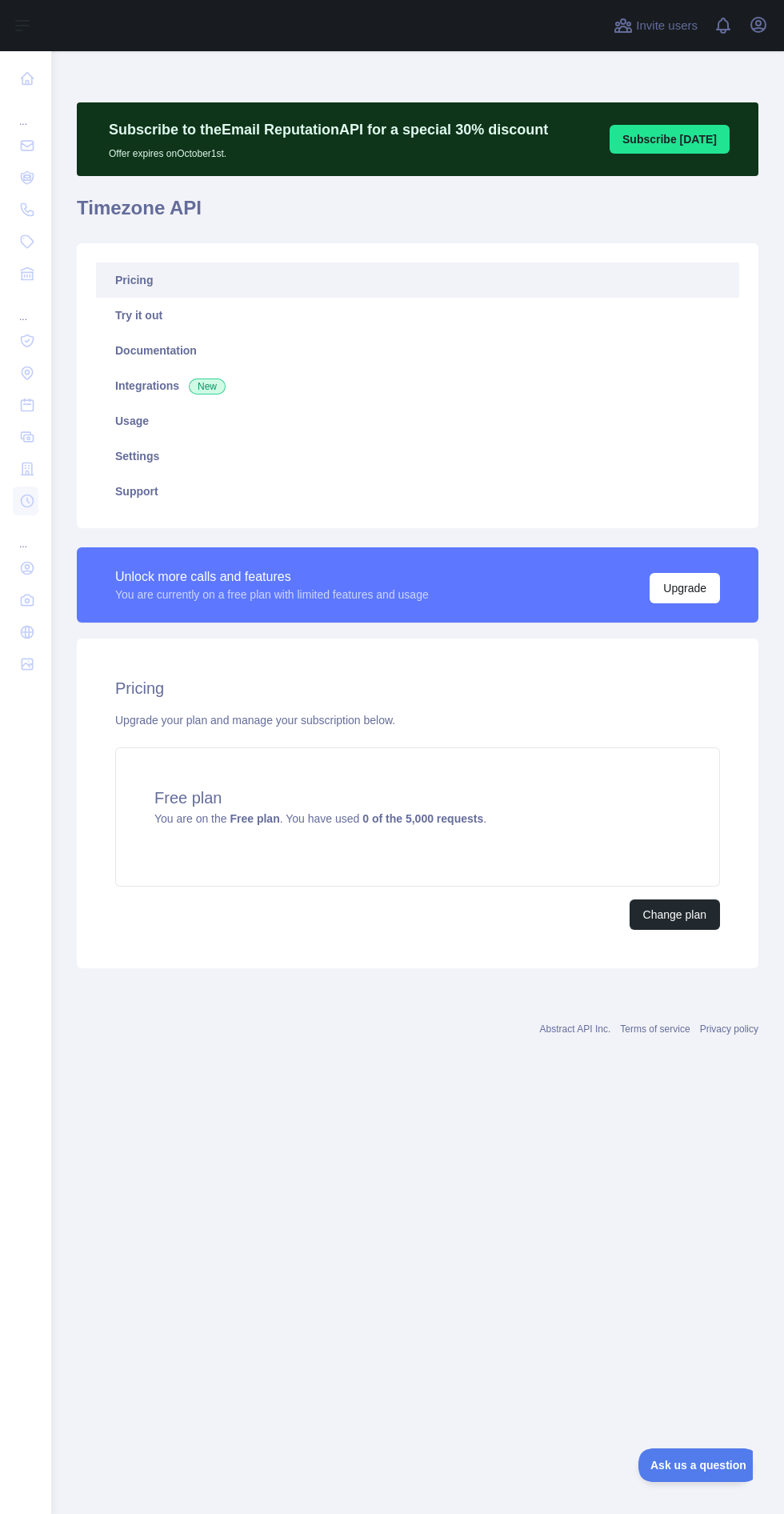
click at [25, 1265] on nav "... ... ..." at bounding box center [26, 769] width 26 height 1437
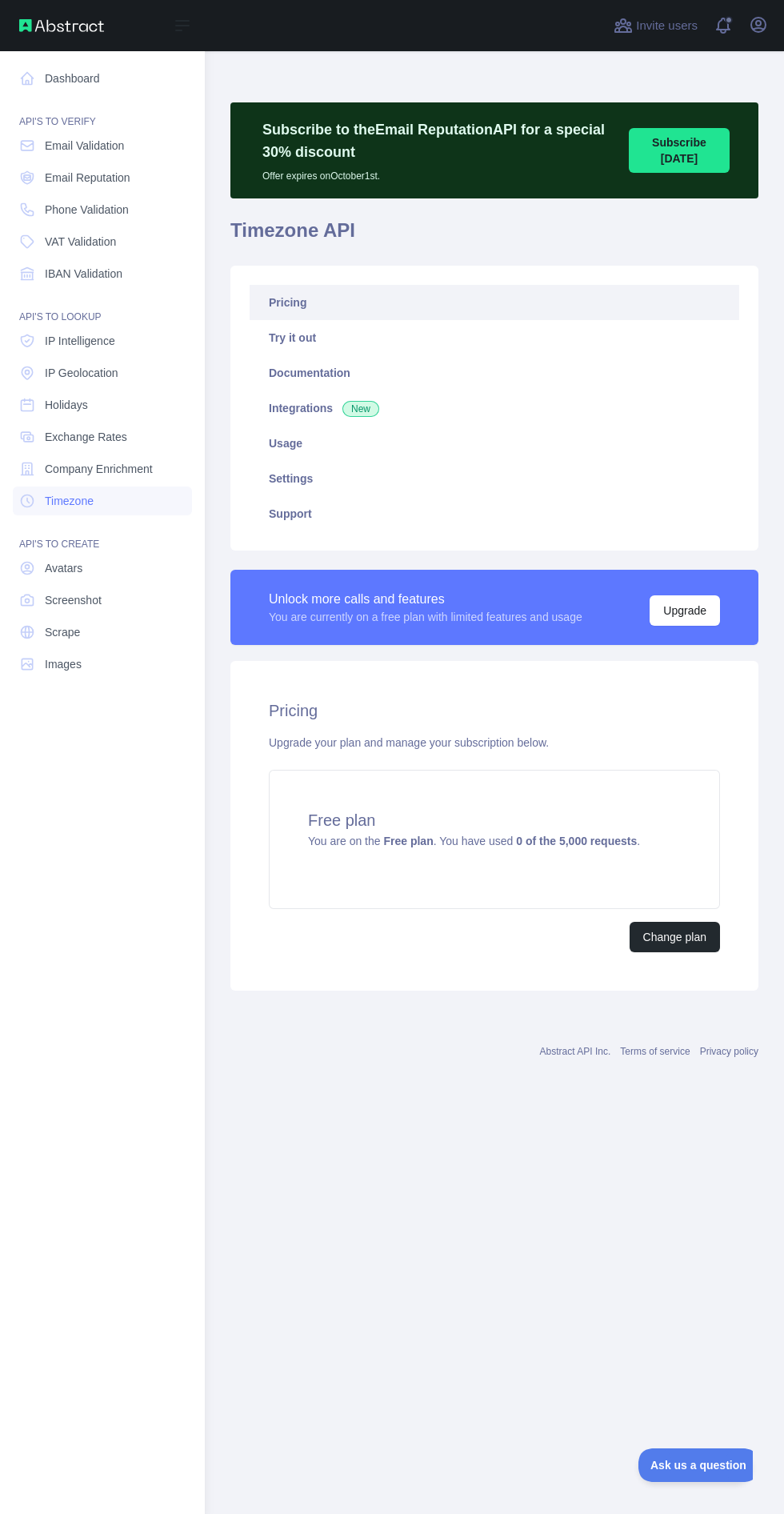
click at [101, 566] on link "Avatars" at bounding box center [102, 568] width 179 height 29
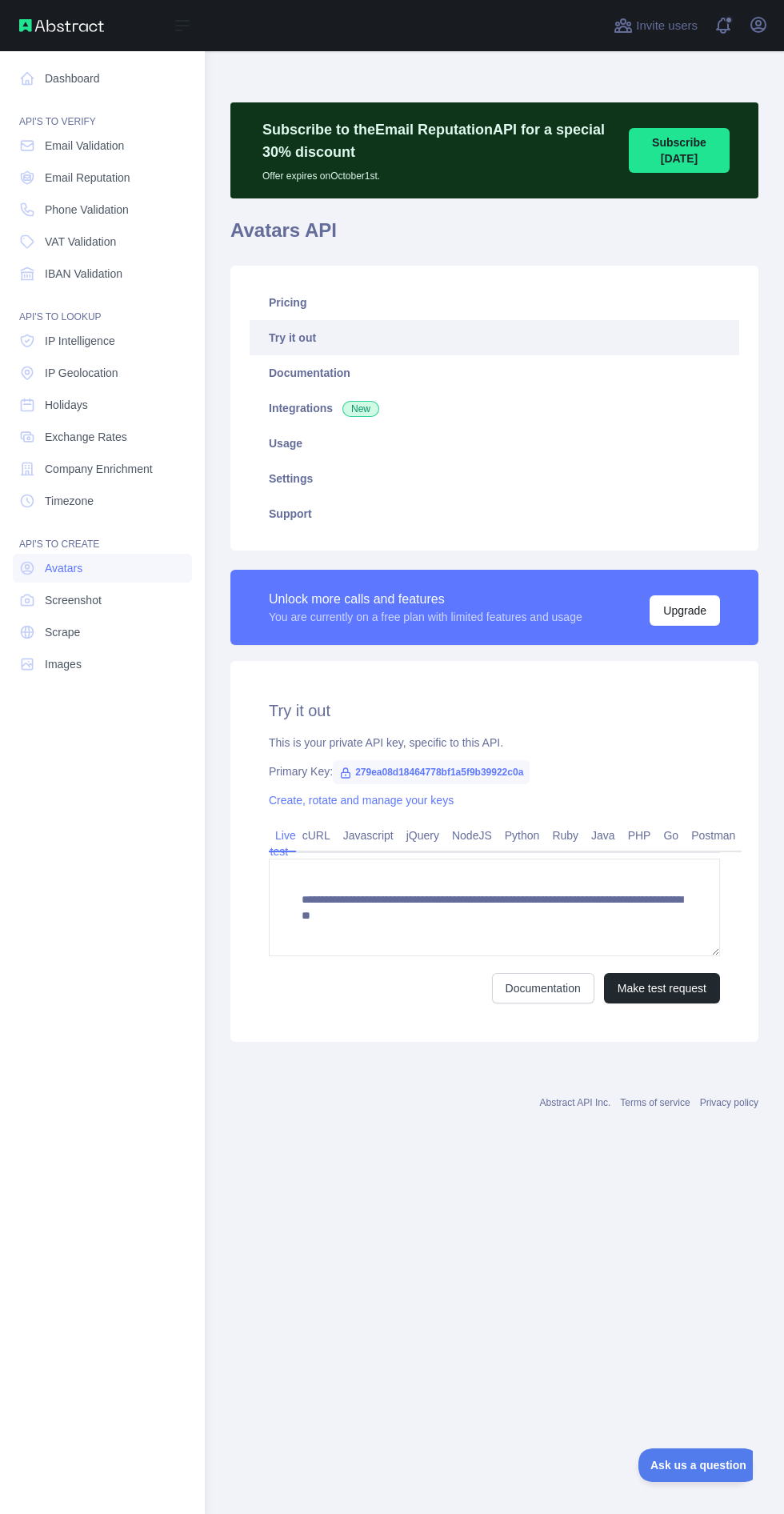
click at [354, 303] on link "Pricing" at bounding box center [494, 303] width 489 height 35
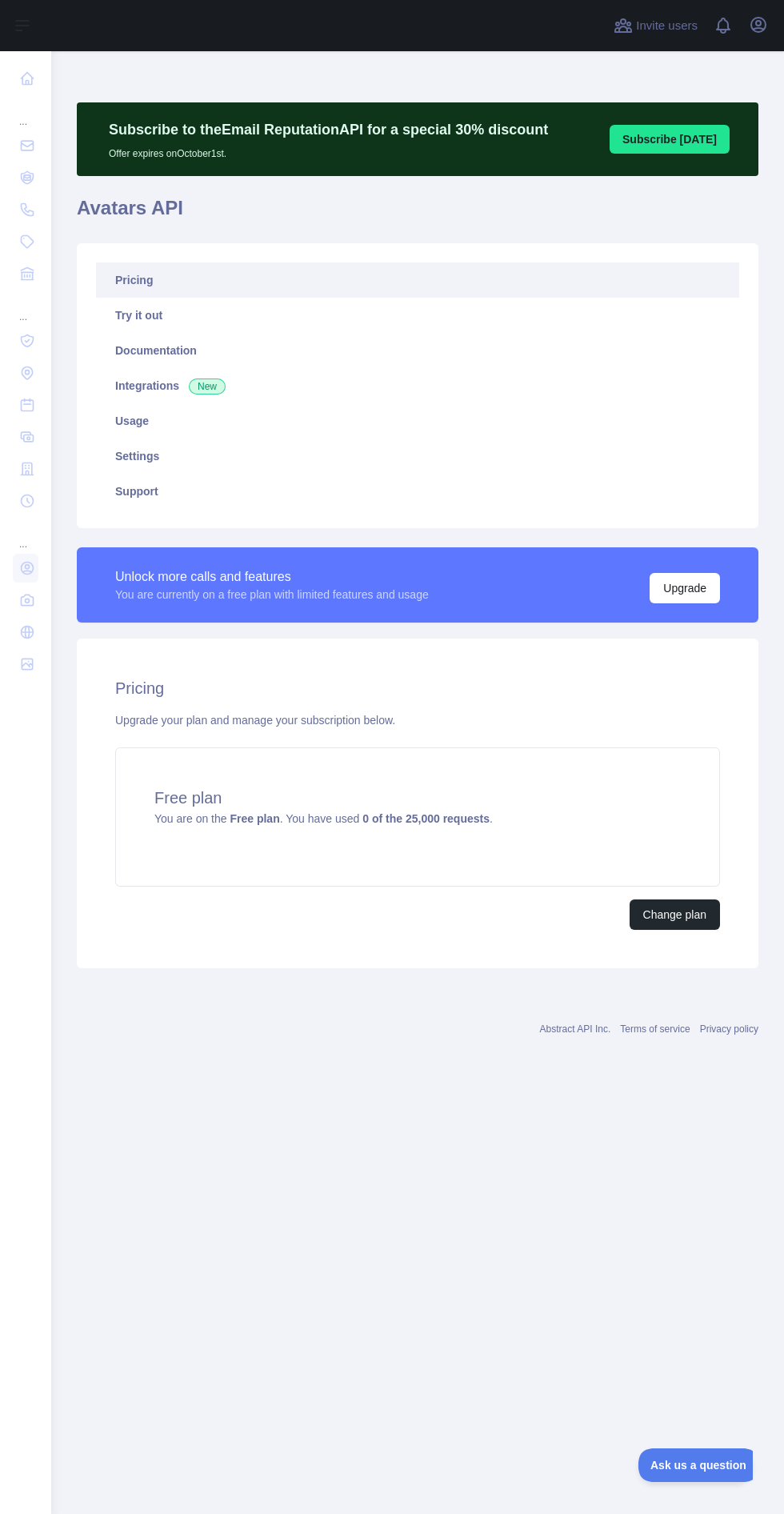
click at [27, 1219] on nav "... ... ..." at bounding box center [26, 769] width 26 height 1437
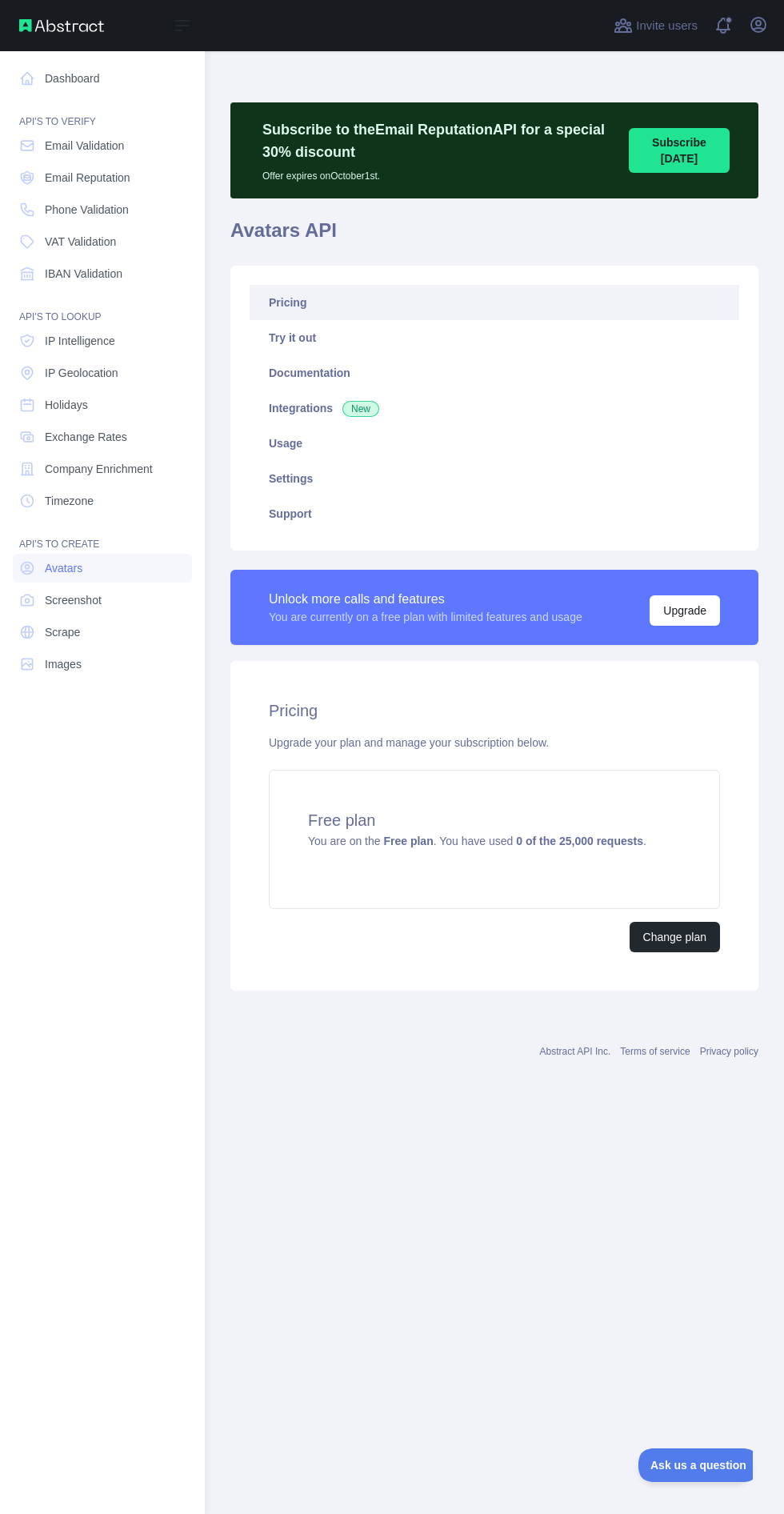
click at [120, 596] on link "Screenshot" at bounding box center [102, 600] width 179 height 29
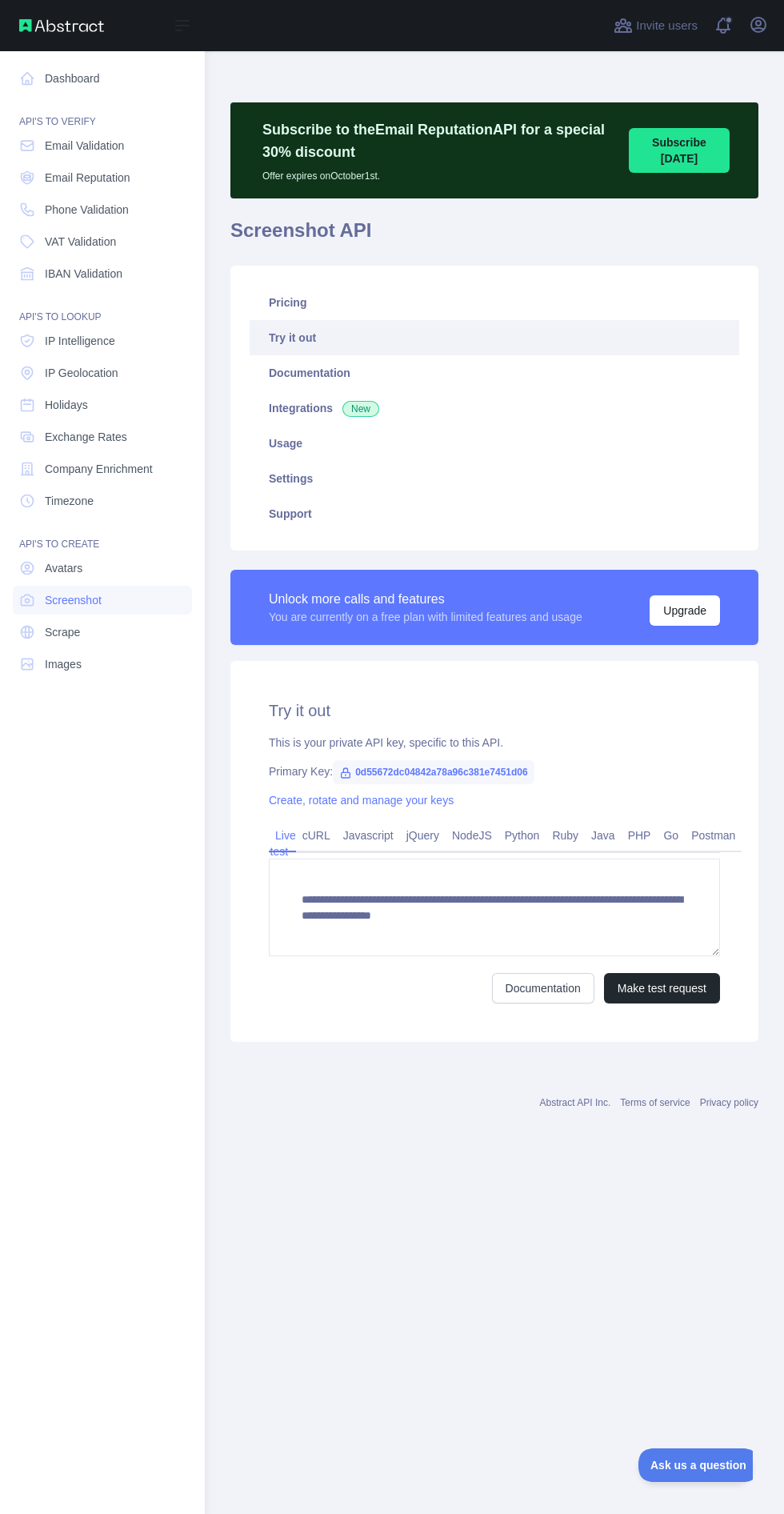
click at [362, 302] on link "Pricing" at bounding box center [494, 303] width 489 height 35
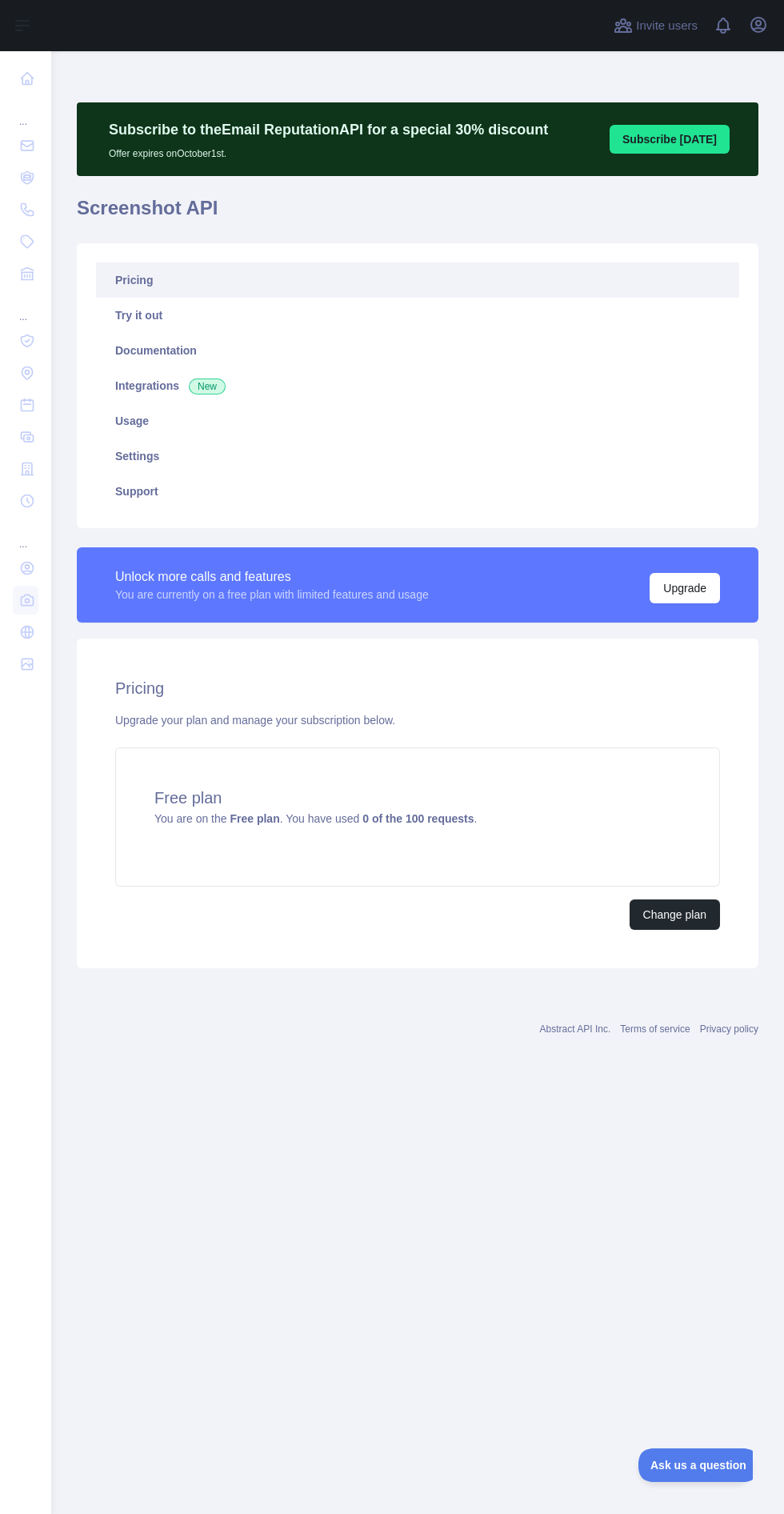
click at [37, 1202] on nav "... ... ..." at bounding box center [26, 769] width 26 height 1437
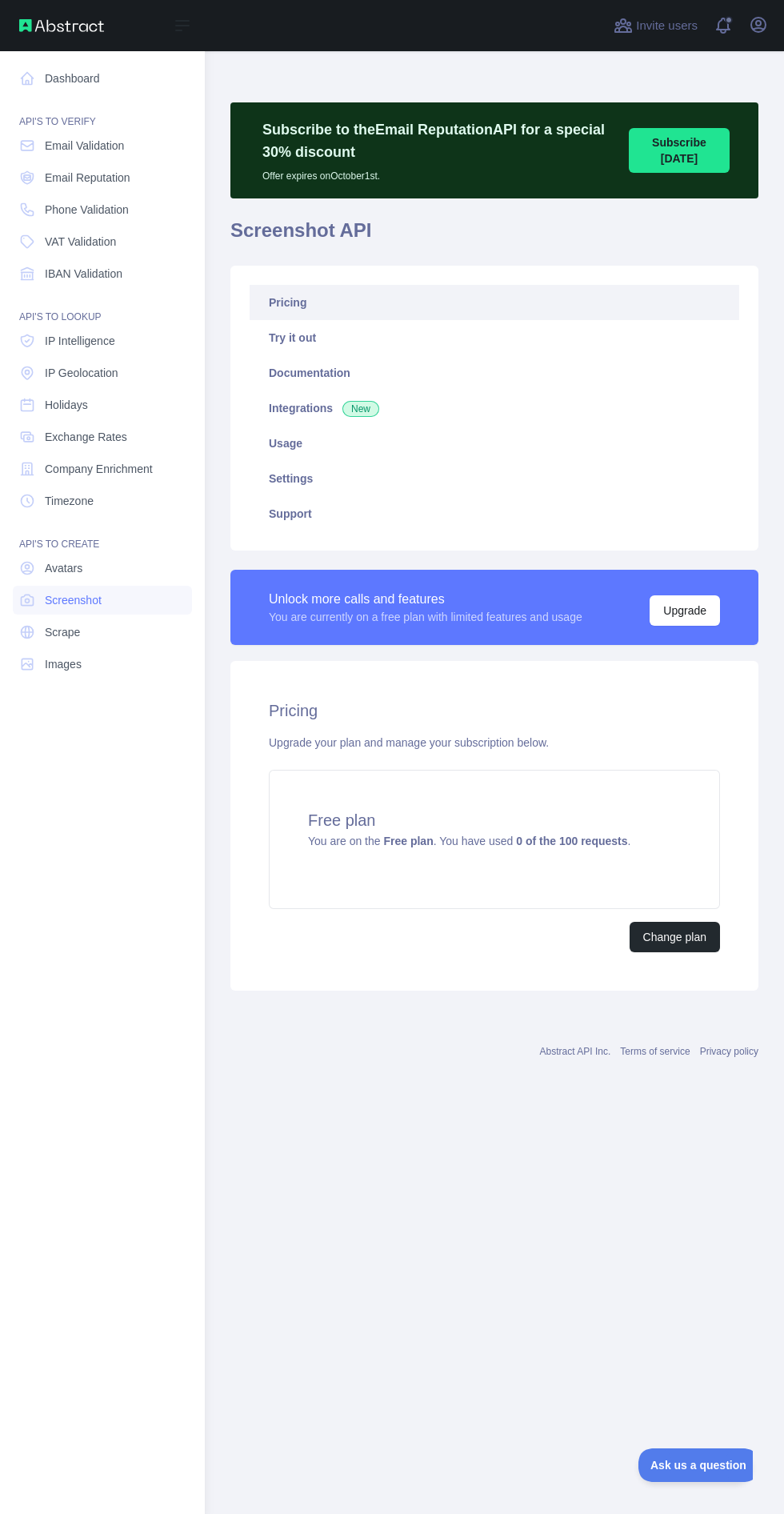
click at [112, 623] on link "Scrape" at bounding box center [102, 632] width 179 height 29
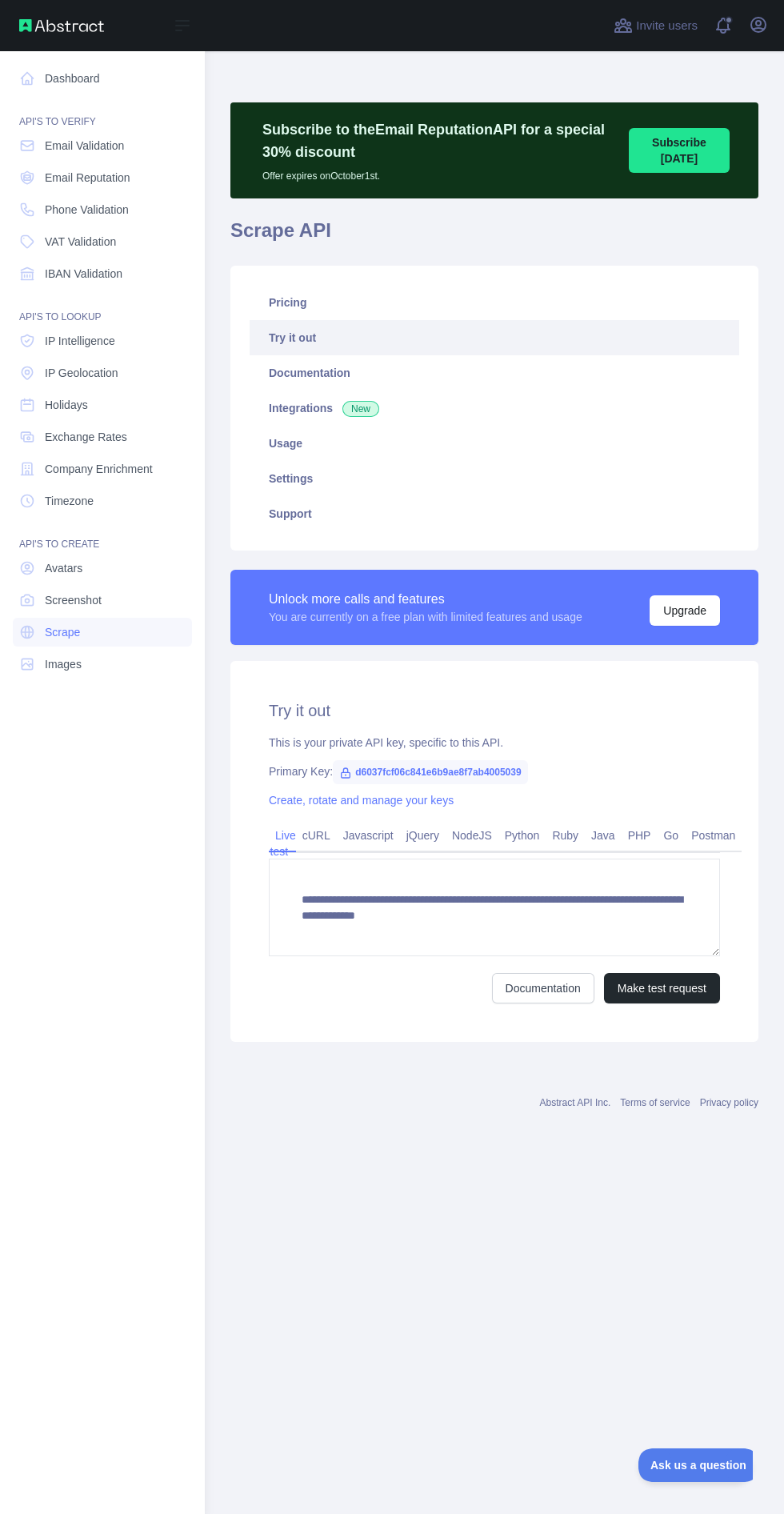
click at [384, 297] on link "Pricing" at bounding box center [494, 303] width 489 height 35
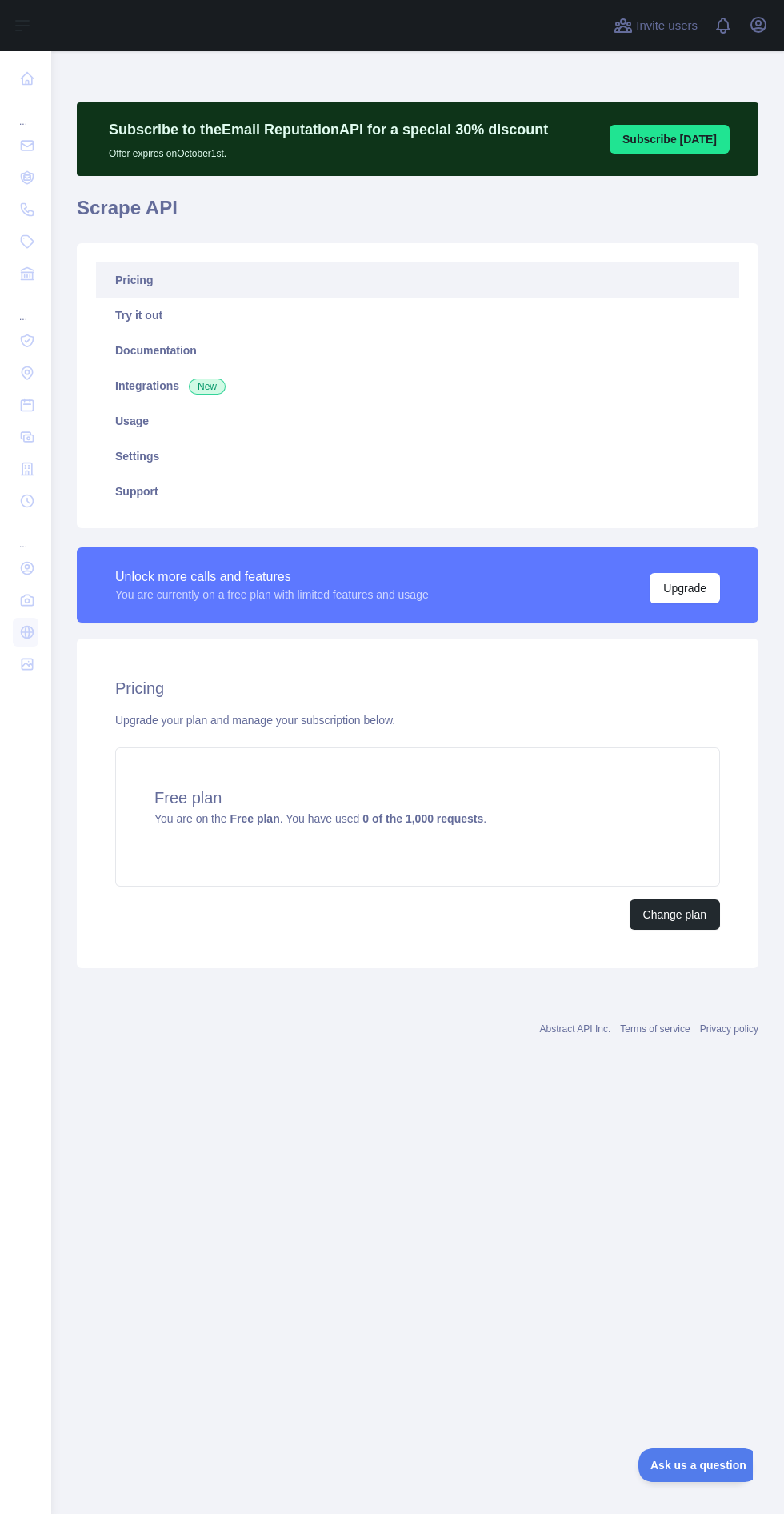
click at [24, 1227] on nav "... ... ..." at bounding box center [26, 769] width 26 height 1437
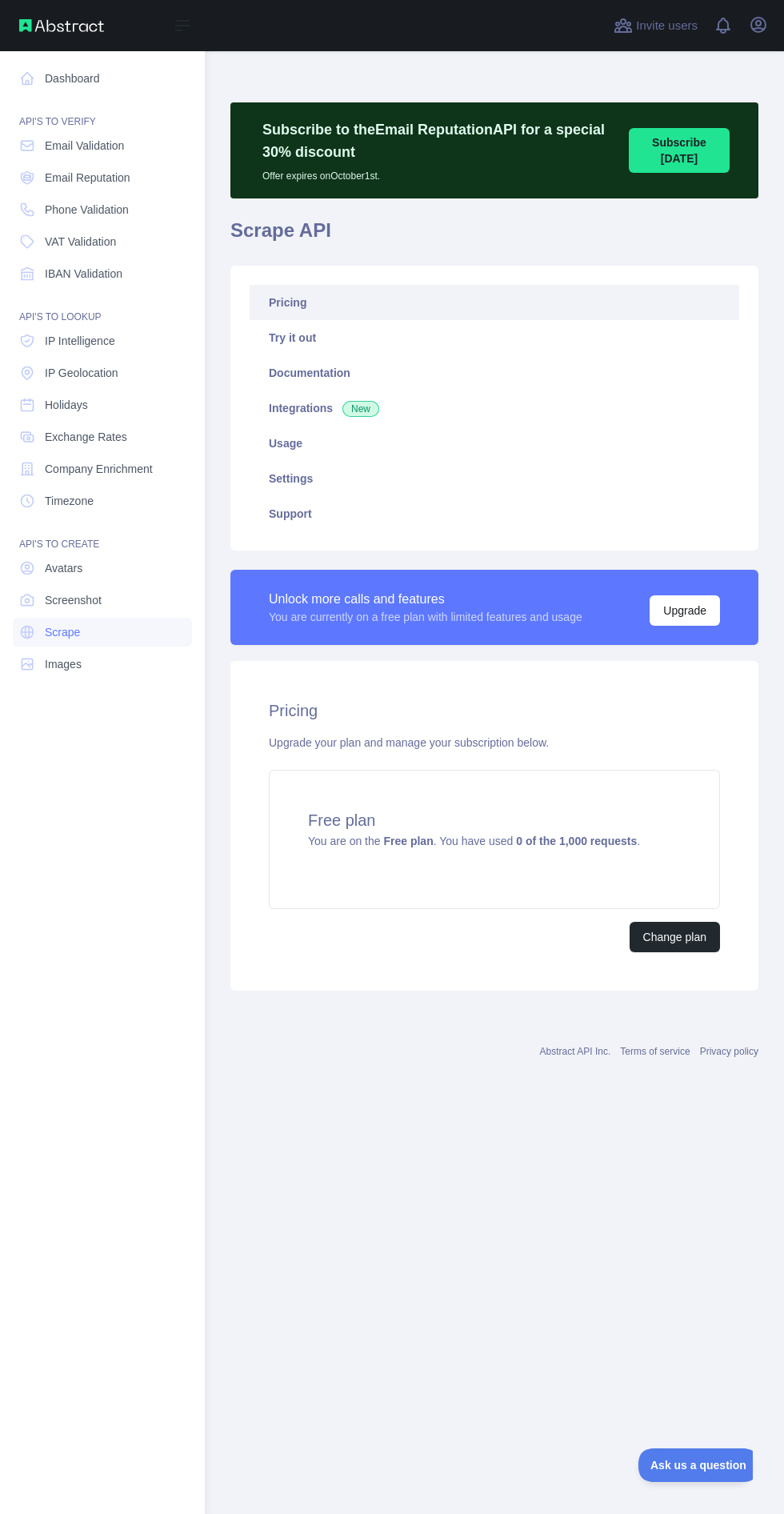
click at [123, 665] on link "Images" at bounding box center [102, 664] width 179 height 29
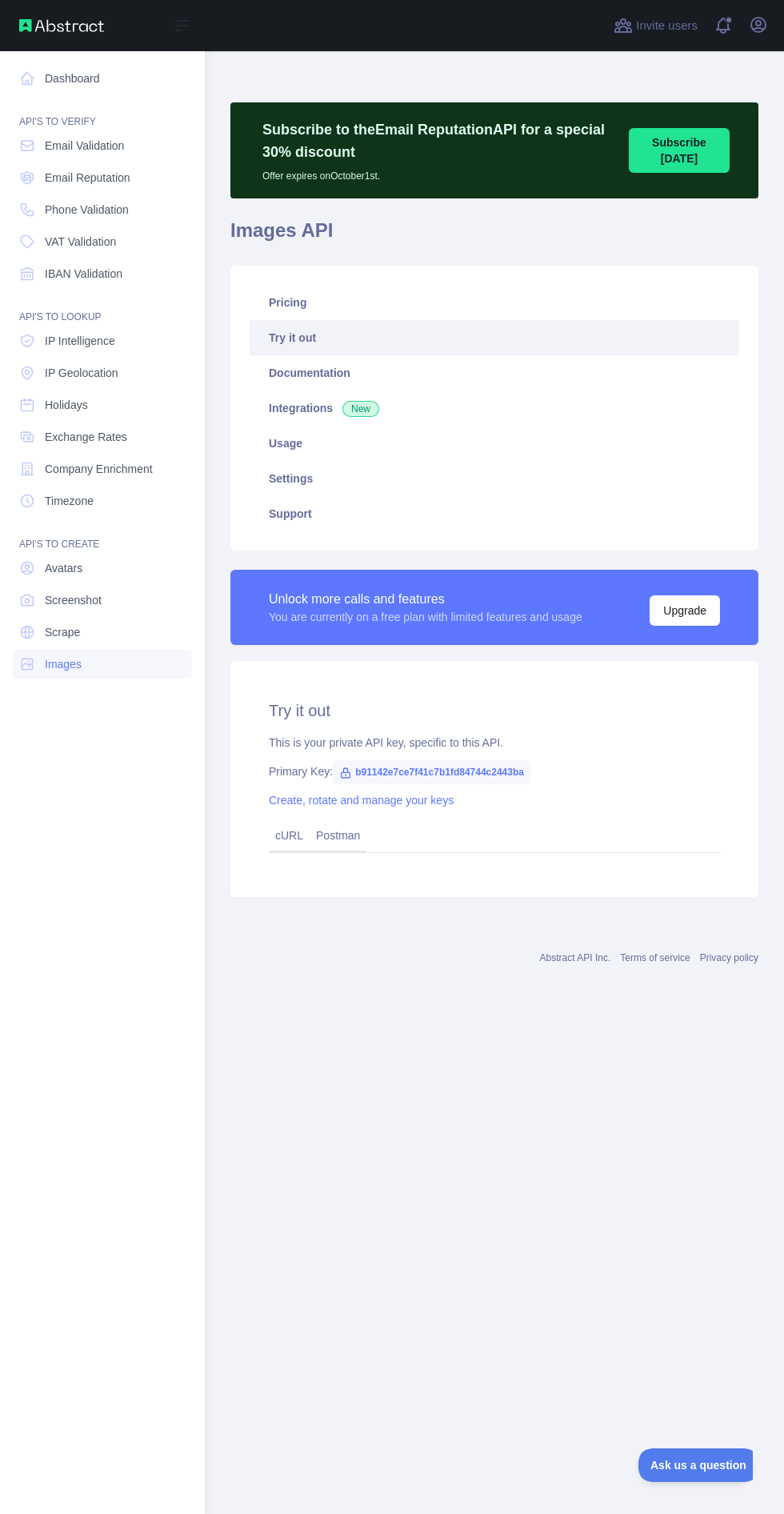
click at [390, 292] on link "Pricing" at bounding box center [494, 303] width 489 height 35
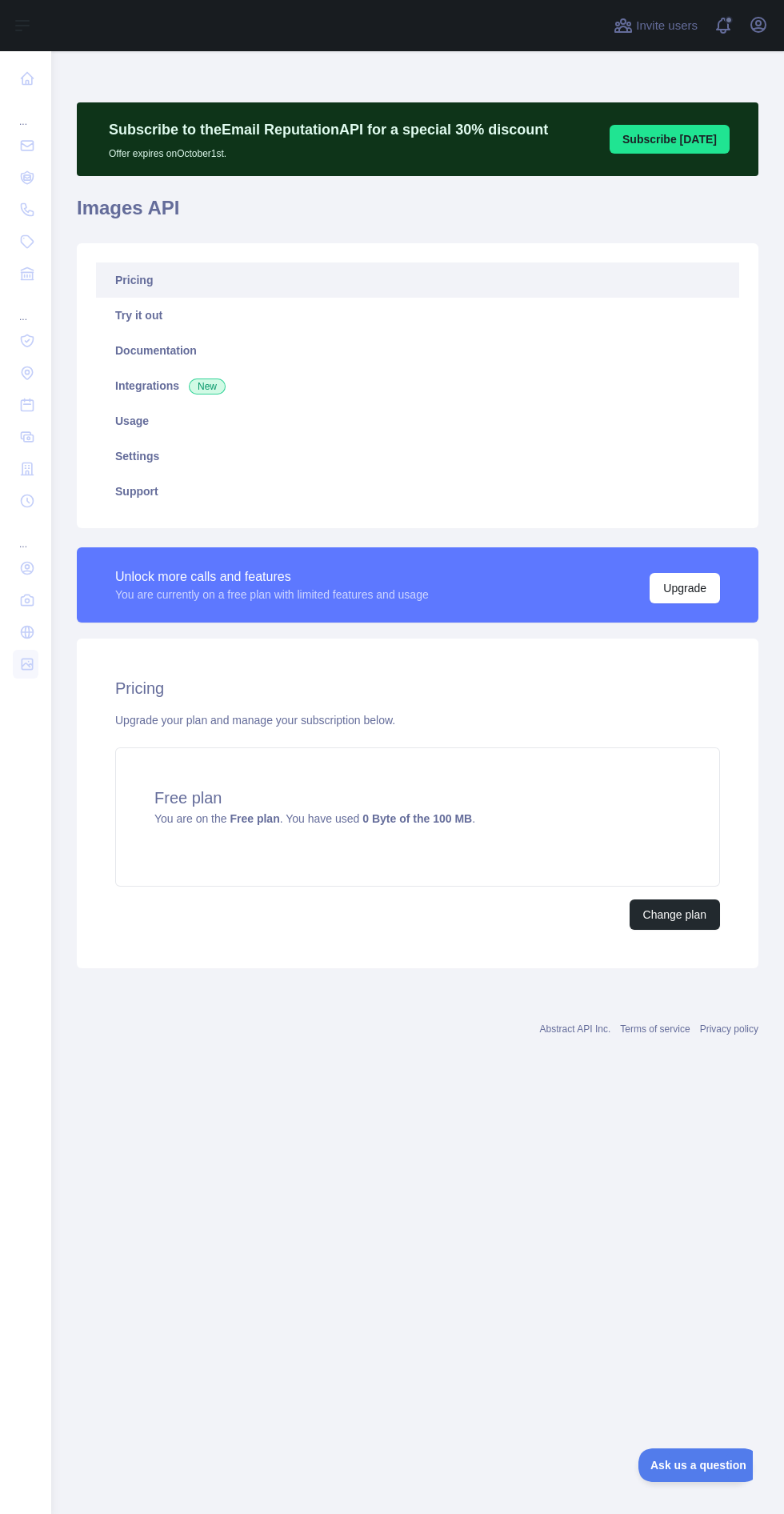
click at [34, 1222] on nav "... ... ..." at bounding box center [26, 769] width 26 height 1437
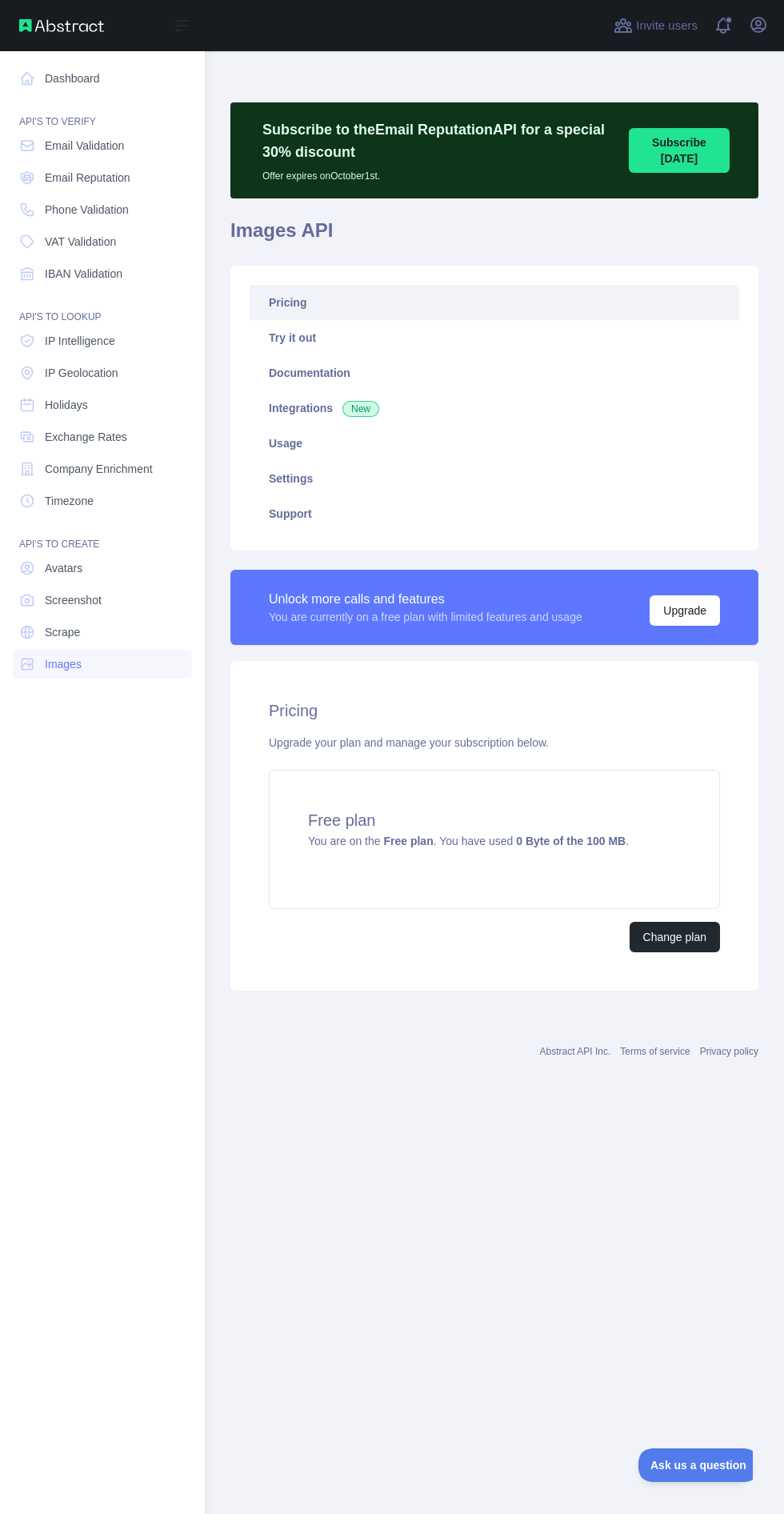
click at [119, 337] on link "IP Intelligence" at bounding box center [102, 341] width 179 height 29
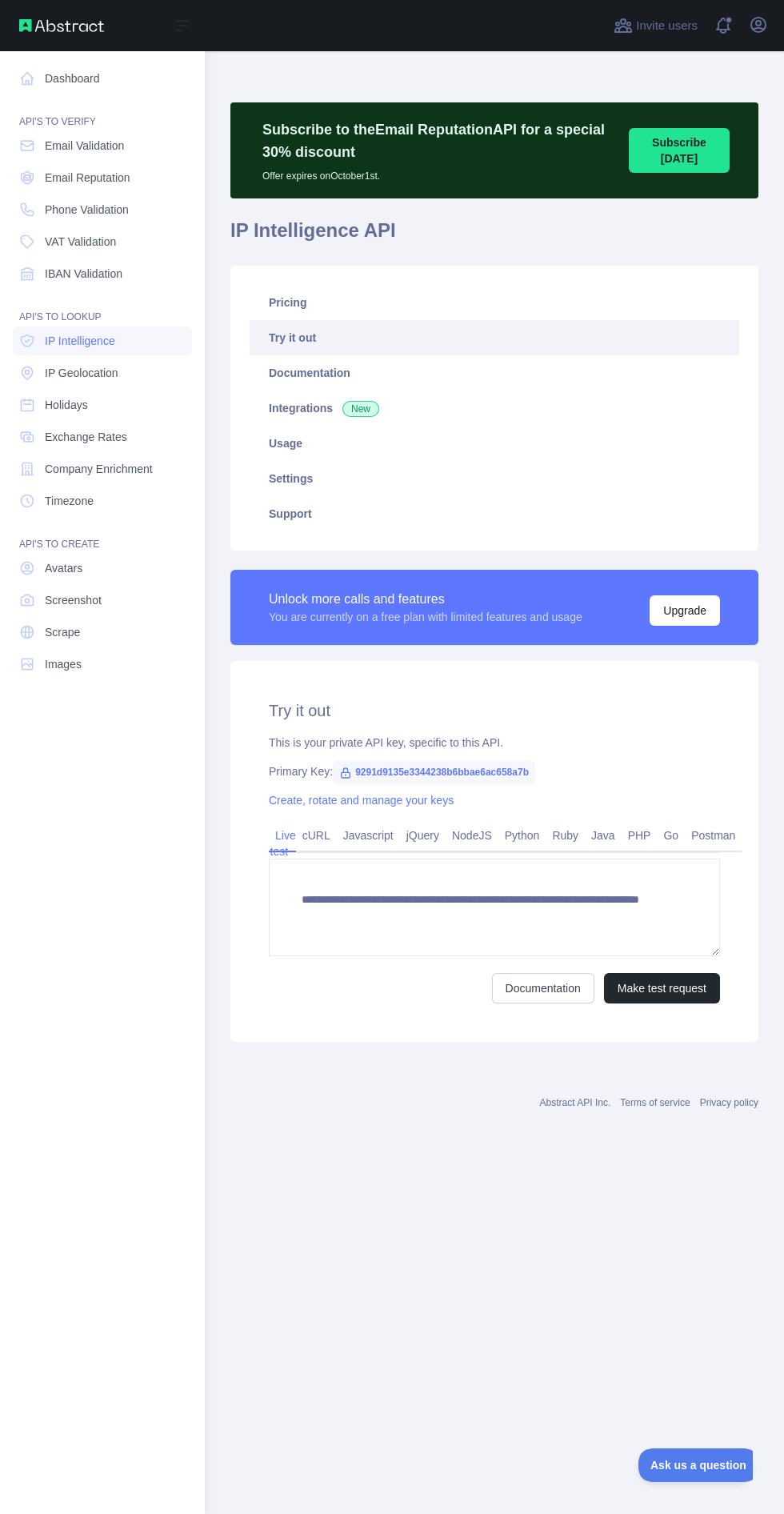
type textarea "**********"
click at [357, 297] on link "Pricing" at bounding box center [494, 303] width 489 height 35
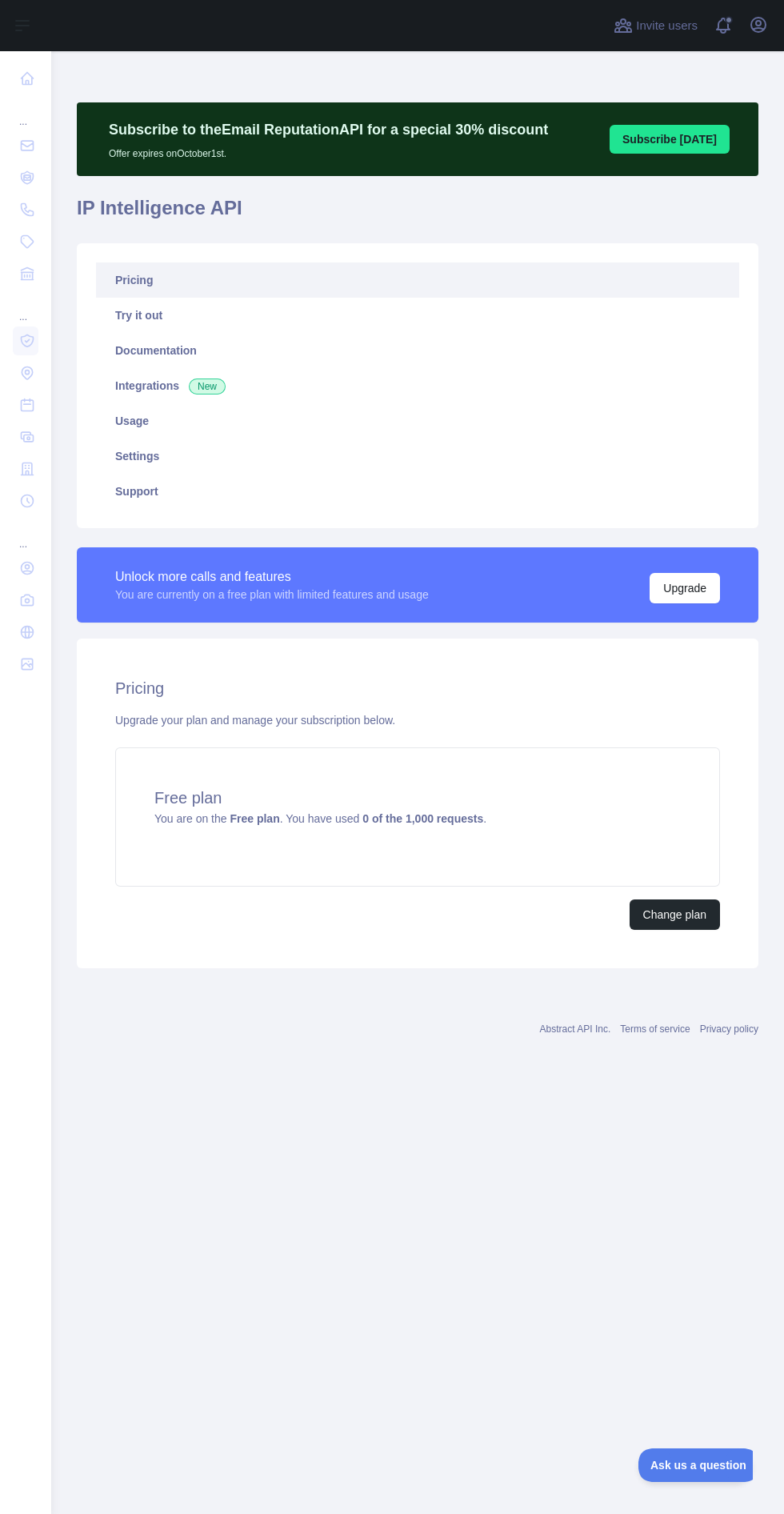
click at [38, 1170] on nav "... ... ..." at bounding box center [26, 769] width 26 height 1437
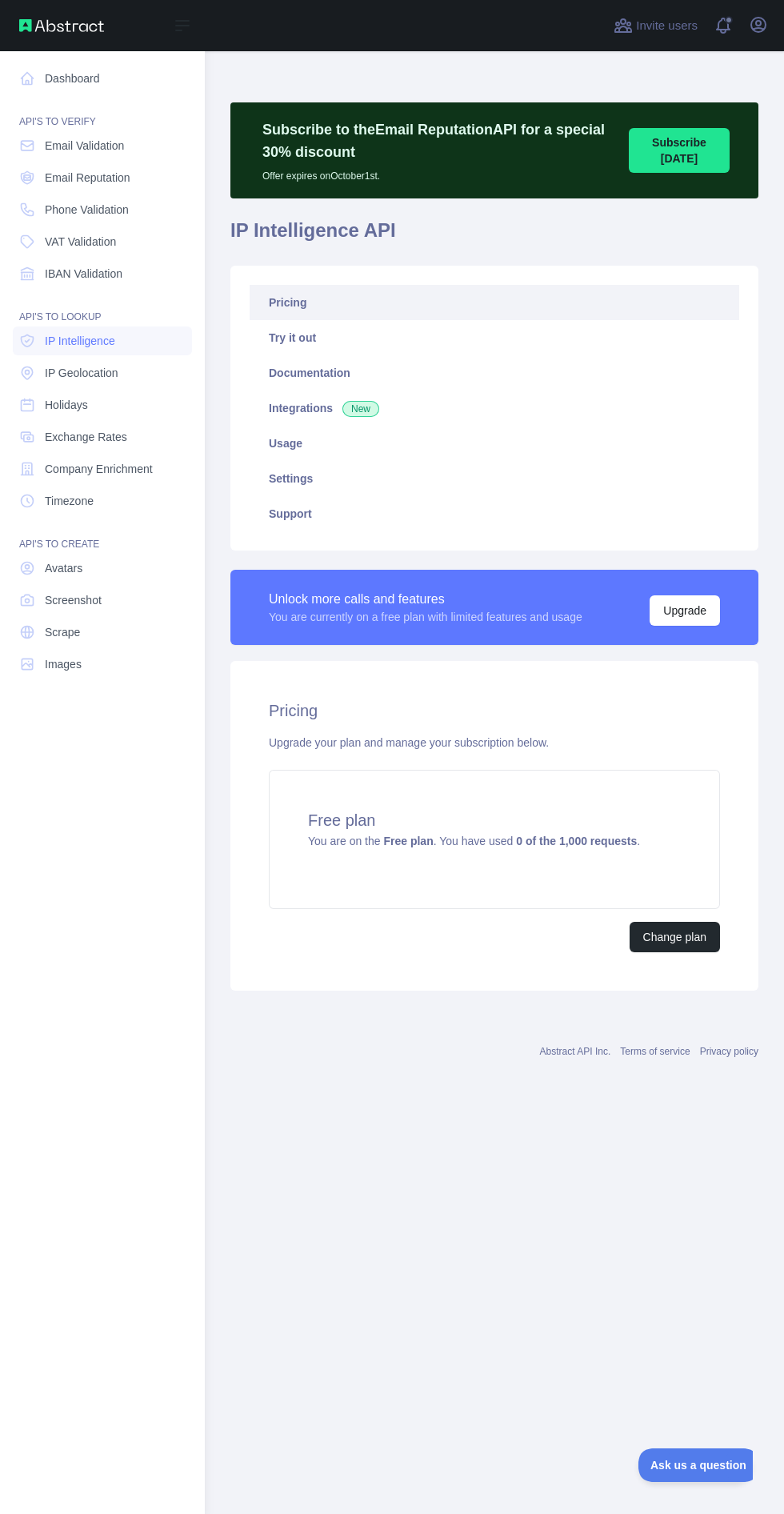
click at [121, 211] on span "Phone Validation" at bounding box center [86, 210] width 84 height 16
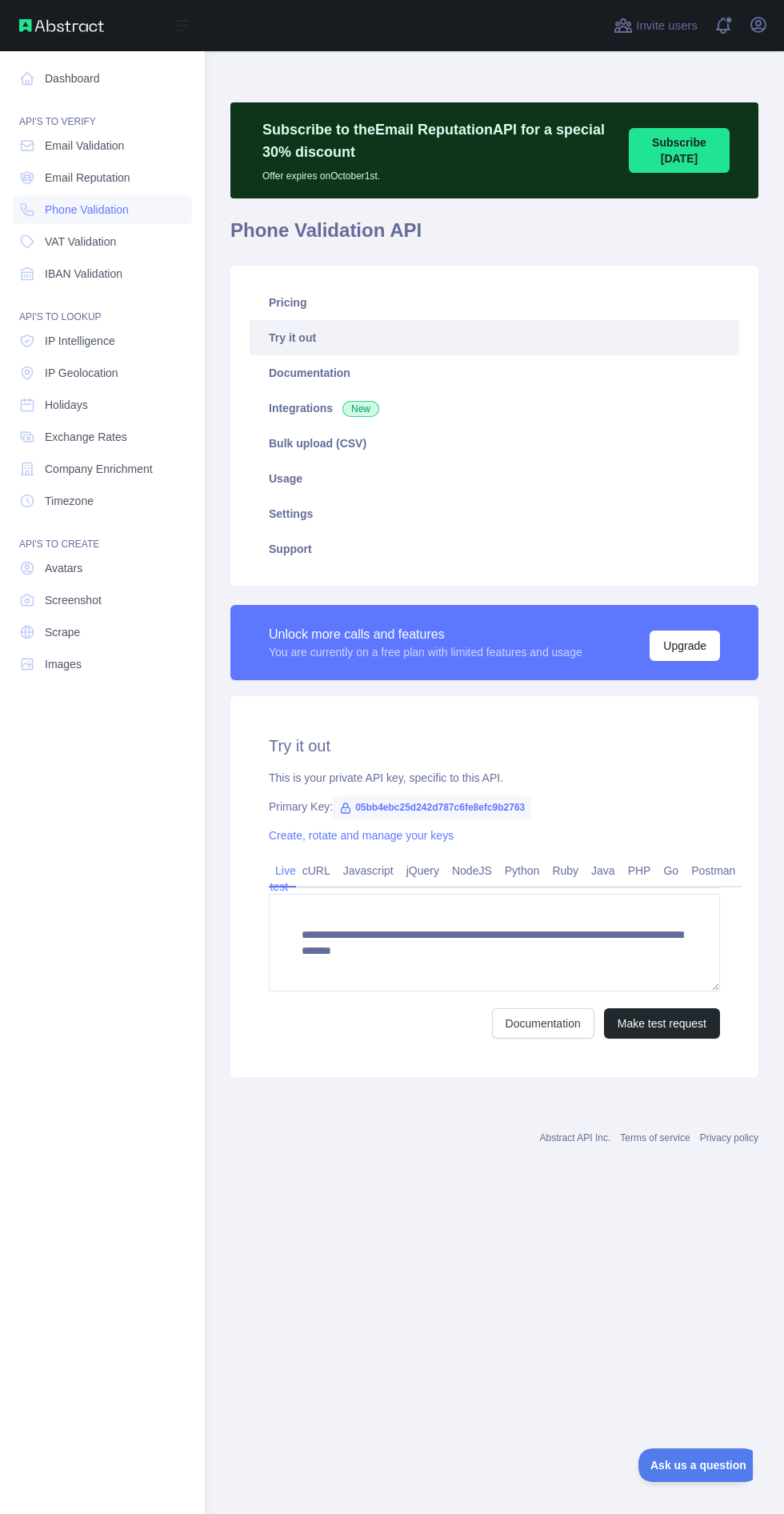
click at [362, 294] on link "Pricing" at bounding box center [494, 303] width 489 height 35
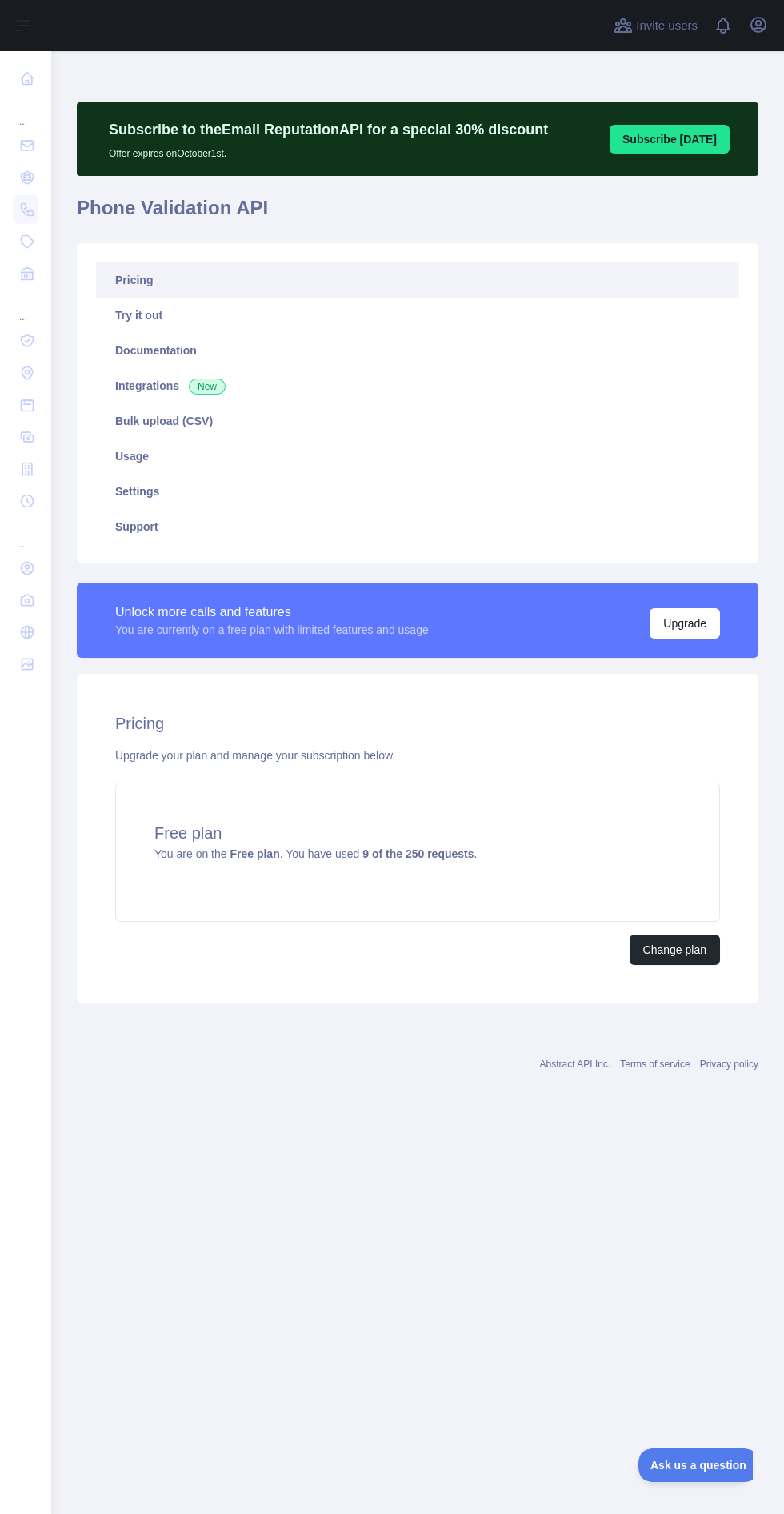
click at [211, 459] on link "Usage" at bounding box center [417, 456] width 643 height 35
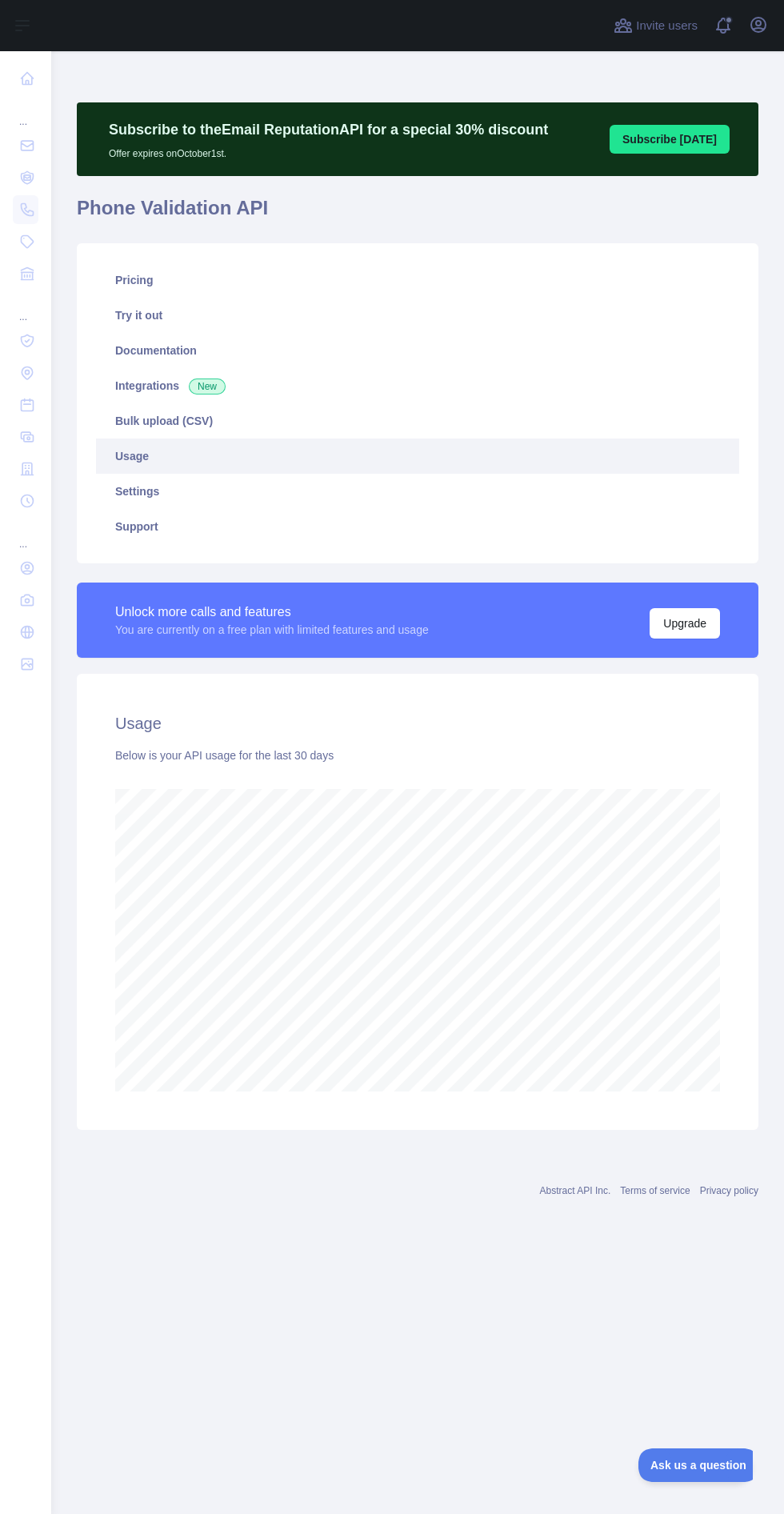
scroll to position [1620, 733]
click at [17, 1228] on nav "... ... ..." at bounding box center [26, 769] width 26 height 1437
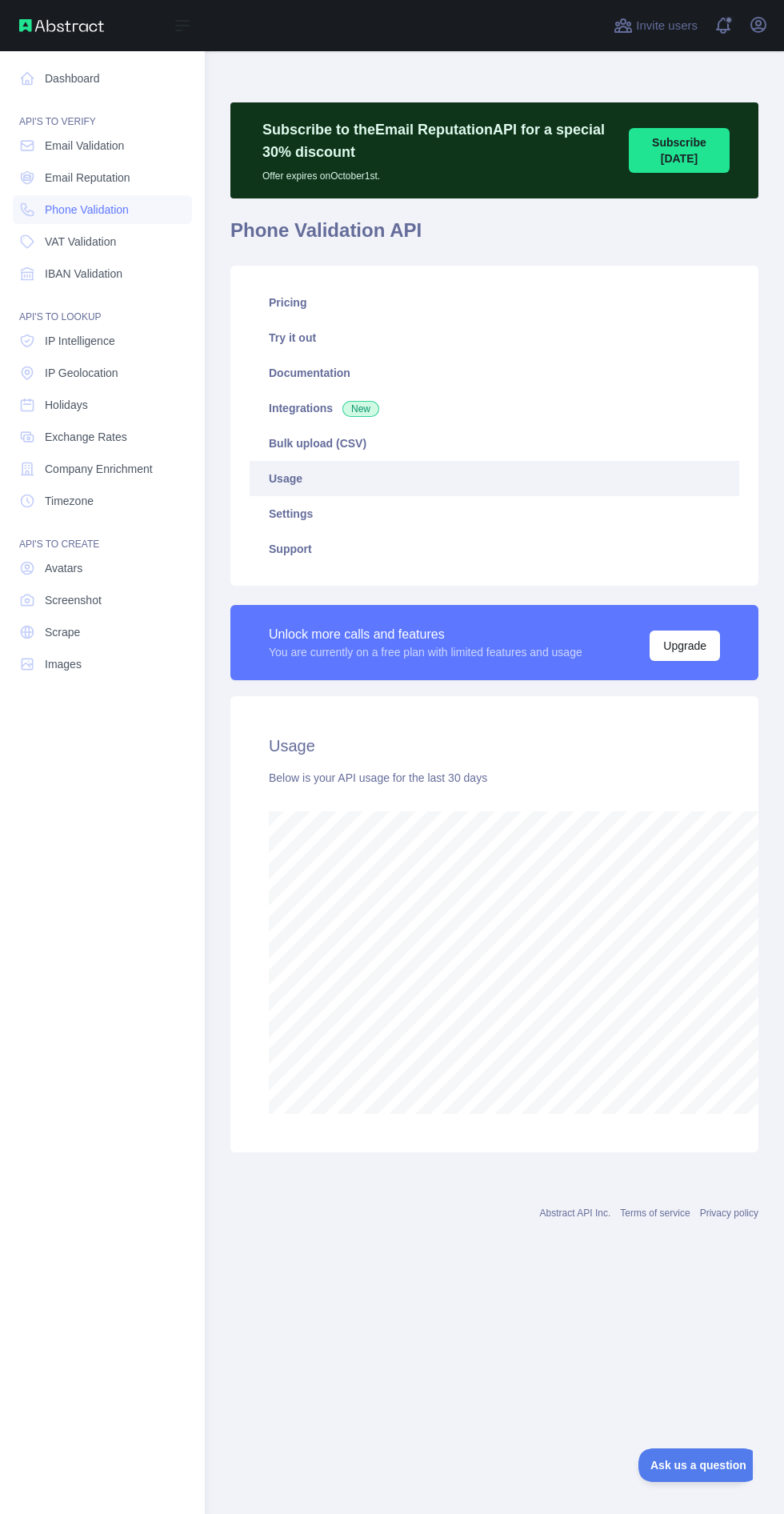
scroll to position [798686, 799370]
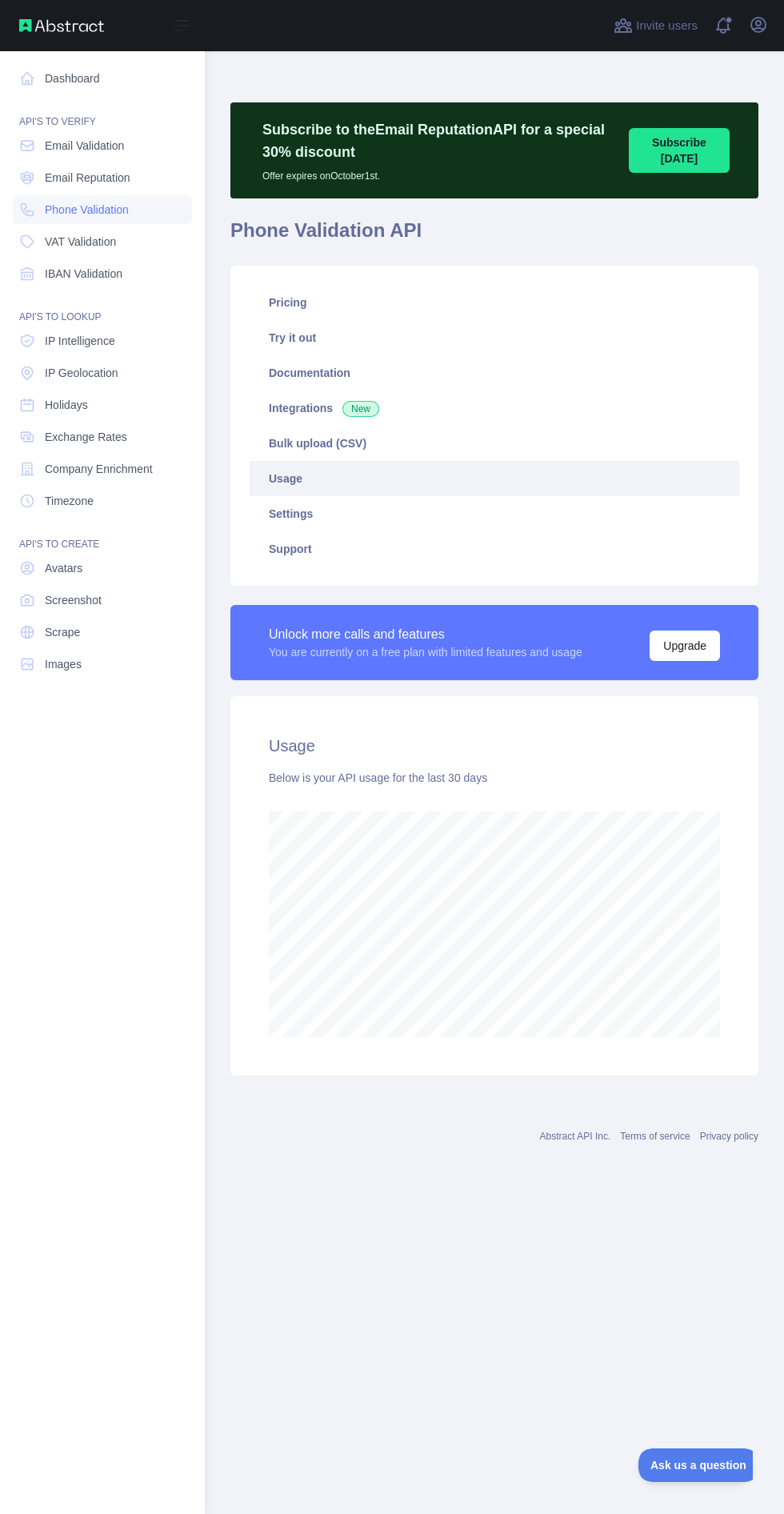
click at [343, 517] on link "Settings" at bounding box center [494, 513] width 489 height 35
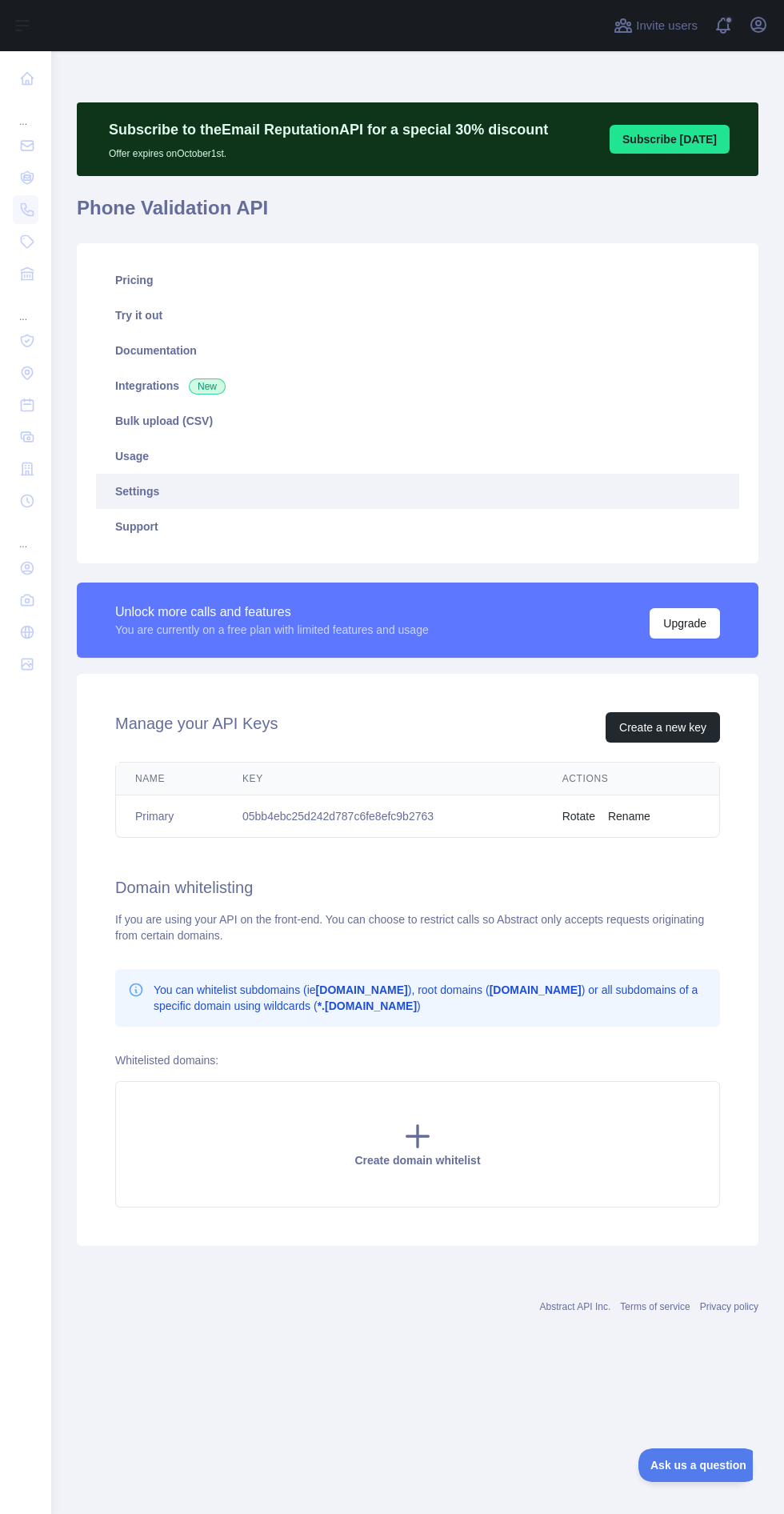
click at [176, 353] on link "Documentation" at bounding box center [417, 350] width 643 height 35
click at [236, 486] on link "Settings" at bounding box center [417, 491] width 643 height 35
click at [213, 466] on link "Usage" at bounding box center [417, 456] width 643 height 35
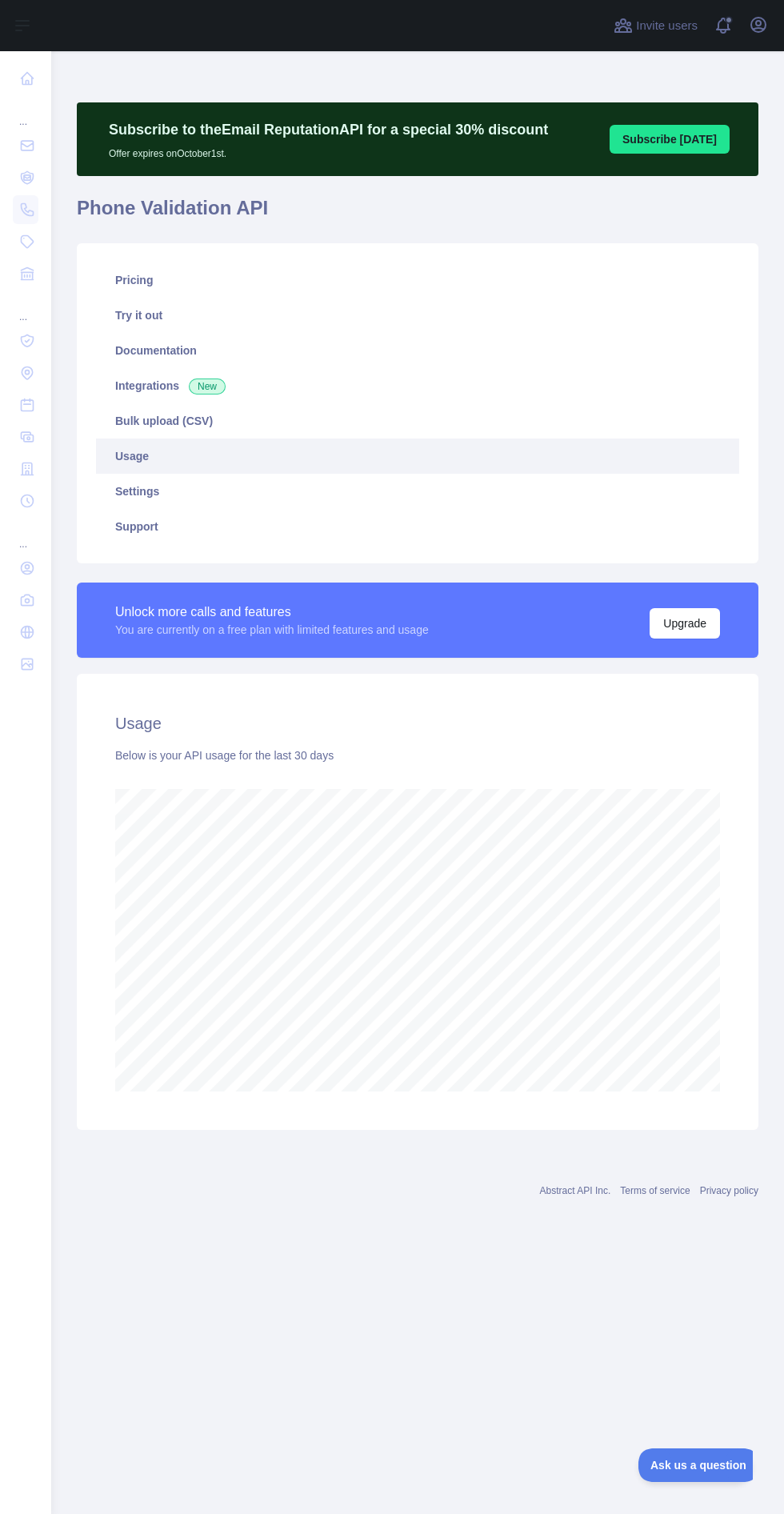
scroll to position [1620, 733]
click at [190, 279] on link "Pricing" at bounding box center [417, 281] width 643 height 35
